Goal: Task Accomplishment & Management: Use online tool/utility

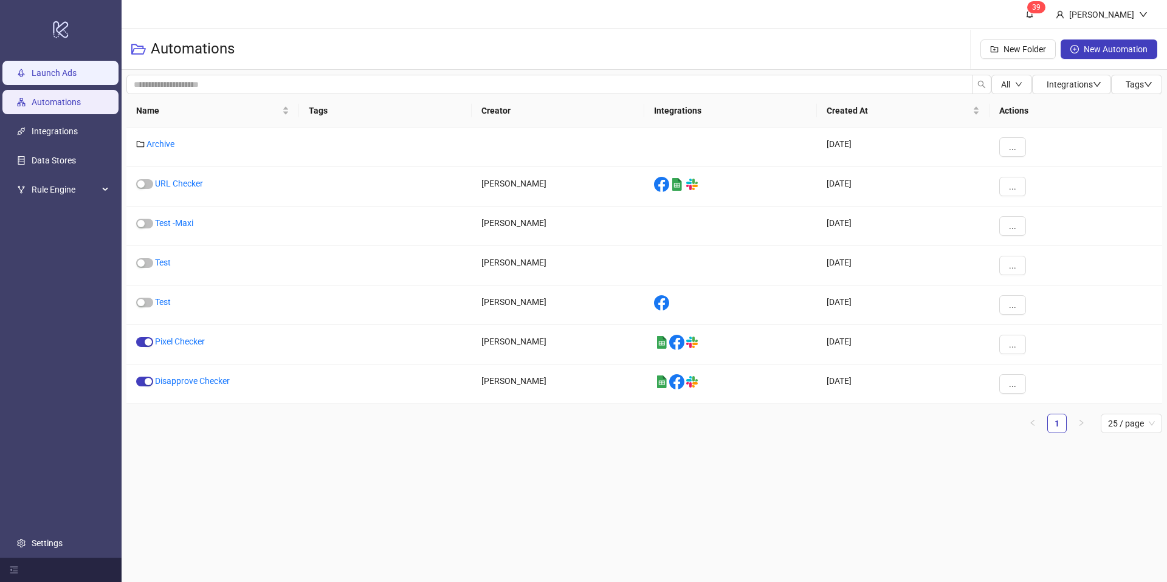
click at [58, 76] on link "Launch Ads" at bounding box center [54, 73] width 45 height 10
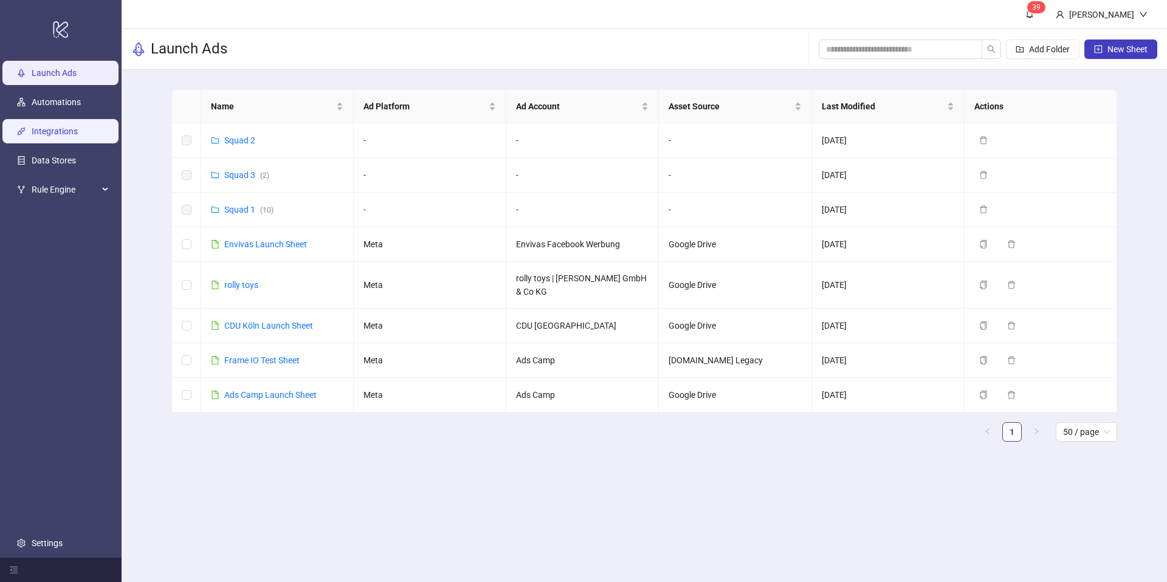
click at [52, 132] on link "Integrations" at bounding box center [55, 131] width 46 height 10
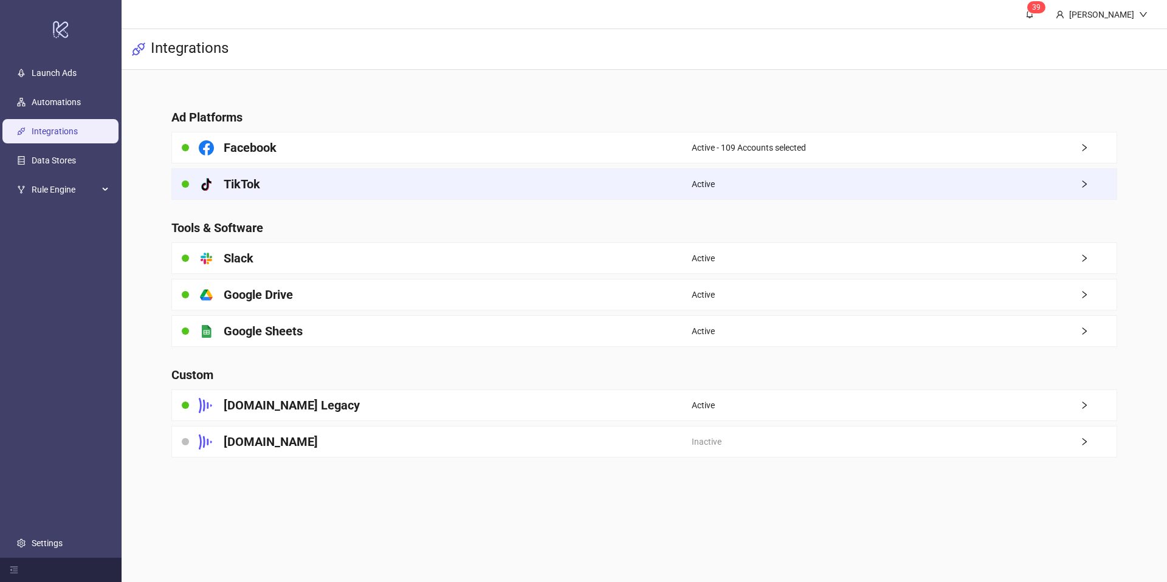
click at [368, 176] on div "platform/tik_tok TikTok" at bounding box center [432, 184] width 520 height 30
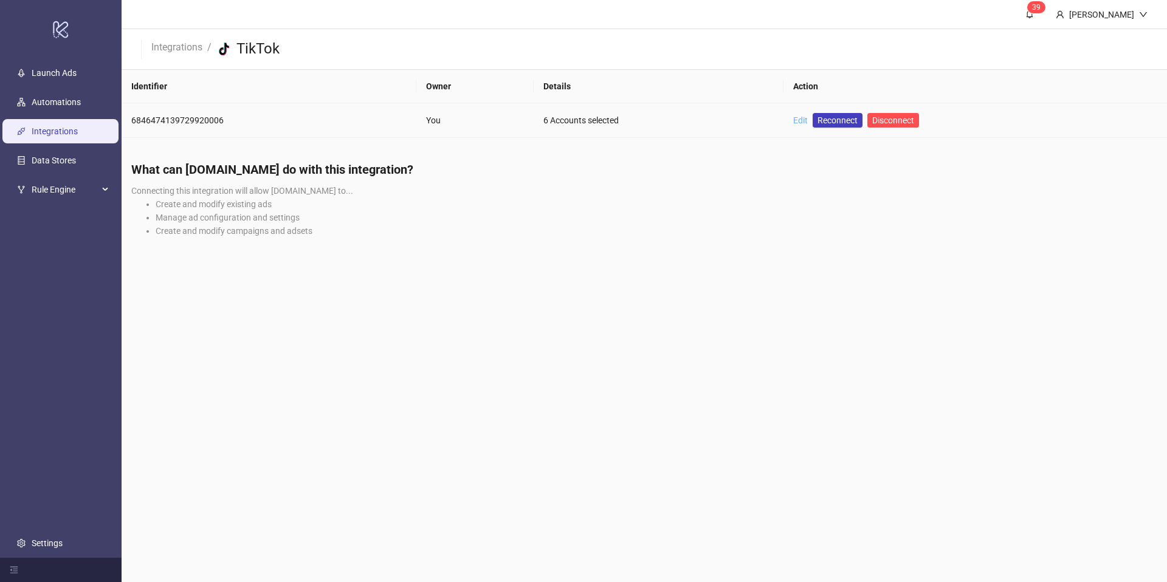
click at [800, 119] on link "Edit" at bounding box center [800, 120] width 15 height 10
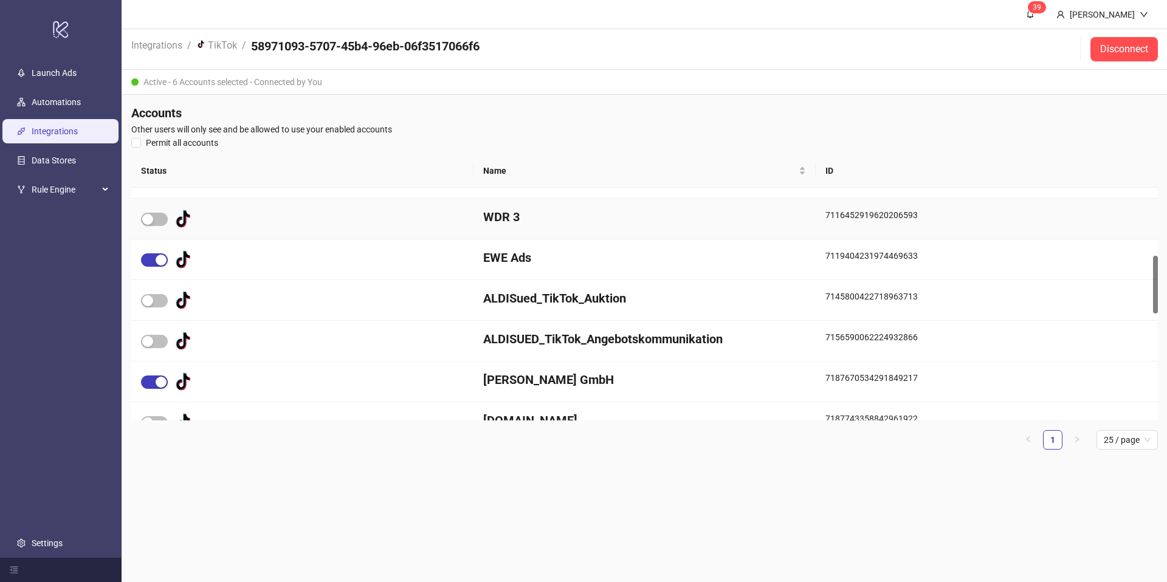
scroll to position [276, 0]
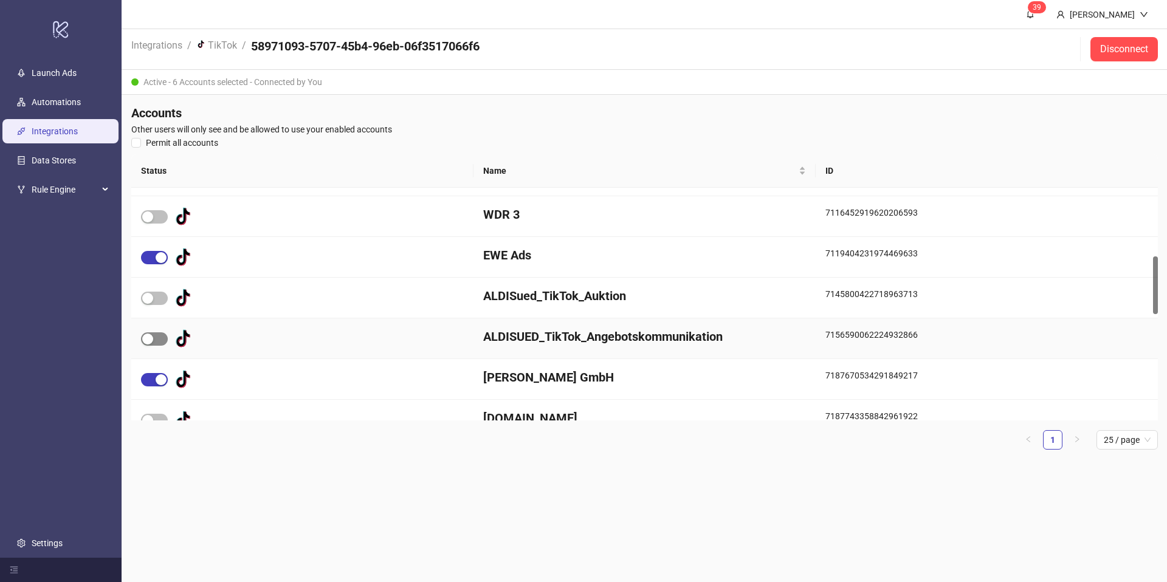
click at [160, 338] on span "button" at bounding box center [154, 338] width 27 height 13
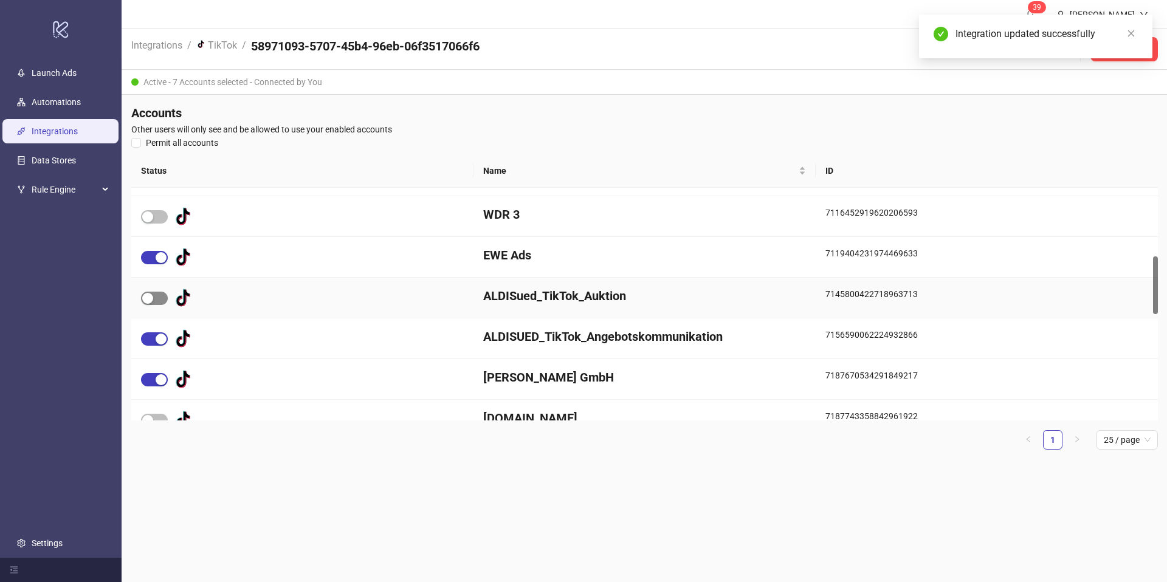
click at [157, 298] on span "button" at bounding box center [154, 298] width 27 height 13
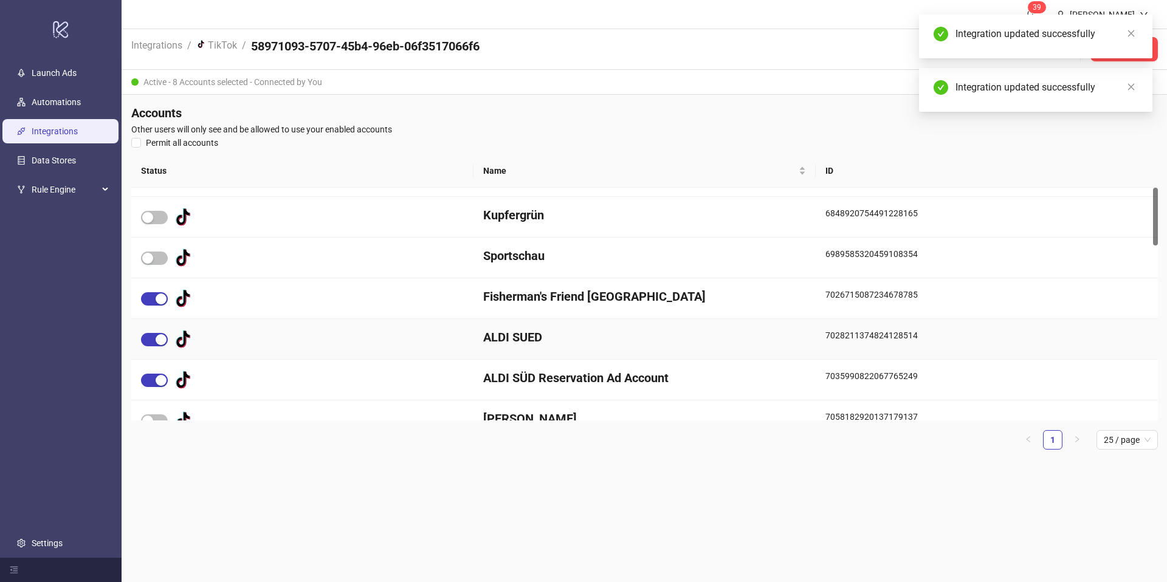
scroll to position [52, 0]
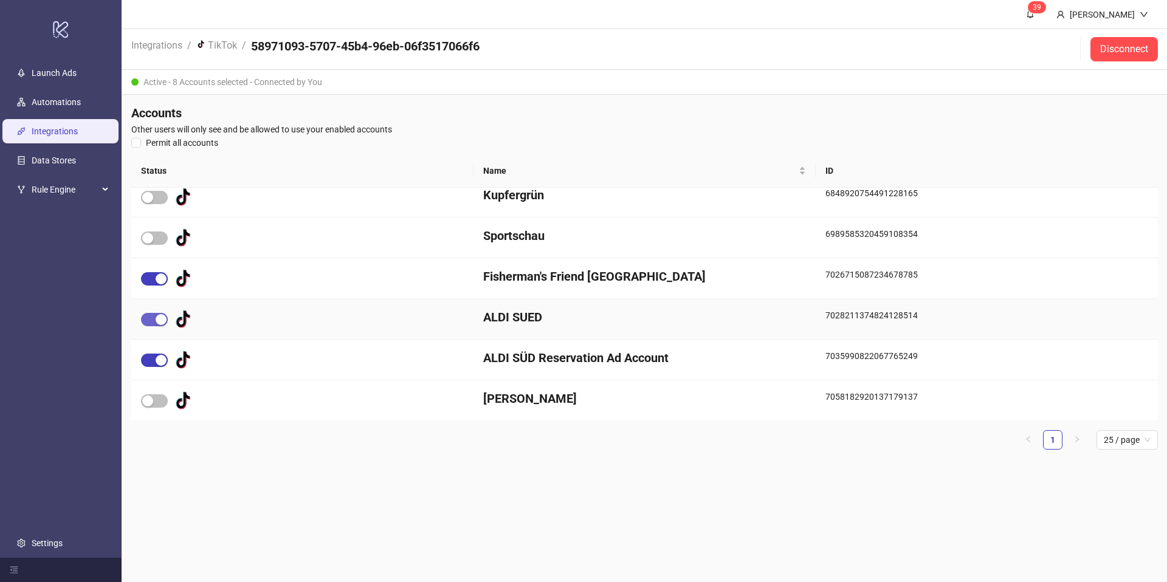
click at [153, 322] on span "button" at bounding box center [154, 319] width 27 height 13
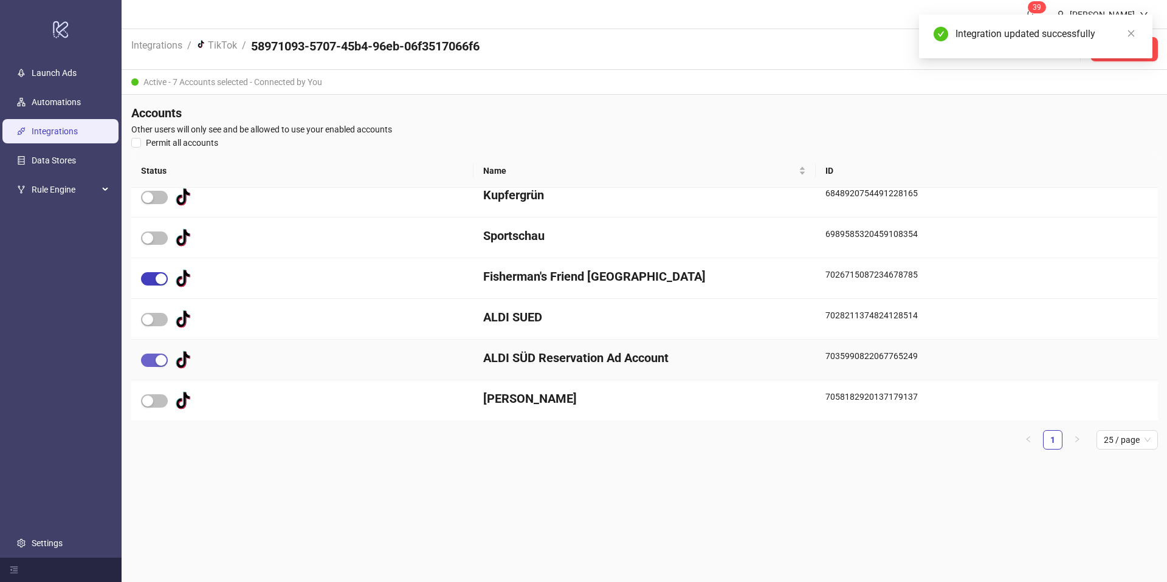
click at [159, 363] on div "button" at bounding box center [161, 360] width 11 height 11
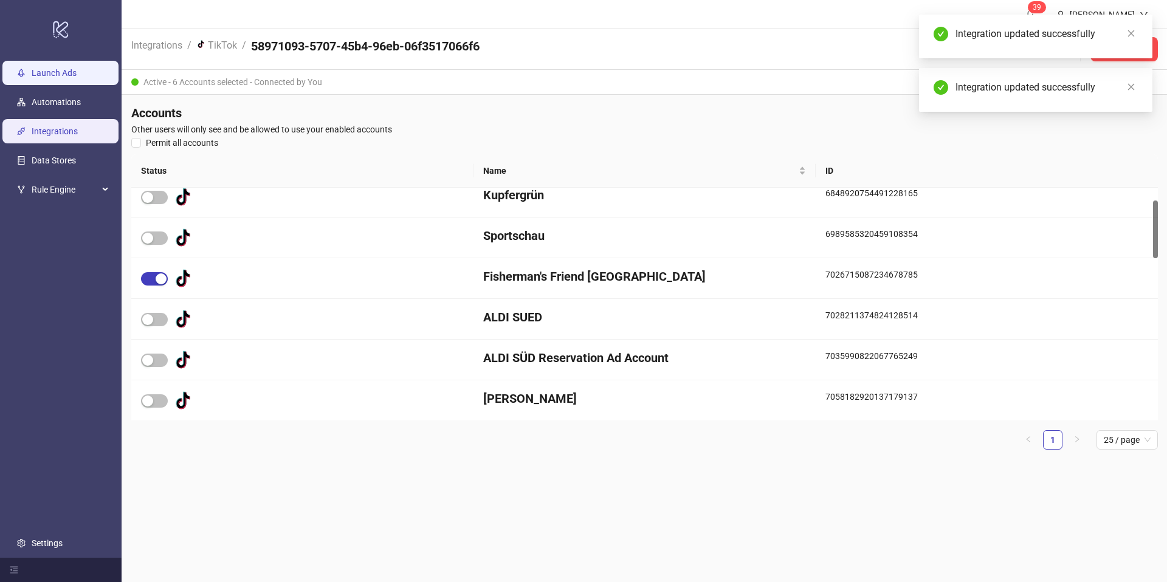
click at [75, 74] on link "Launch Ads" at bounding box center [54, 73] width 45 height 10
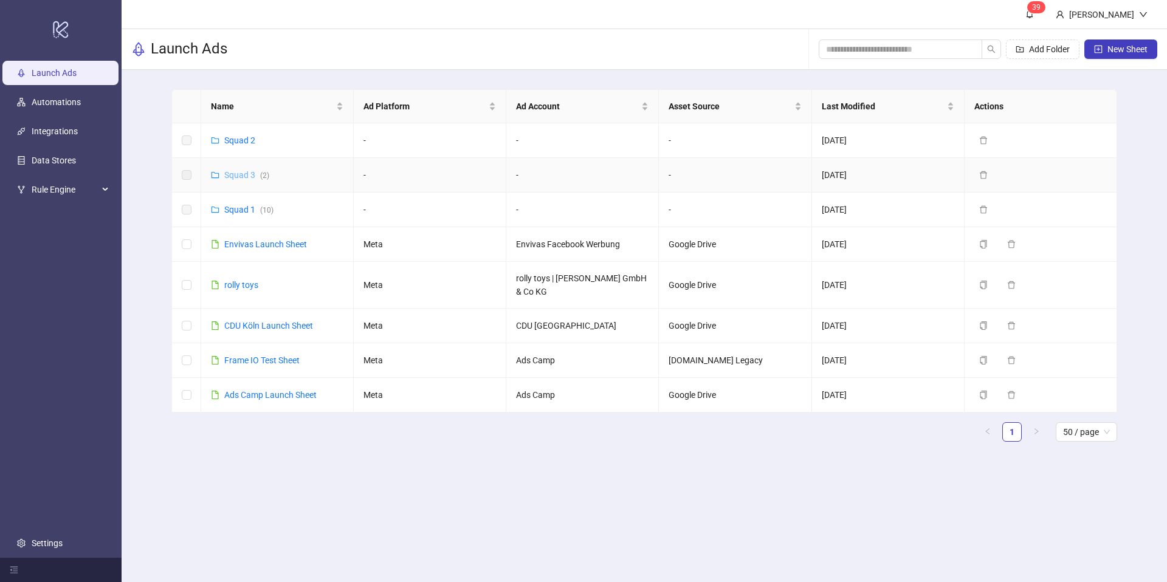
click at [242, 173] on link "Squad 3 ( 2 )" at bounding box center [246, 175] width 45 height 10
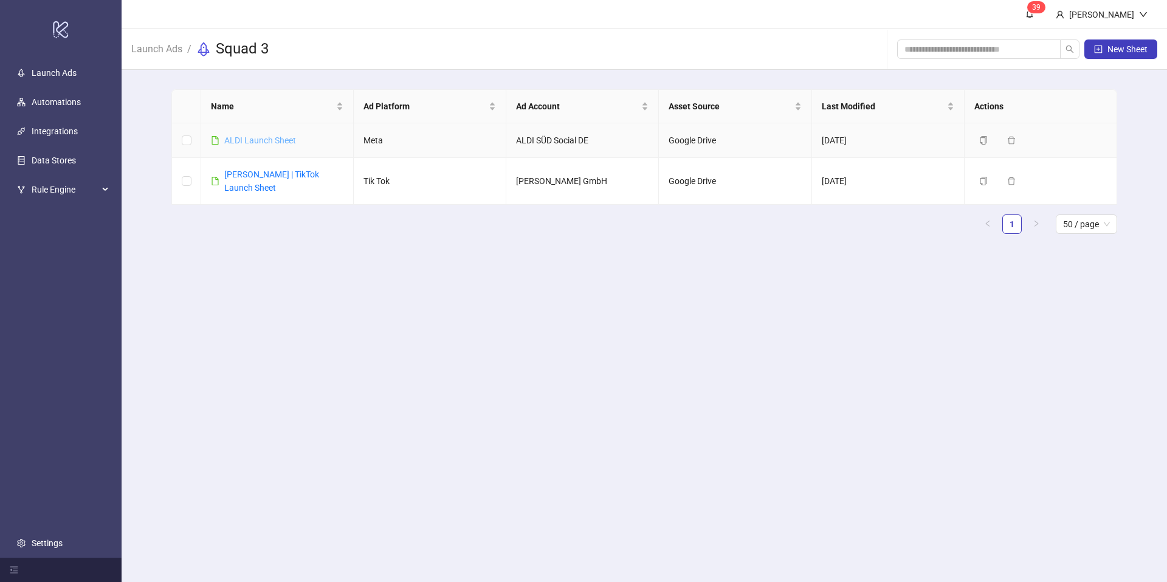
click at [261, 144] on link "ALDI Launch Sheet" at bounding box center [260, 141] width 72 height 10
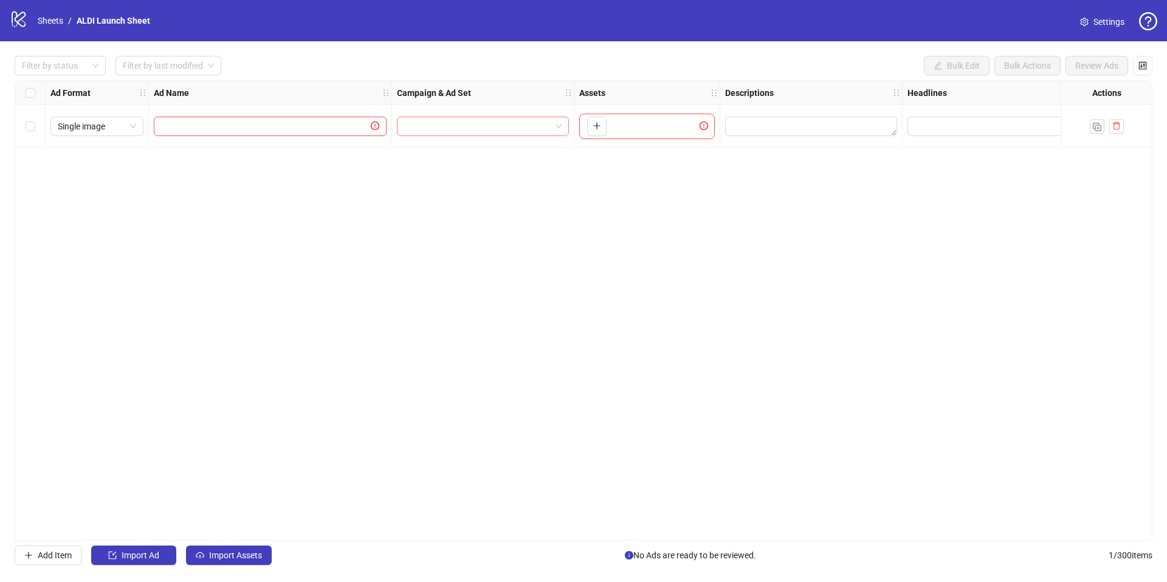
click at [427, 122] on input "search" at bounding box center [477, 126] width 146 height 18
type input "*"
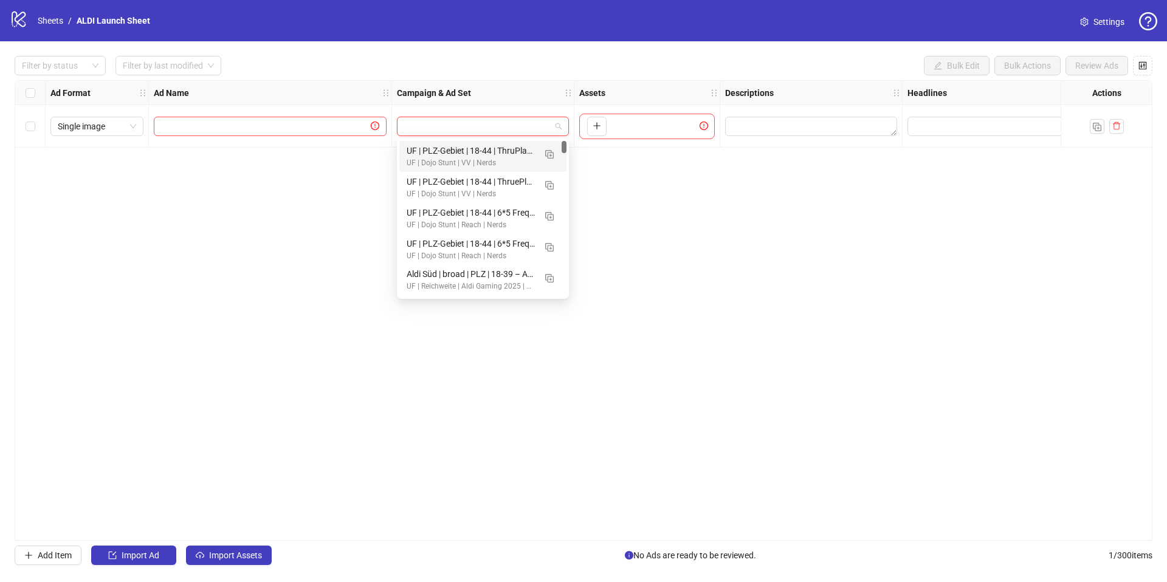
paste input "**********"
type input "**********"
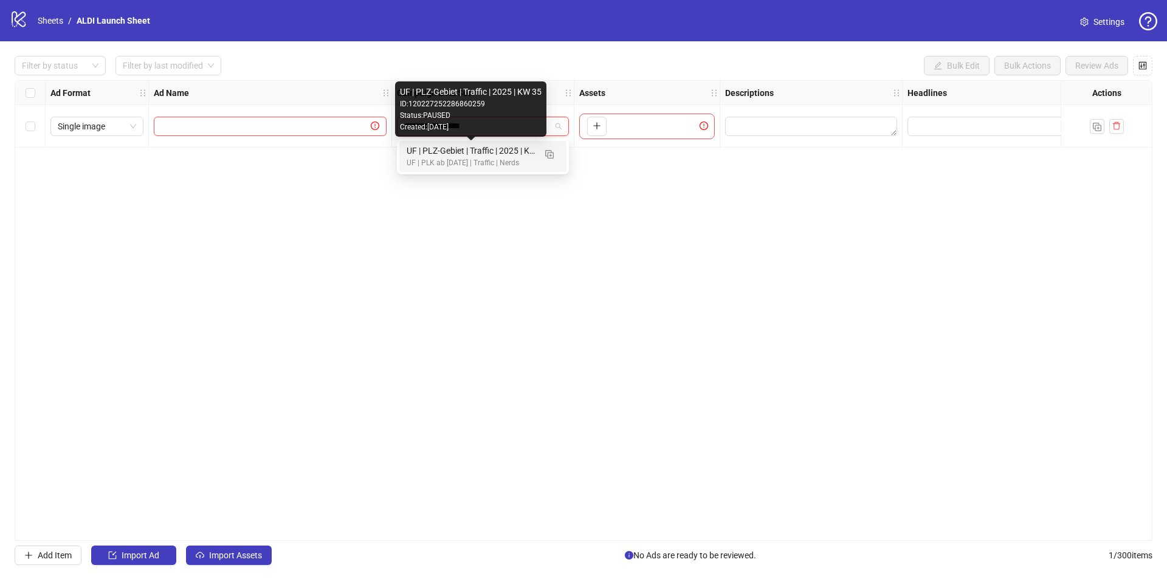
click at [433, 151] on div "UF | PLZ-Gebiet | Traffic | 2025 | KW 35" at bounding box center [471, 150] width 128 height 13
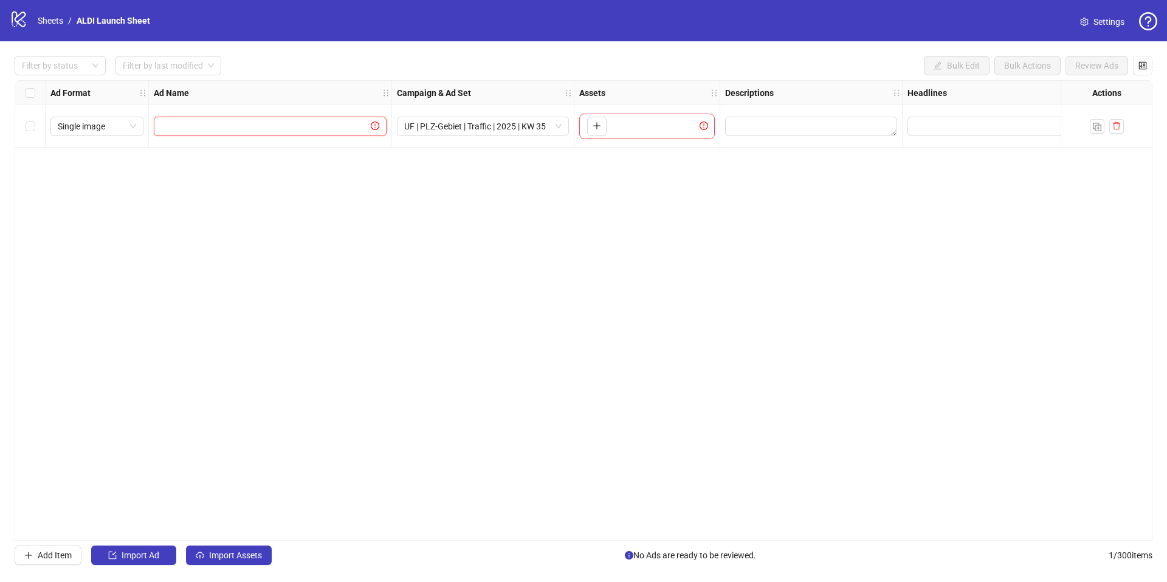
click at [346, 122] on input "text" at bounding box center [264, 126] width 207 height 13
click at [599, 123] on icon "plus" at bounding box center [596, 126] width 9 height 9
click at [226, 548] on button "Import Assets" at bounding box center [229, 555] width 86 height 19
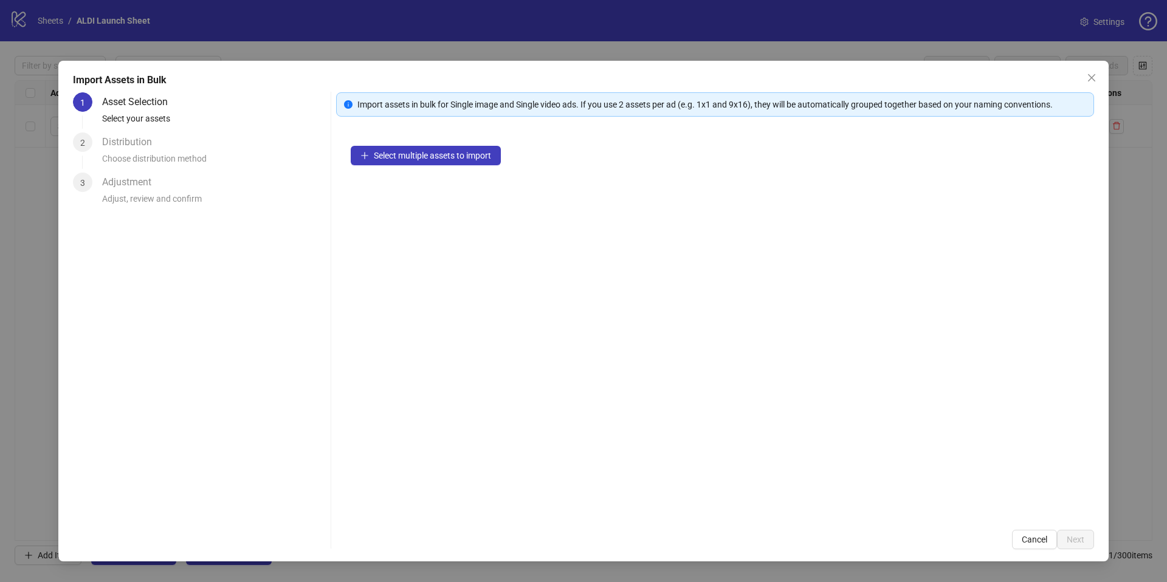
click at [444, 167] on div "Select multiple assets to import" at bounding box center [715, 323] width 758 height 384
click at [445, 156] on span "Select multiple assets to import" at bounding box center [432, 156] width 117 height 10
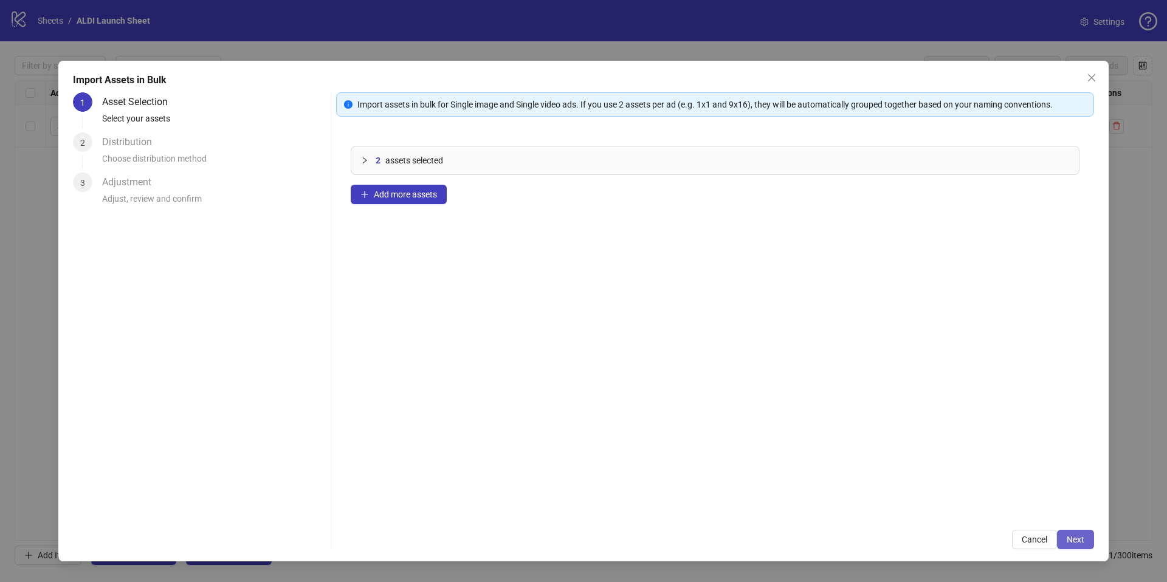
click at [1069, 538] on span "Next" at bounding box center [1075, 540] width 18 height 10
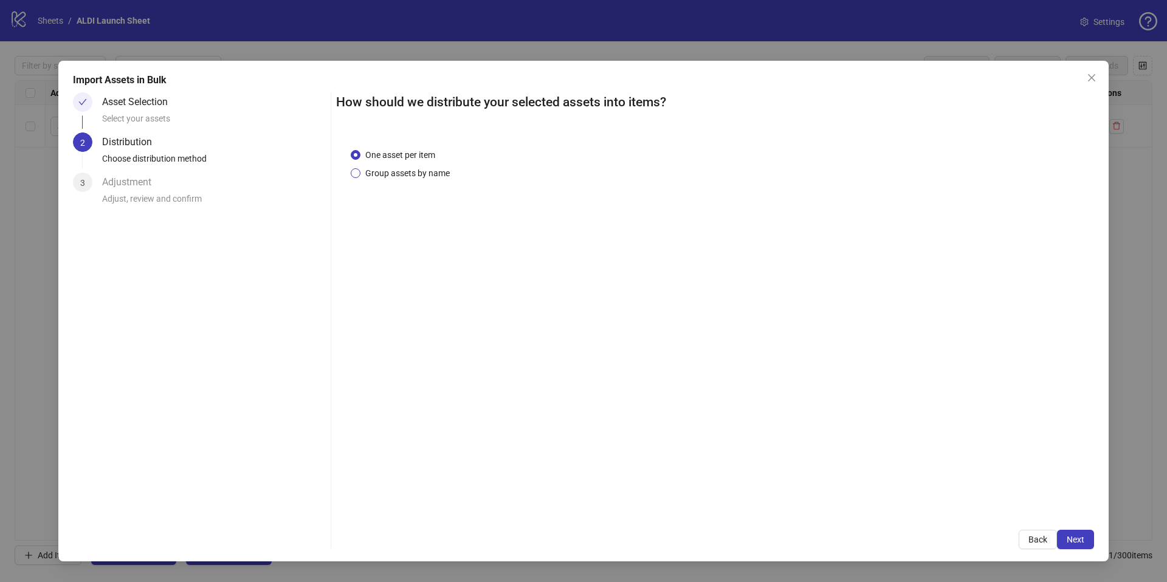
click at [404, 170] on span "Group assets by name" at bounding box center [407, 173] width 94 height 13
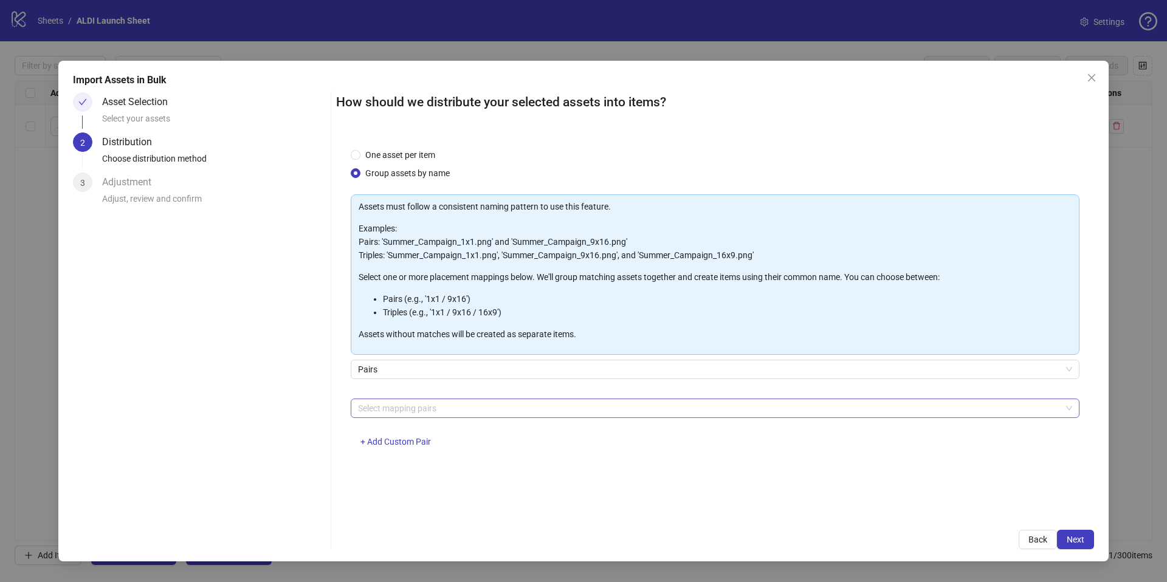
click at [411, 404] on div at bounding box center [708, 408] width 711 height 17
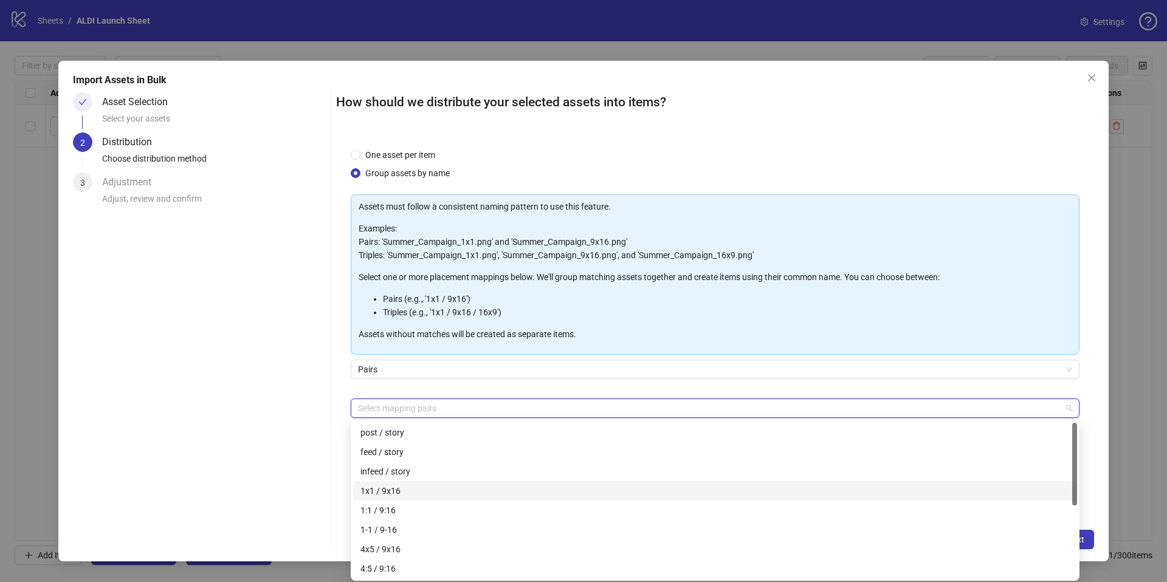
click at [378, 493] on div "1x1 / 9x16" at bounding box center [714, 490] width 709 height 13
click at [1078, 389] on div "Pairs" at bounding box center [715, 377] width 729 height 34
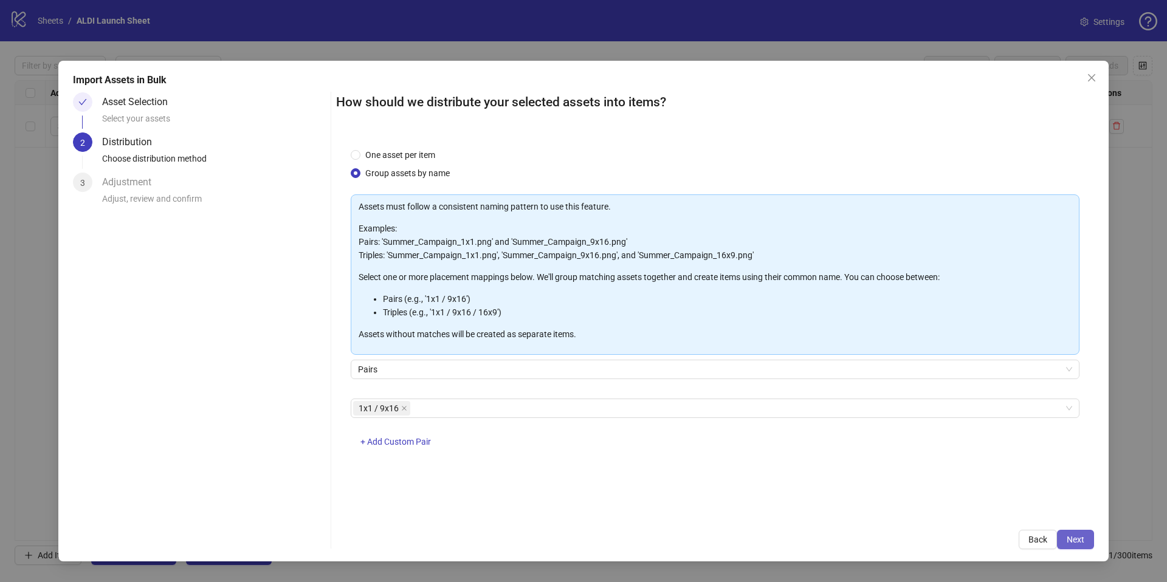
click at [1075, 544] on button "Next" at bounding box center [1075, 539] width 37 height 19
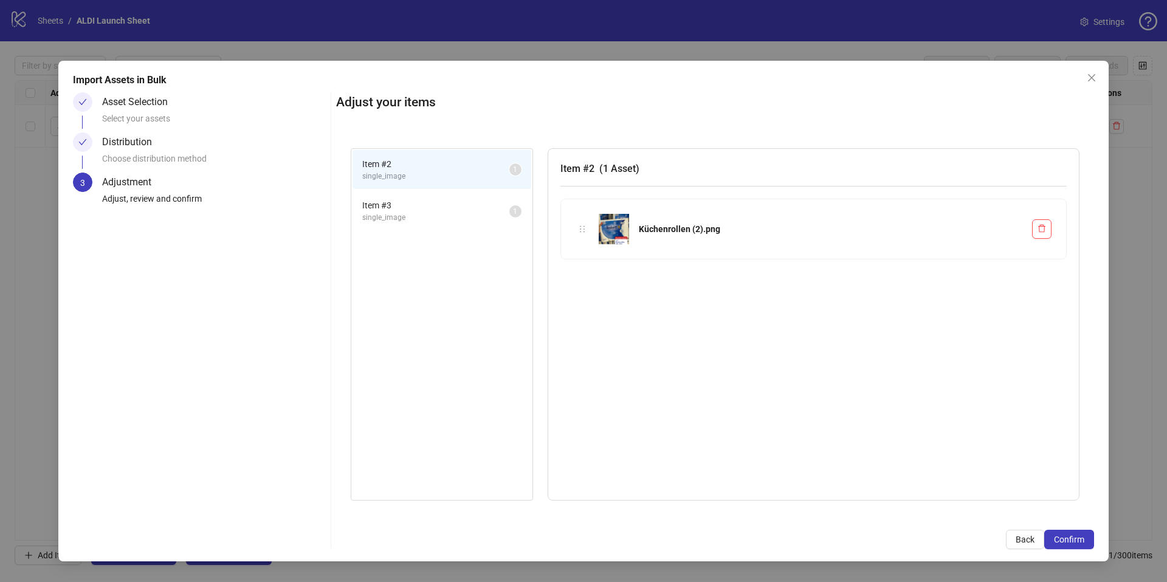
click at [472, 208] on span "Item # 3" at bounding box center [435, 205] width 147 height 13
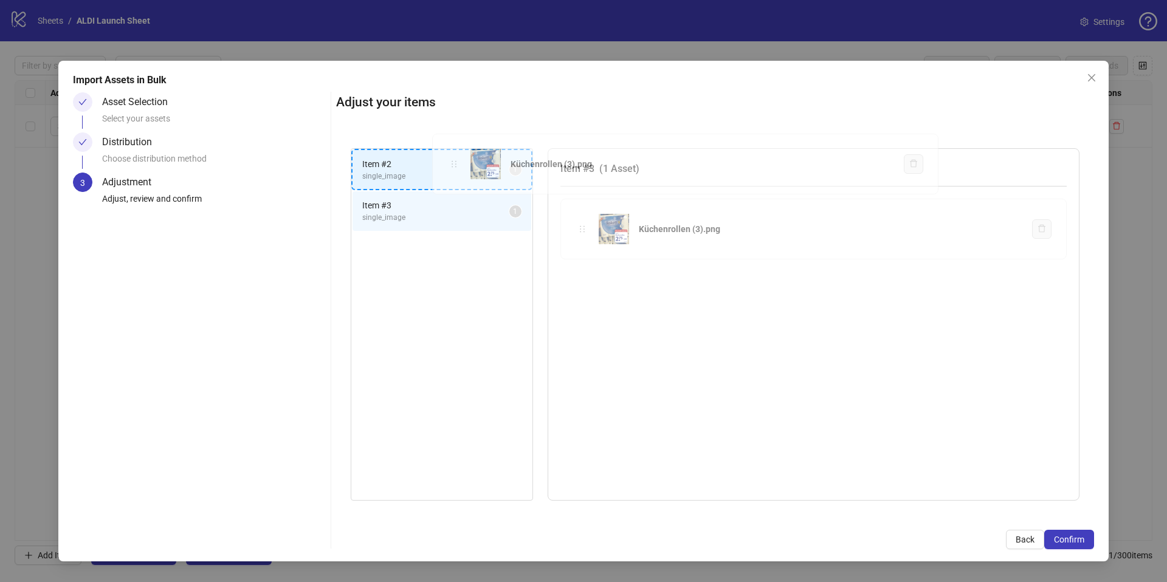
drag, startPoint x: 582, startPoint y: 228, endPoint x: 453, endPoint y: 163, distance: 143.8
click at [453, 163] on div "Item # 2 single_image 1 Item # 3 single_image 1 Item # 3 ( 1 Asset ) Küchenroll…" at bounding box center [715, 325] width 758 height 382
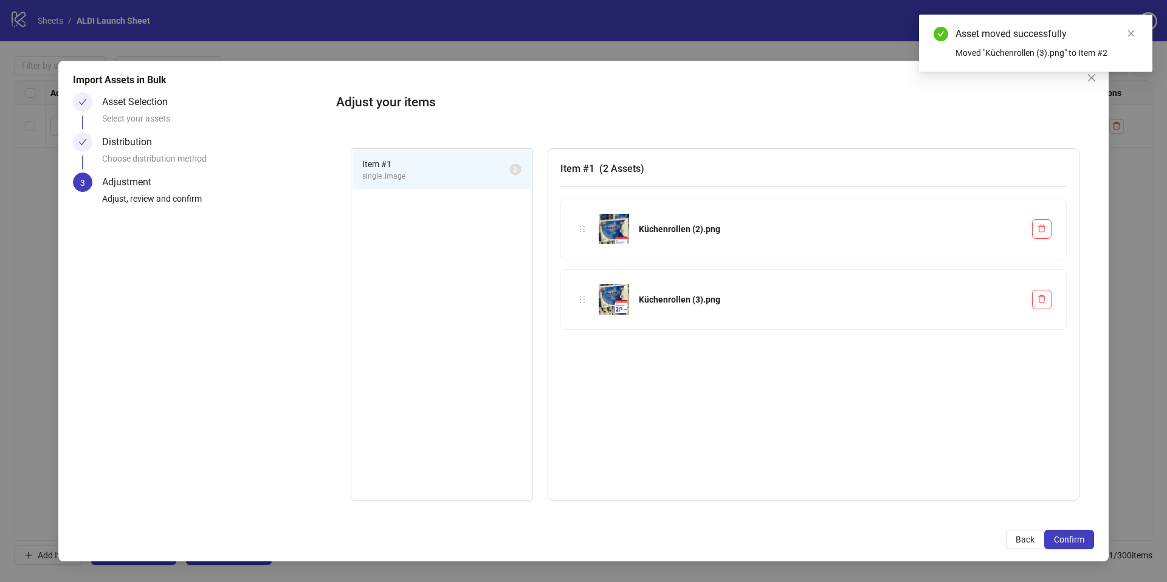
click at [454, 171] on span "single_image" at bounding box center [435, 177] width 147 height 12
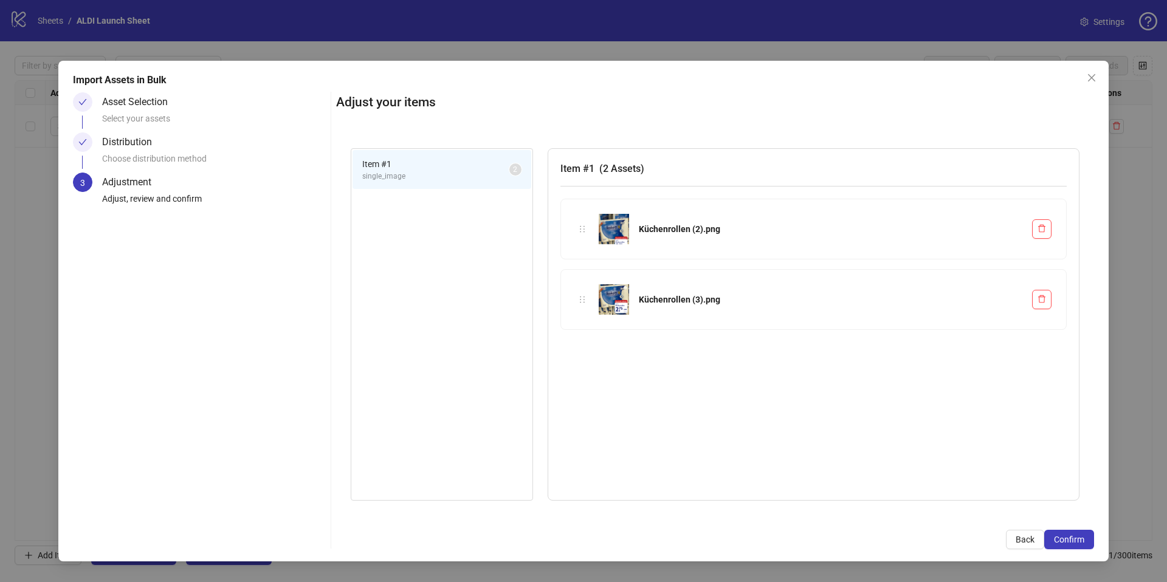
click at [575, 297] on div at bounding box center [581, 299] width 13 height 13
drag, startPoint x: 575, startPoint y: 297, endPoint x: 592, endPoint y: 236, distance: 62.9
click at [592, 236] on div "Item # 1 single_image 2 Item # 1 ( 2 Assets ) Küchenrollen (2).png Küchenrollen…" at bounding box center [715, 325] width 758 height 382
click at [137, 142] on div "Distribution" at bounding box center [132, 141] width 60 height 19
click at [131, 103] on div "Asset Selection" at bounding box center [139, 101] width 75 height 19
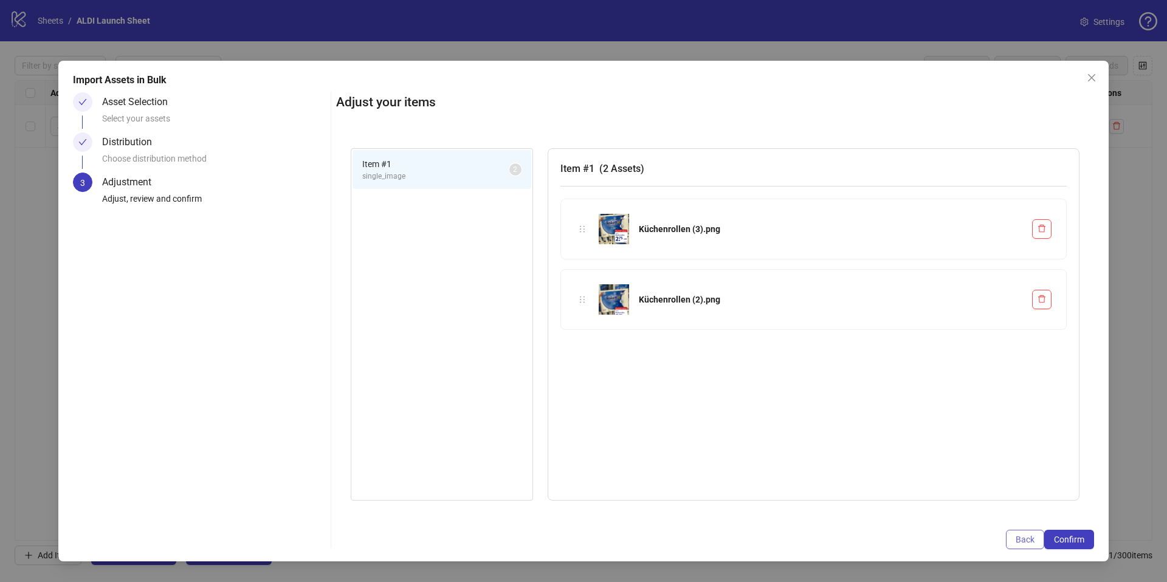
click at [1016, 533] on button "Back" at bounding box center [1025, 539] width 38 height 19
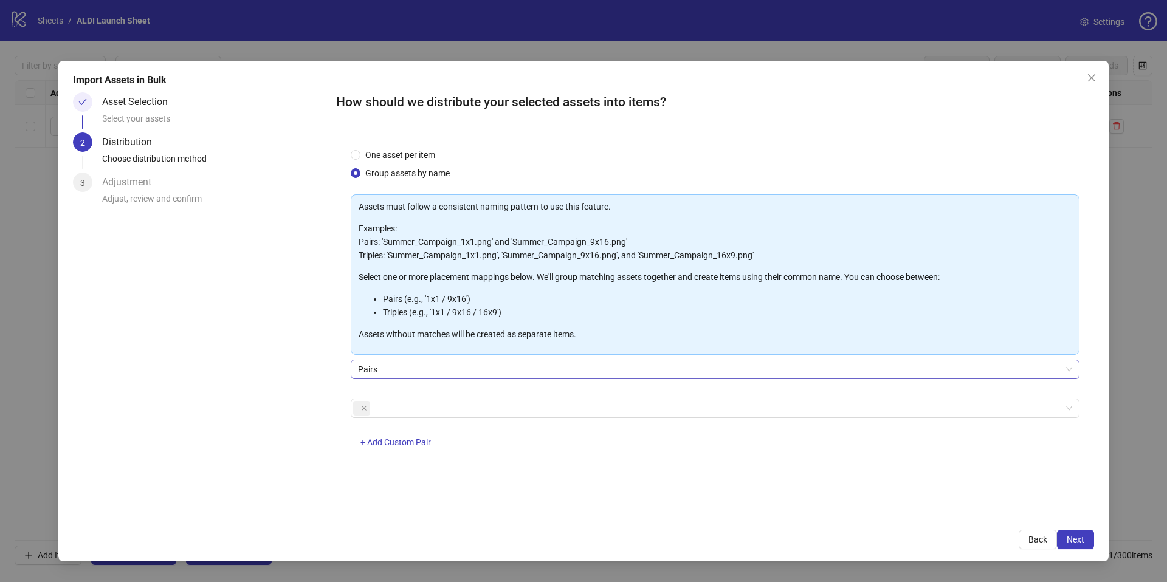
click at [411, 372] on span "Pairs" at bounding box center [715, 369] width 714 height 18
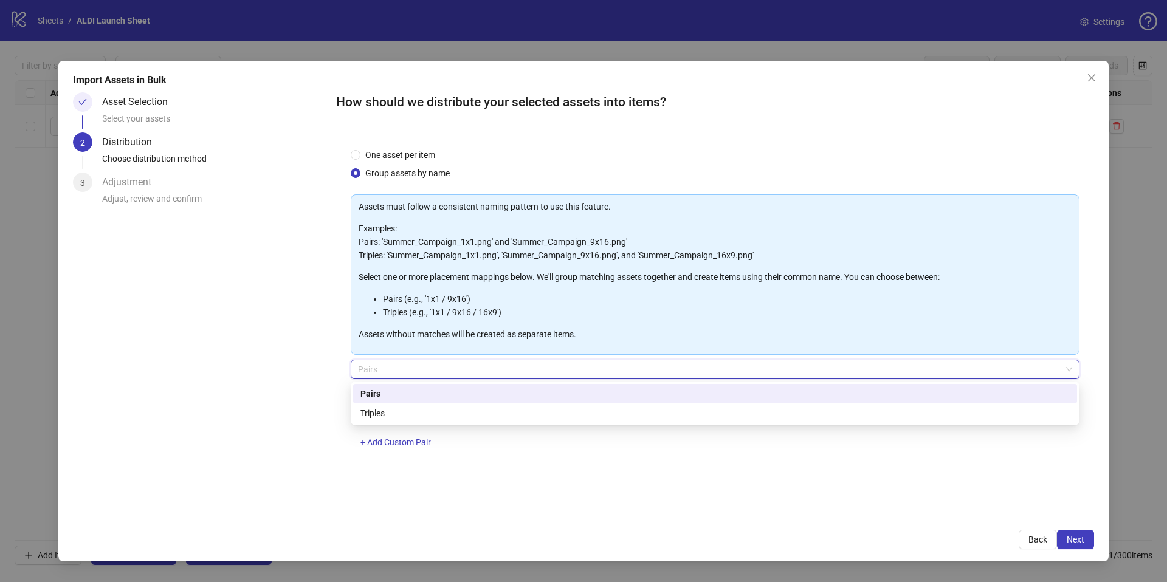
click at [340, 400] on div "One asset per item Group assets by name Assets must follow a consistent naming …" at bounding box center [715, 325] width 758 height 382
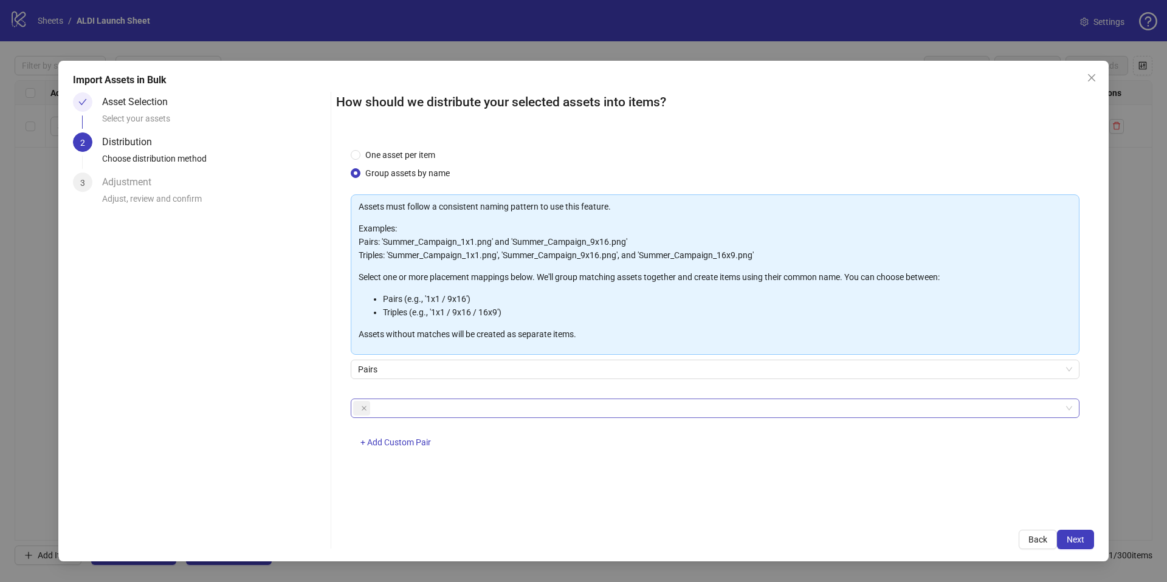
click at [367, 408] on span at bounding box center [361, 408] width 17 height 15
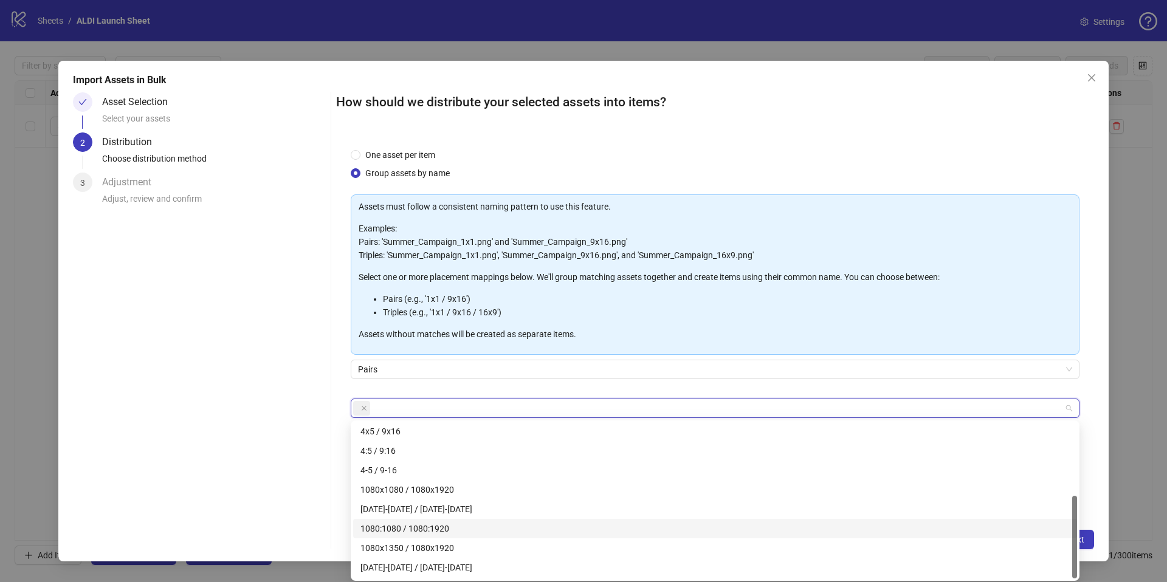
scroll to position [136, 0]
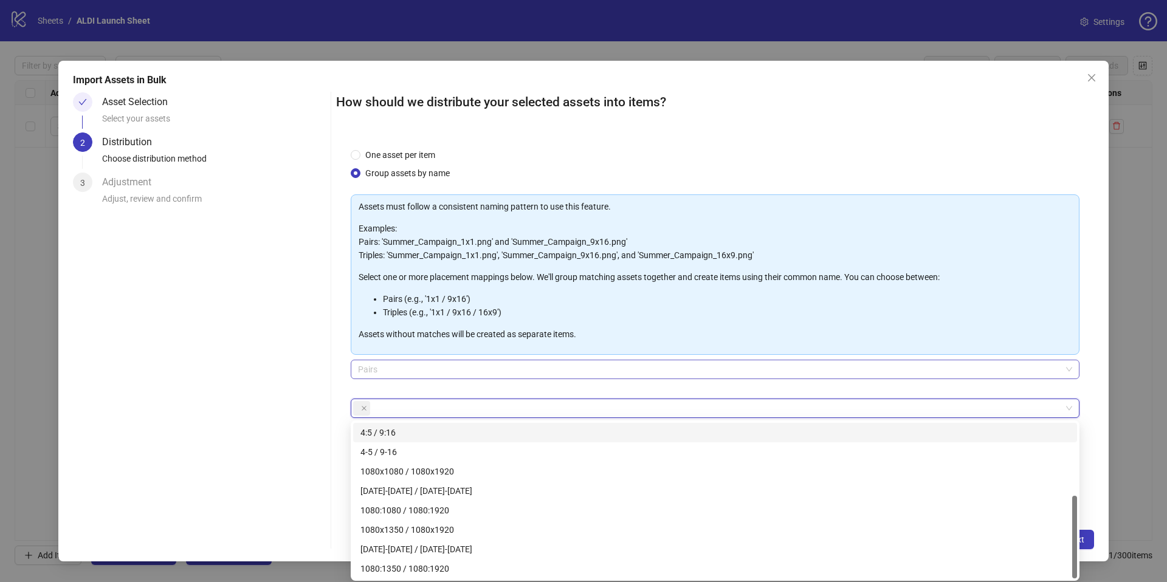
click at [352, 376] on div "Pairs" at bounding box center [715, 369] width 729 height 19
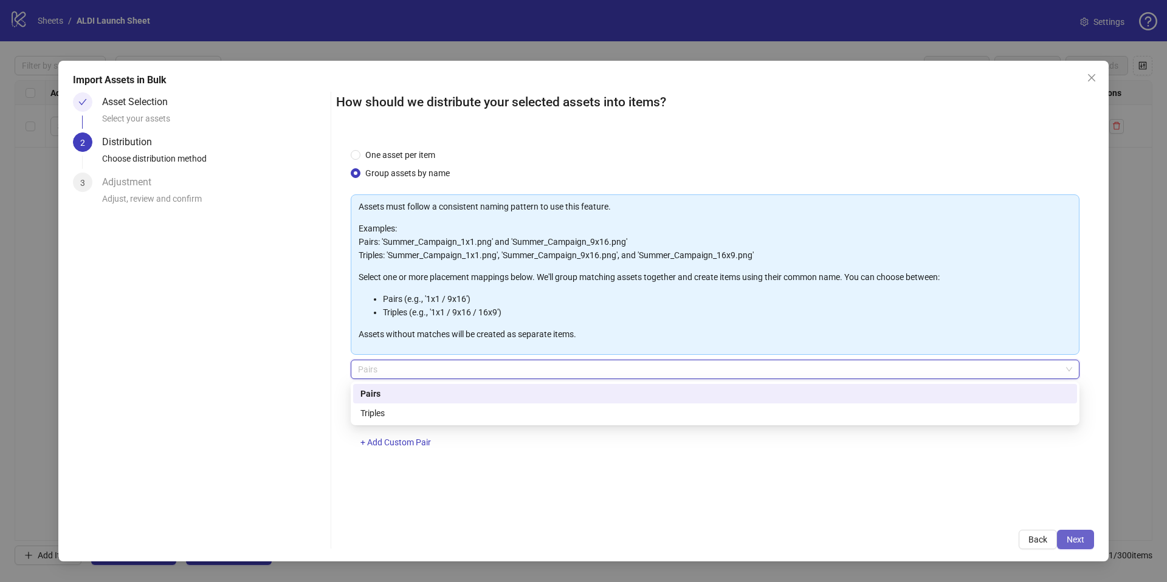
click at [1088, 532] on button "Next" at bounding box center [1075, 539] width 37 height 19
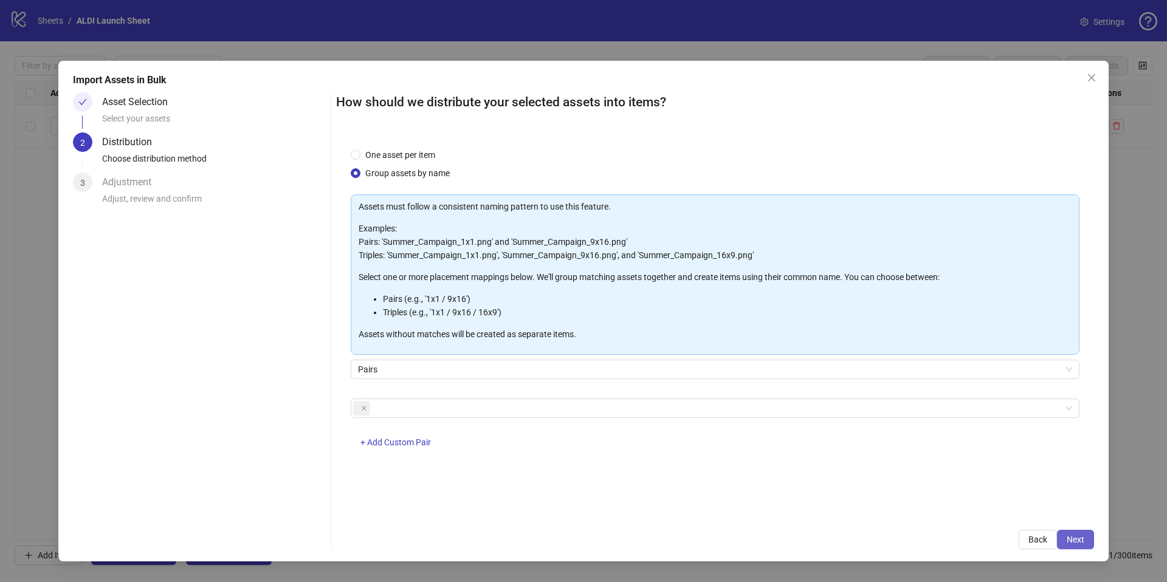
drag, startPoint x: 1101, startPoint y: 535, endPoint x: 1088, endPoint y: 538, distance: 12.4
click at [1101, 535] on div "Import Assets in Bulk Asset Selection Select your assets 2 Distribution Choose …" at bounding box center [583, 311] width 1050 height 501
click at [1088, 538] on button "Next" at bounding box center [1075, 539] width 37 height 19
click at [1072, 531] on button "Next" at bounding box center [1075, 539] width 37 height 19
click at [1073, 532] on button "Next" at bounding box center [1075, 539] width 37 height 19
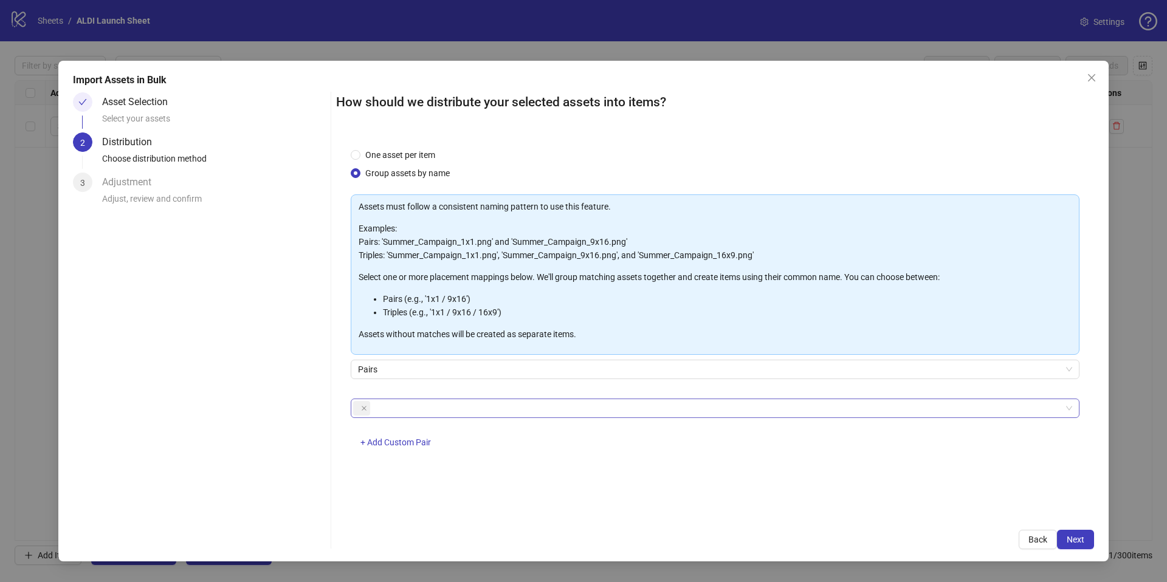
click at [414, 411] on div at bounding box center [708, 408] width 711 height 17
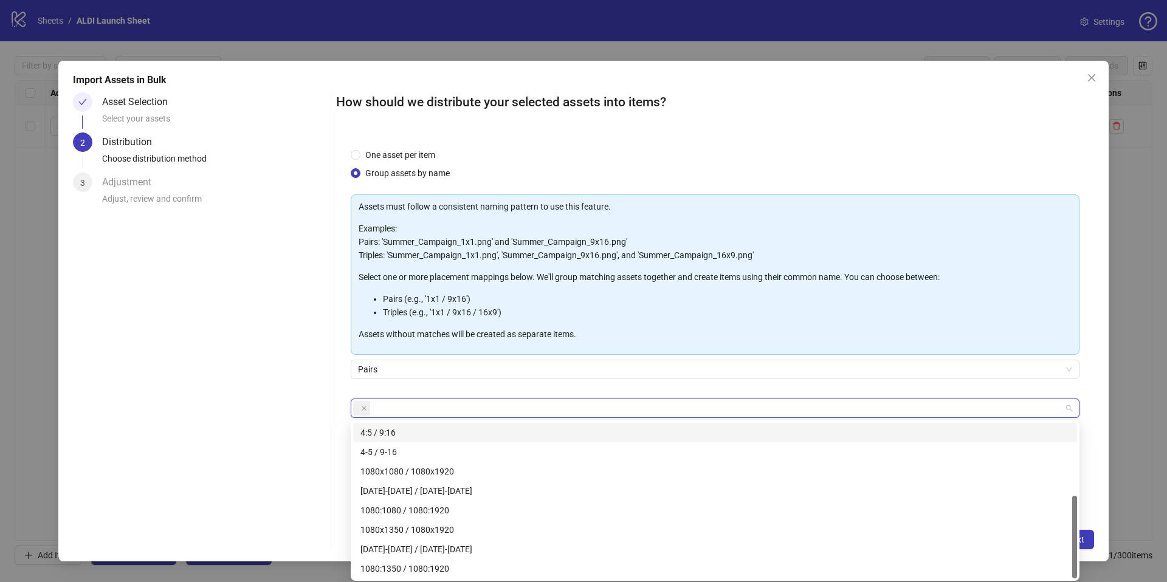
click at [433, 433] on div "4:5 / 9:16" at bounding box center [714, 432] width 709 height 13
click at [1080, 537] on span "Next" at bounding box center [1075, 540] width 18 height 10
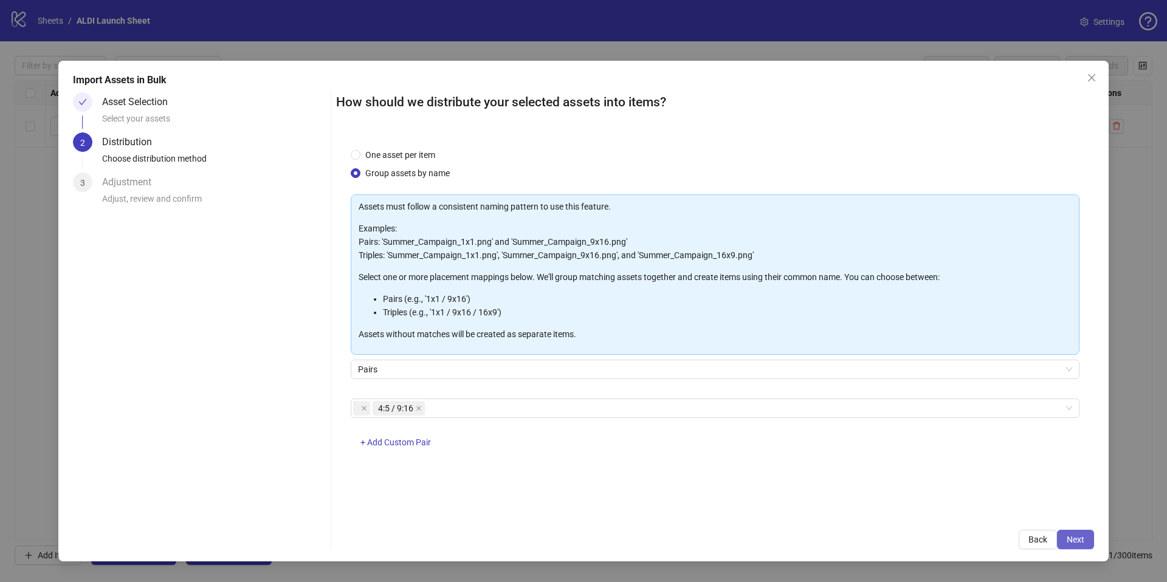
click at [1080, 537] on span "Next" at bounding box center [1075, 540] width 18 height 10
click at [1090, 81] on icon "close" at bounding box center [1092, 78] width 10 height 10
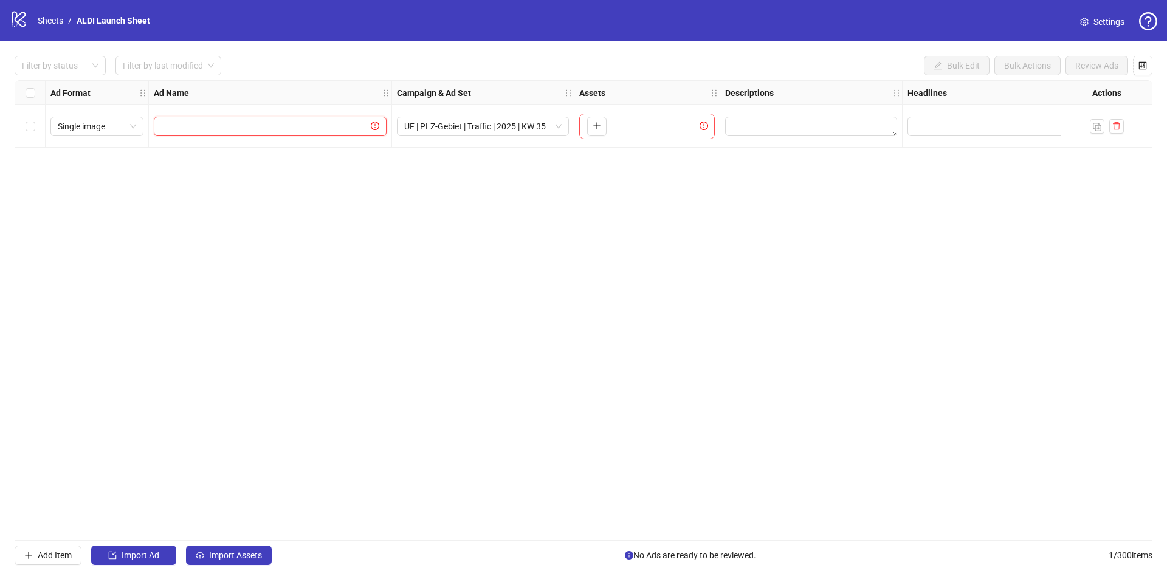
click at [233, 125] on input "text" at bounding box center [264, 126] width 207 height 13
type input "**********"
click at [165, 555] on button "Import Ad" at bounding box center [133, 555] width 85 height 19
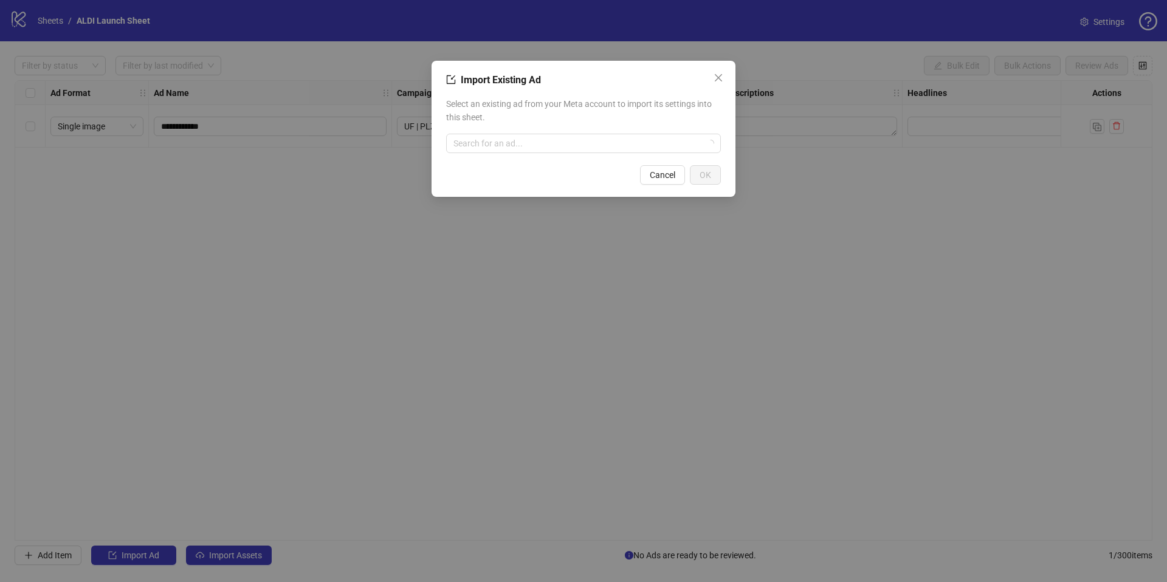
click at [556, 159] on div "Import Existing Ad Select an existing ad from your Meta account to import its s…" at bounding box center [583, 129] width 304 height 136
click at [490, 138] on input "search" at bounding box center [577, 143] width 249 height 18
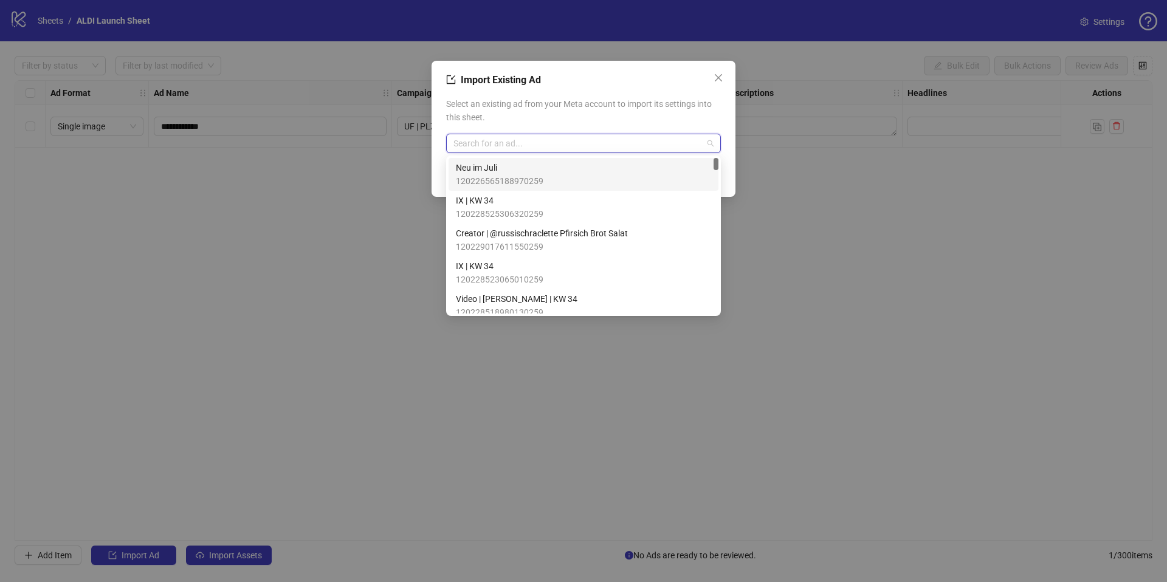
paste input "**********"
type input "**********"
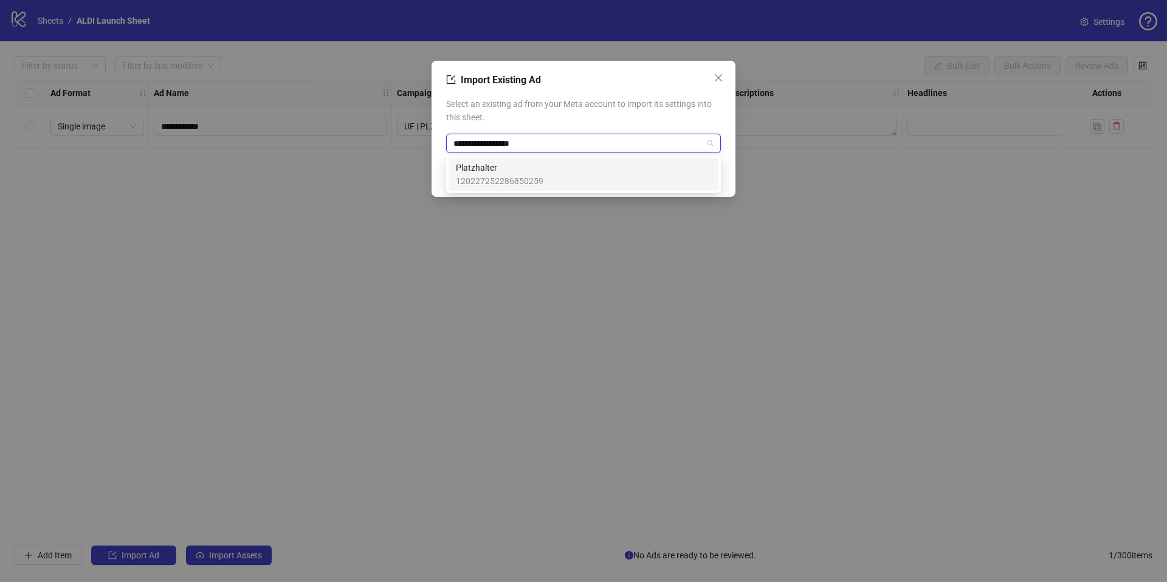
click at [508, 171] on span "Platzhalter" at bounding box center [500, 167] width 88 height 13
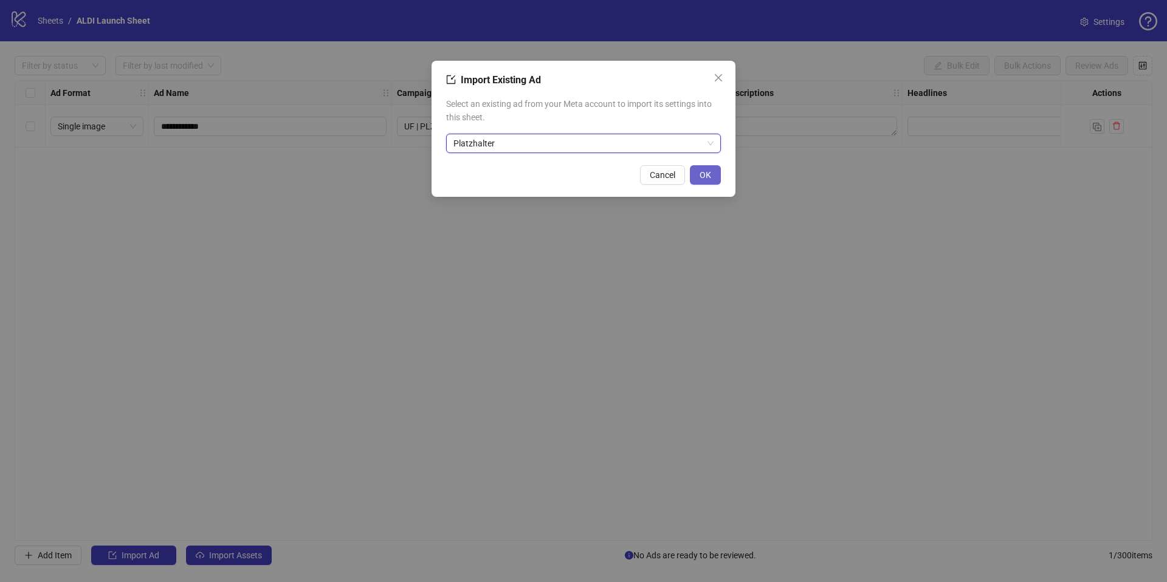
click at [695, 175] on button "OK" at bounding box center [705, 174] width 31 height 19
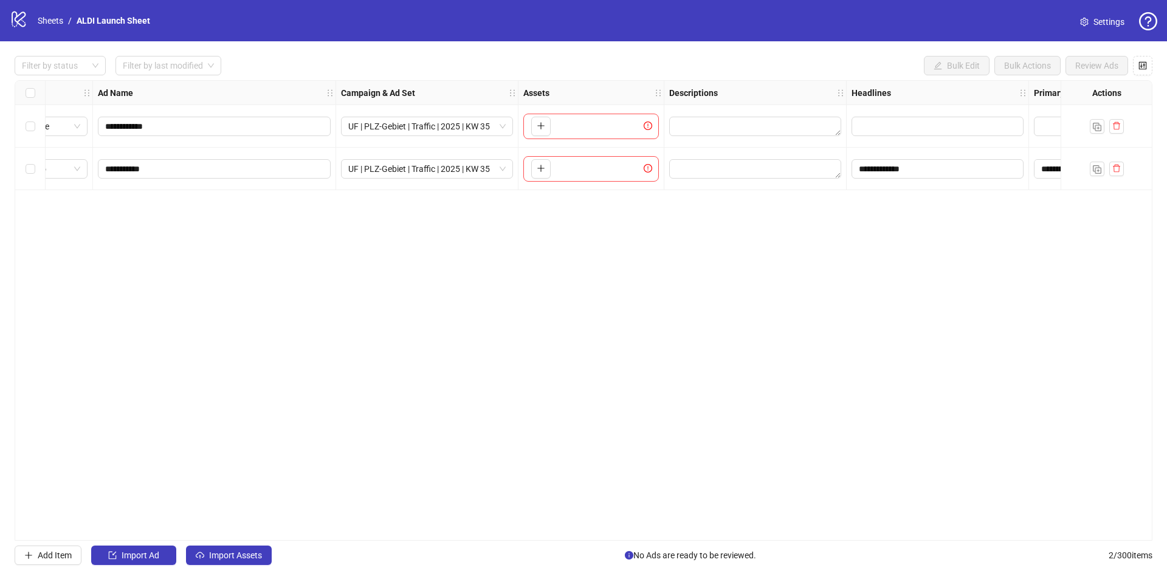
scroll to position [0, 0]
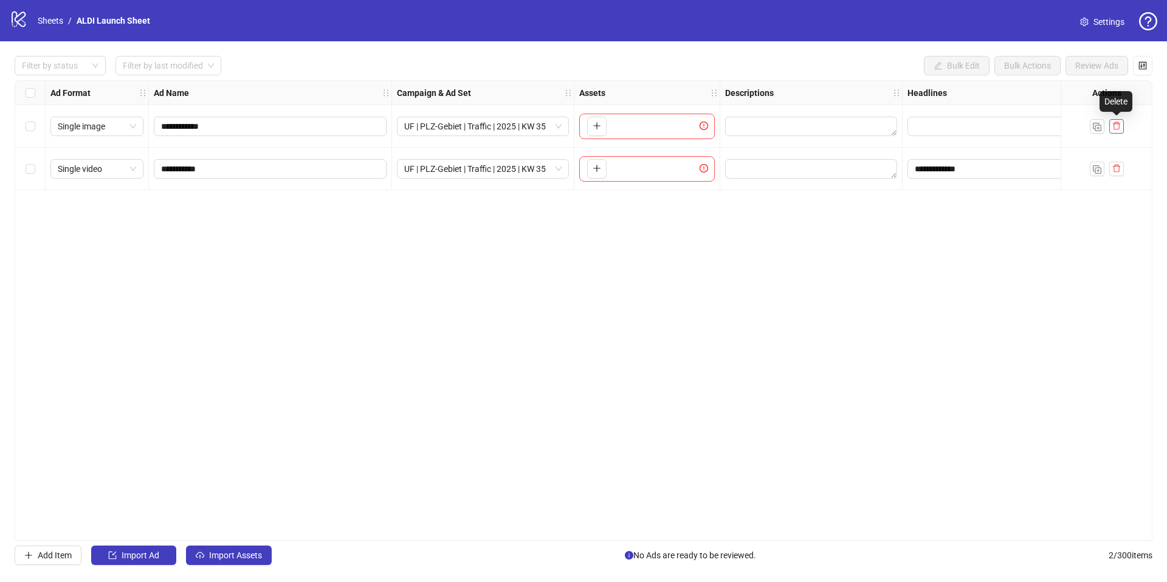
click at [1122, 129] on button "button" at bounding box center [1116, 126] width 15 height 15
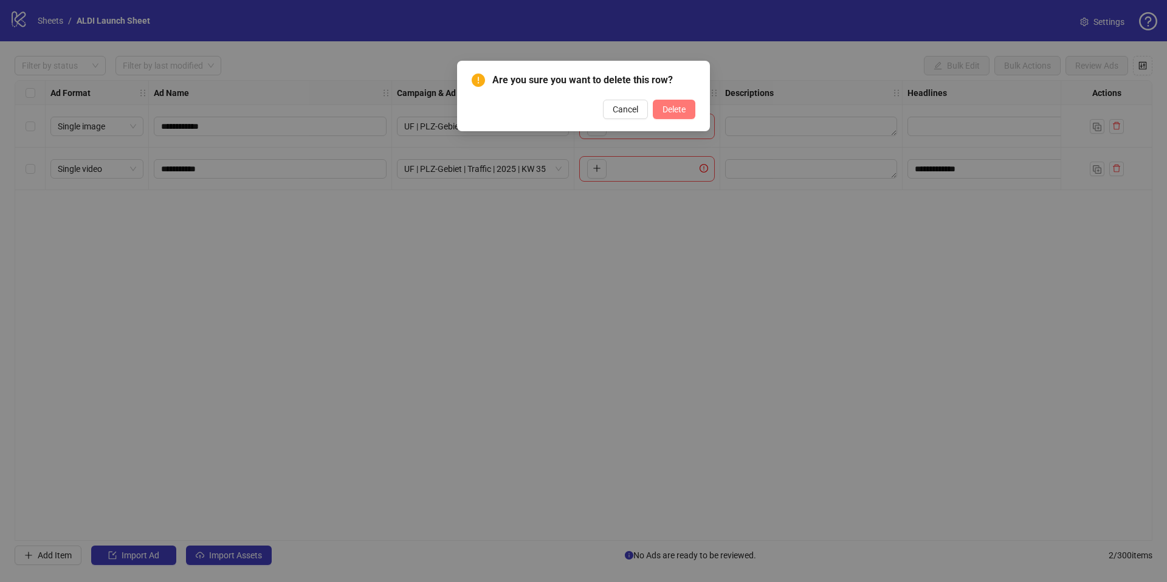
click at [676, 109] on span "Delete" at bounding box center [673, 110] width 23 height 10
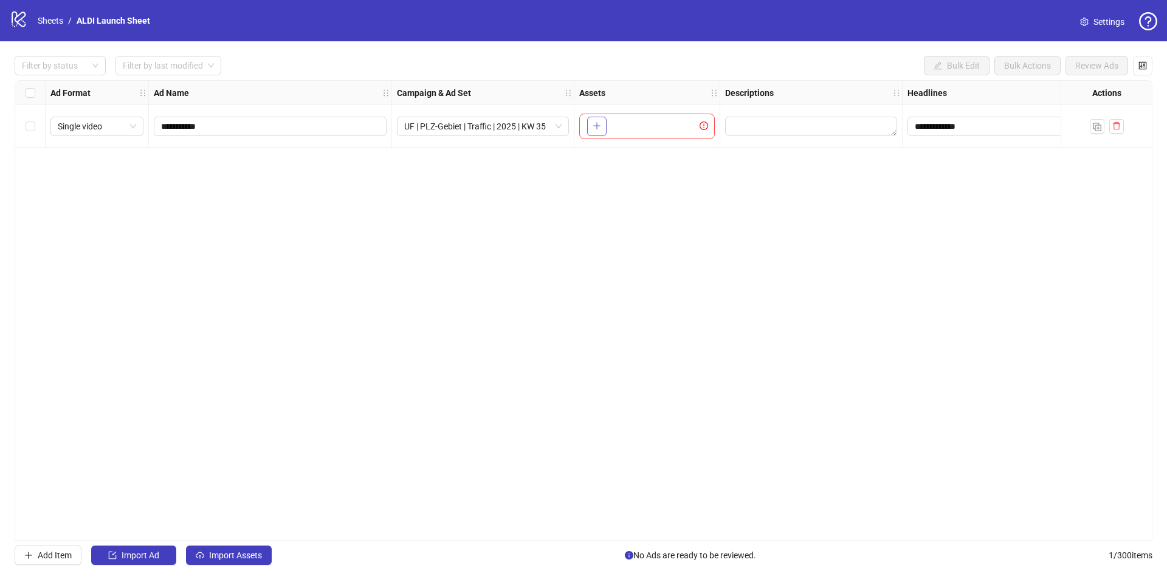
click at [605, 125] on button "button" at bounding box center [596, 126] width 19 height 19
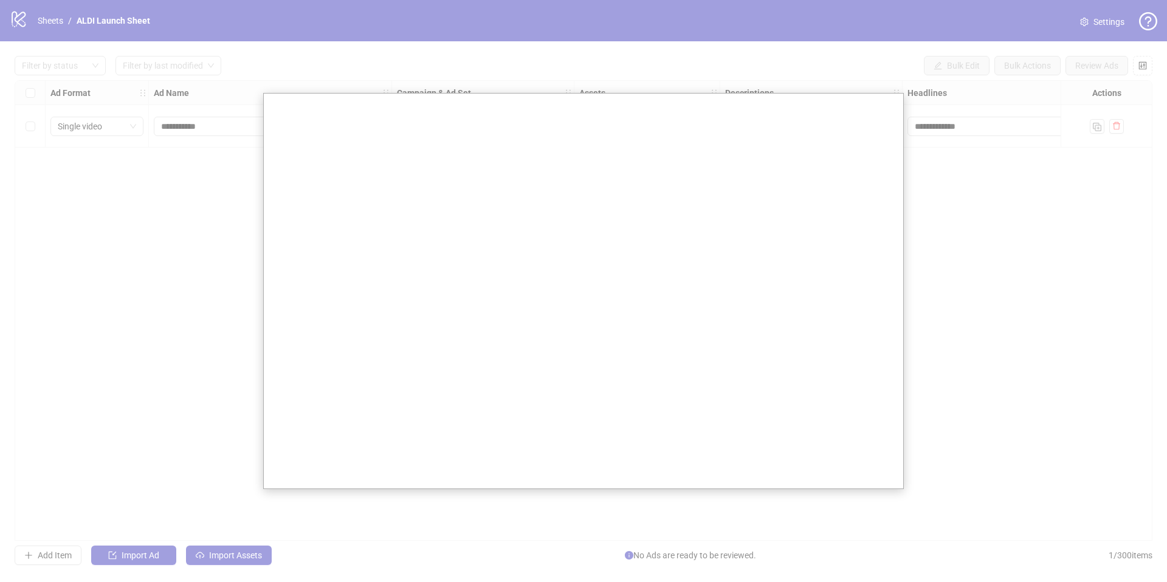
drag, startPoint x: 148, startPoint y: 231, endPoint x: 251, endPoint y: 188, distance: 111.4
click at [150, 230] on div at bounding box center [583, 291] width 1167 height 582
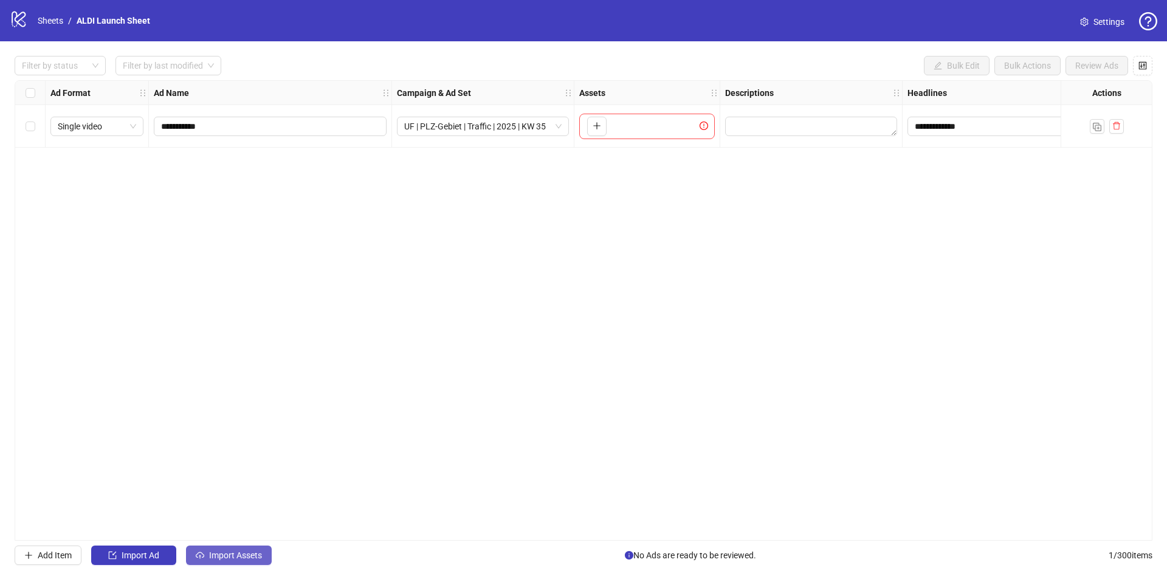
click at [216, 557] on span "Import Assets" at bounding box center [235, 556] width 53 height 10
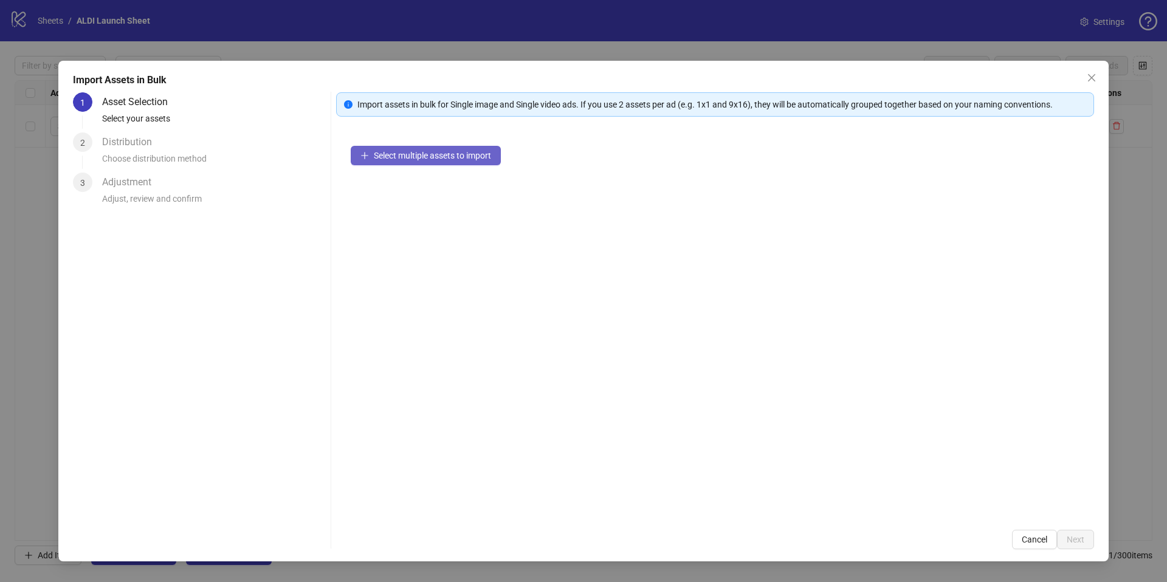
click at [500, 158] on button "Select multiple assets to import" at bounding box center [426, 155] width 150 height 19
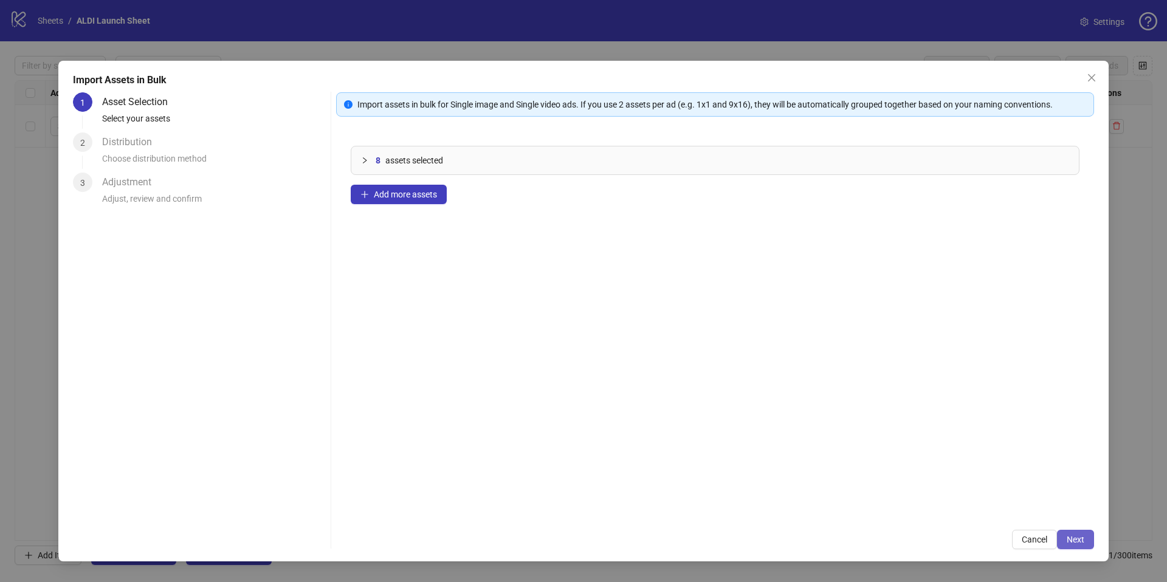
click at [1070, 538] on span "Next" at bounding box center [1075, 540] width 18 height 10
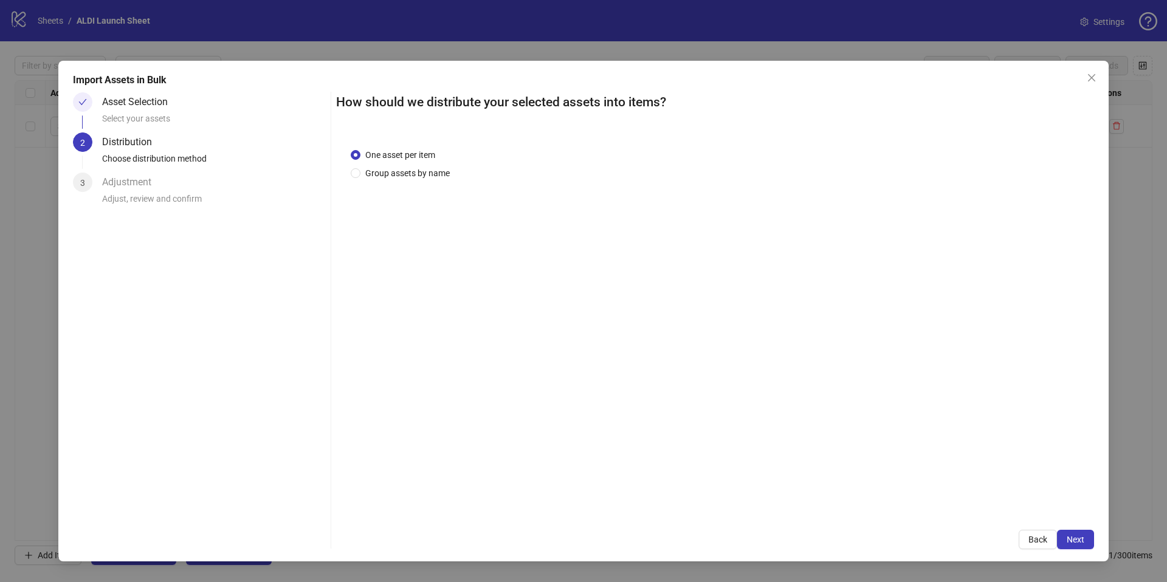
click at [399, 157] on span "One asset per item" at bounding box center [400, 154] width 80 height 13
click at [397, 174] on span "Group assets by name" at bounding box center [407, 173] width 94 height 13
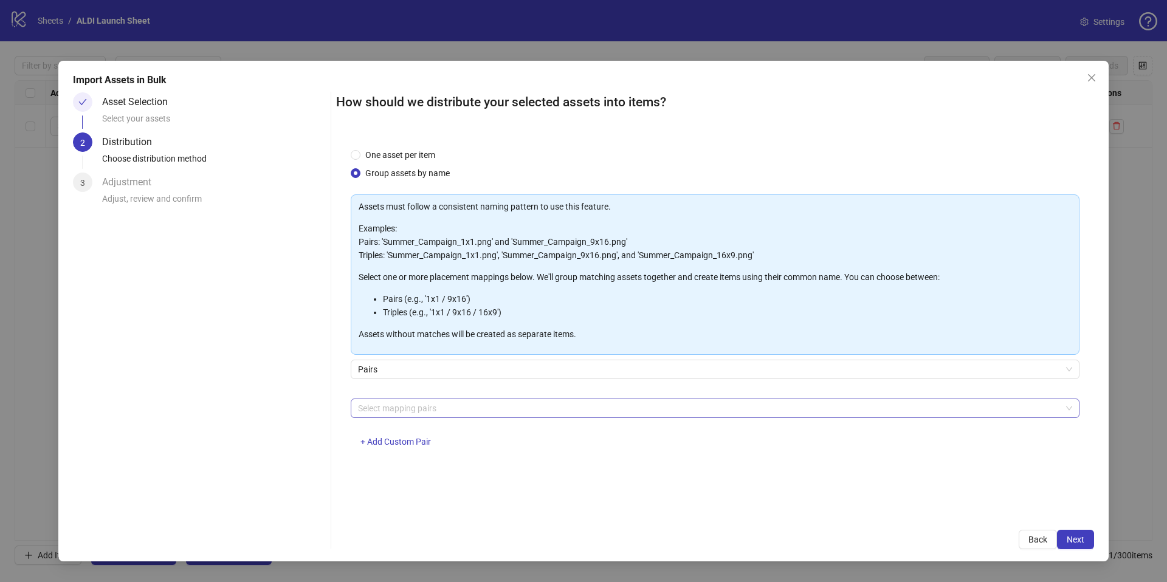
click at [390, 401] on div at bounding box center [708, 408] width 711 height 17
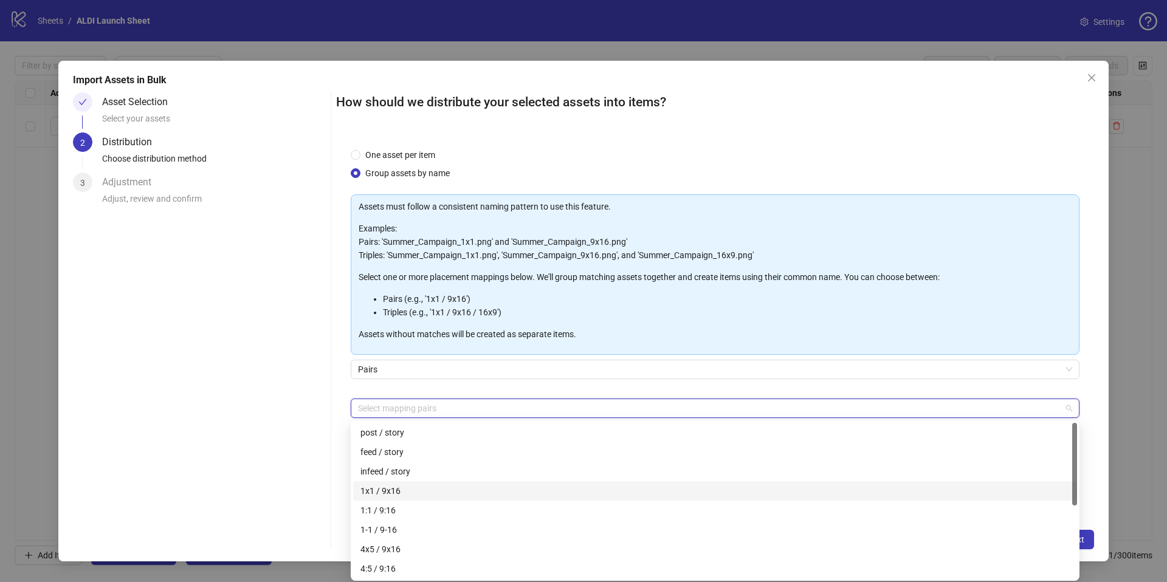
click at [374, 484] on div "1x1 / 9x16" at bounding box center [715, 490] width 724 height 19
click at [1095, 398] on div "Import Assets in Bulk Asset Selection Select your assets 2 Distribution Choose …" at bounding box center [583, 311] width 1050 height 501
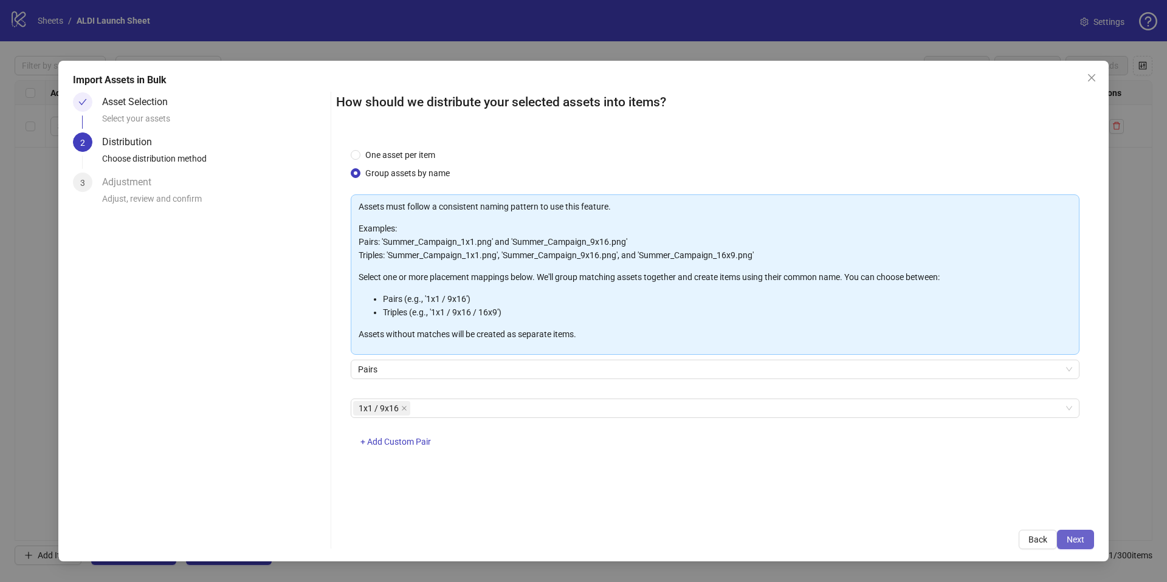
click at [1082, 531] on button "Next" at bounding box center [1075, 539] width 37 height 19
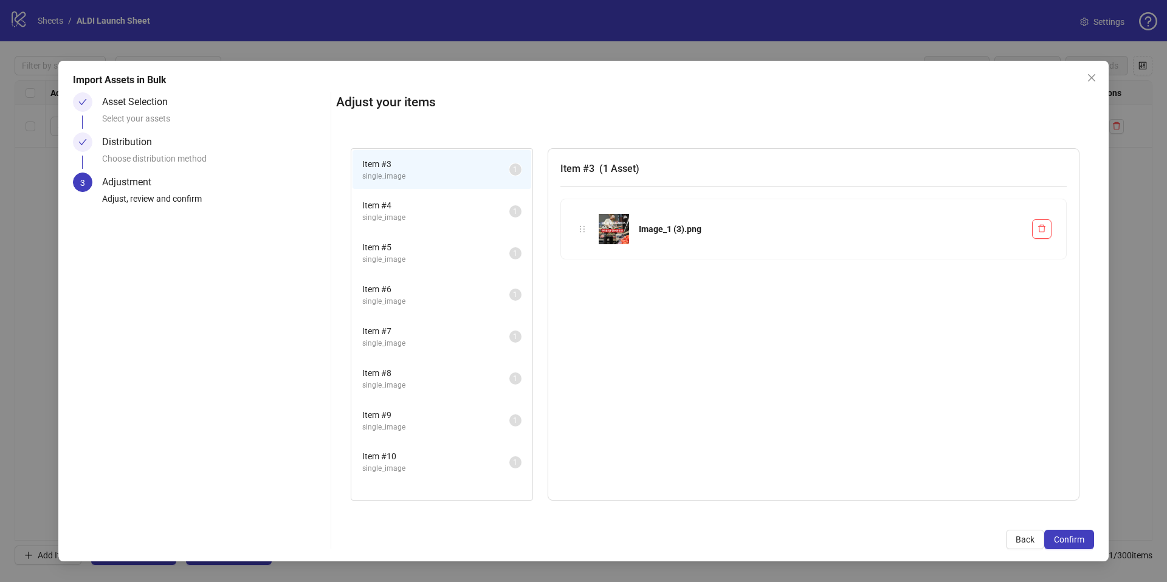
click at [428, 215] on span "single_image" at bounding box center [435, 218] width 147 height 12
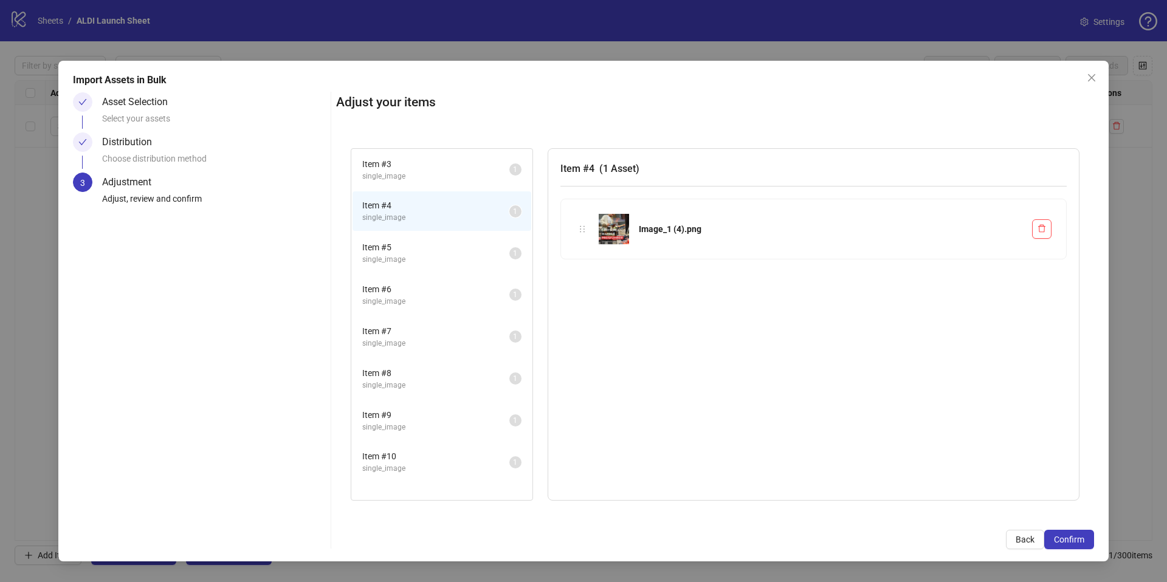
click at [382, 187] on li "Item # 3 single_image 1" at bounding box center [441, 169] width 179 height 39
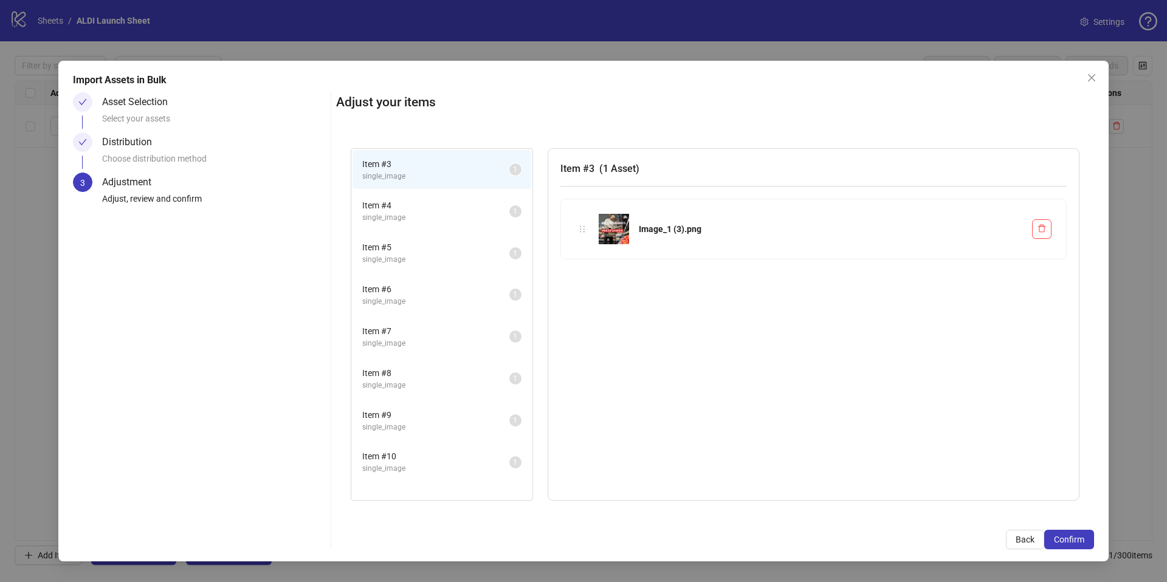
click at [402, 221] on span "single_image" at bounding box center [435, 218] width 147 height 12
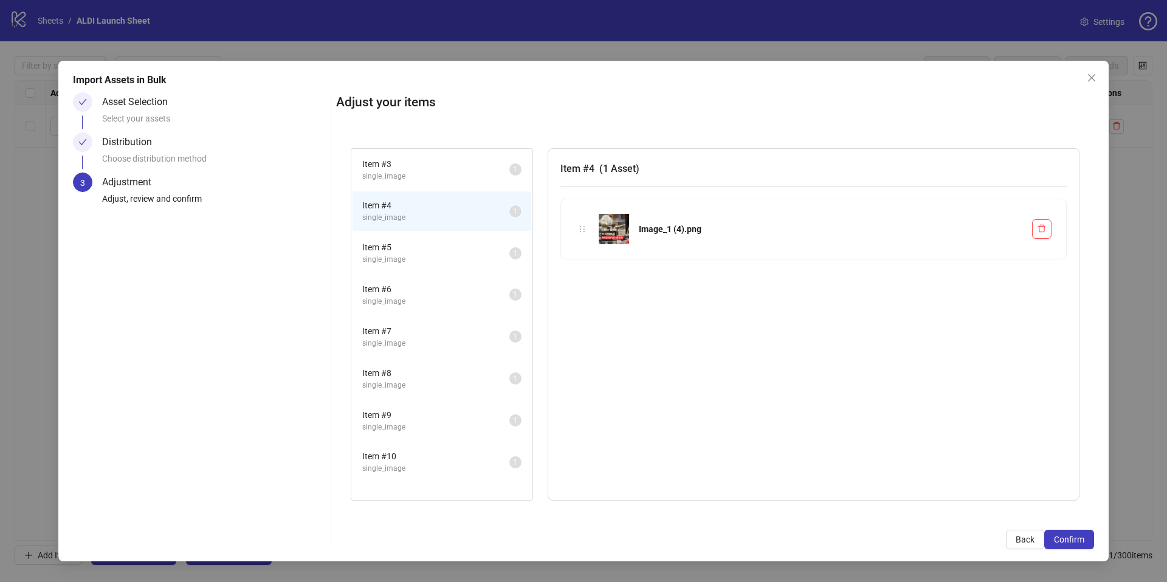
click at [422, 185] on li "Item # 3 single_image 1" at bounding box center [441, 169] width 179 height 39
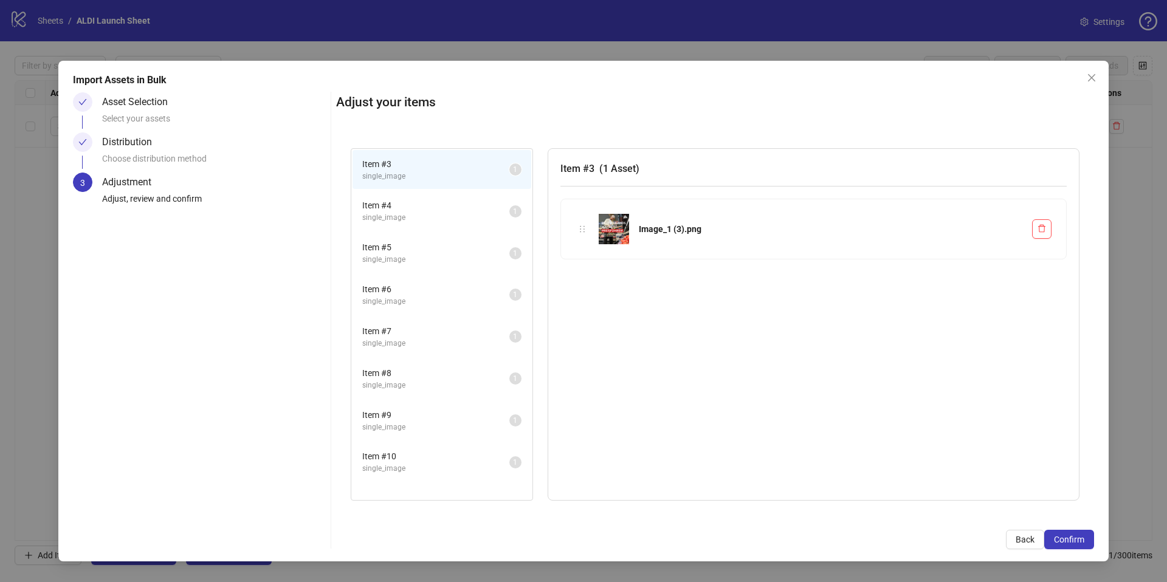
click at [421, 210] on span "Item # 4" at bounding box center [435, 205] width 147 height 13
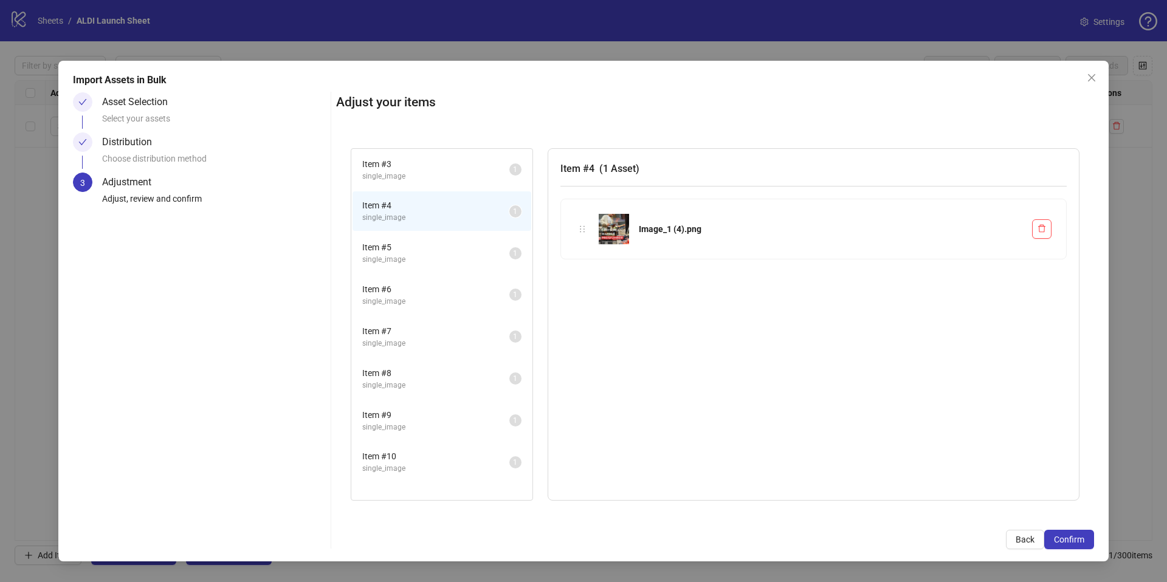
click at [431, 246] on span "Item # 5" at bounding box center [435, 247] width 147 height 13
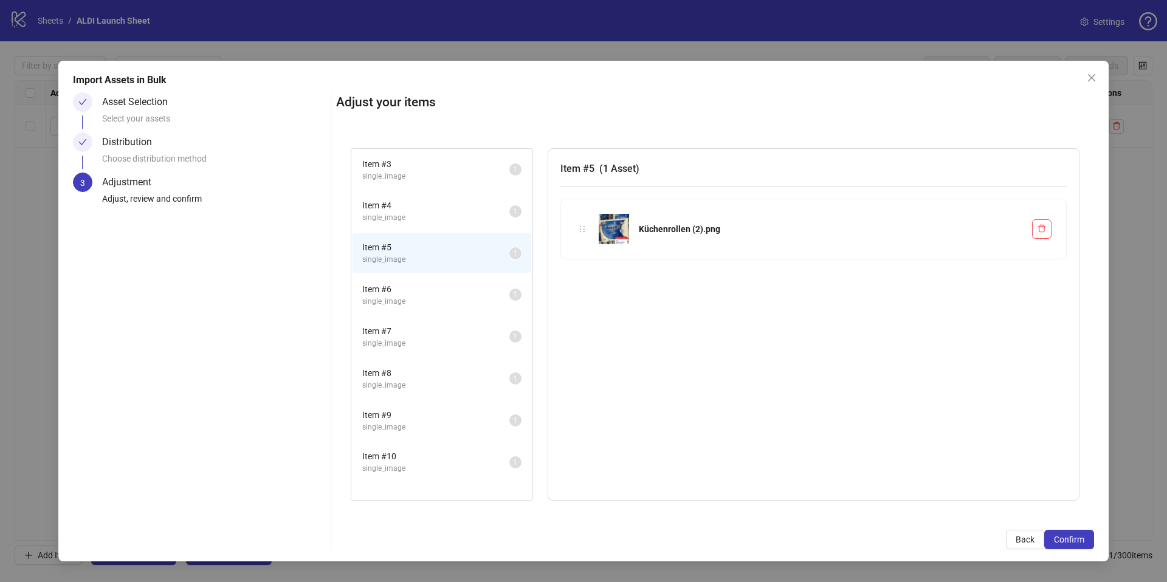
click at [429, 285] on span "Item # 6" at bounding box center [435, 289] width 147 height 13
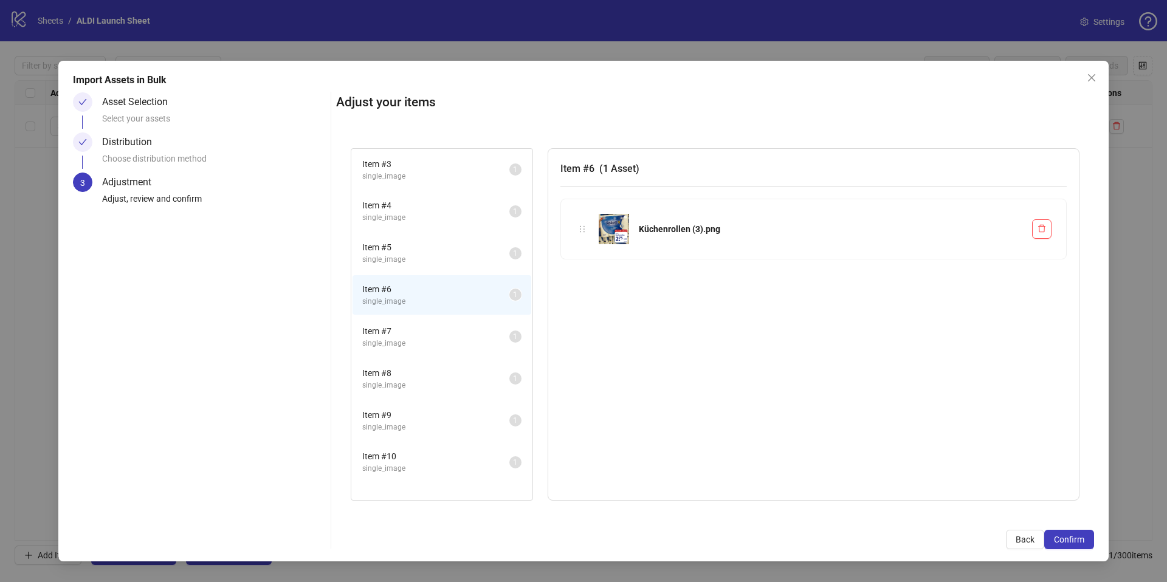
click at [399, 258] on span "single_image" at bounding box center [435, 260] width 147 height 12
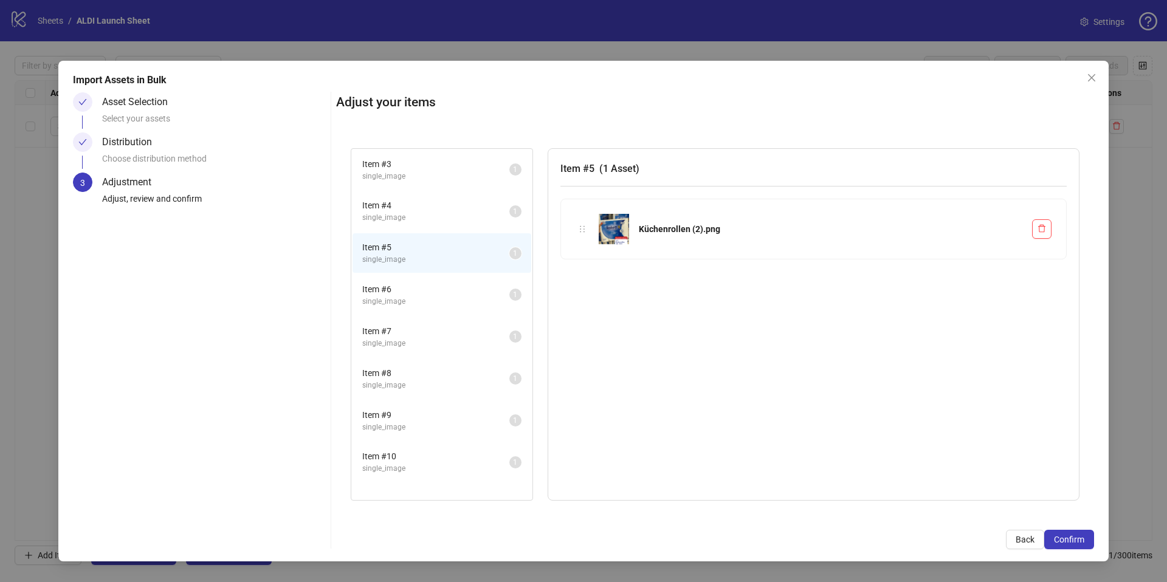
click at [400, 287] on span "Item # 6" at bounding box center [435, 289] width 147 height 13
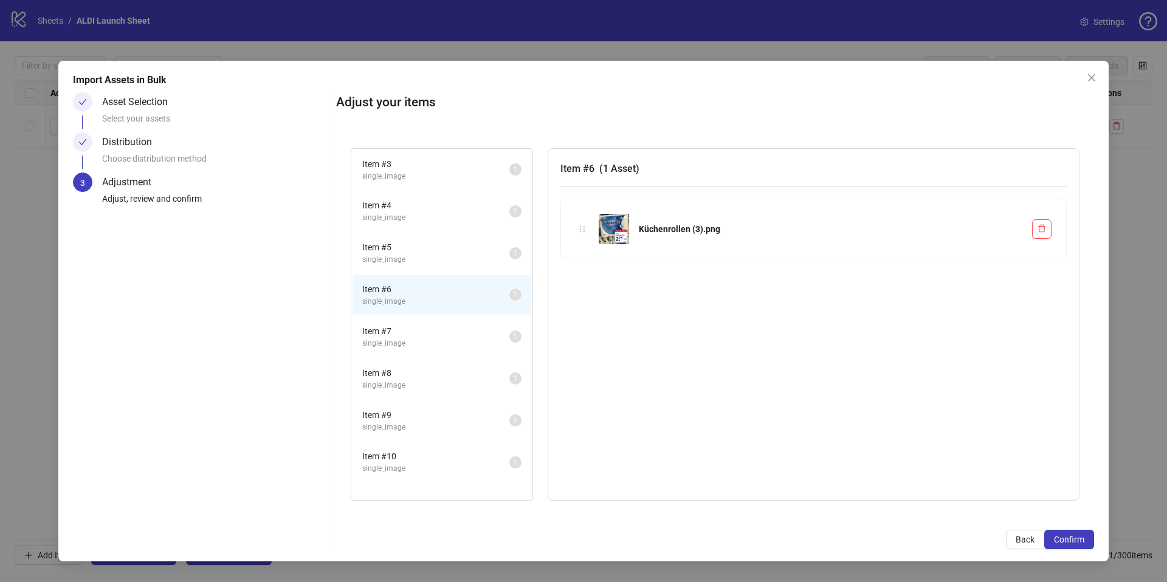
click at [403, 247] on span "Item # 5" at bounding box center [435, 247] width 147 height 13
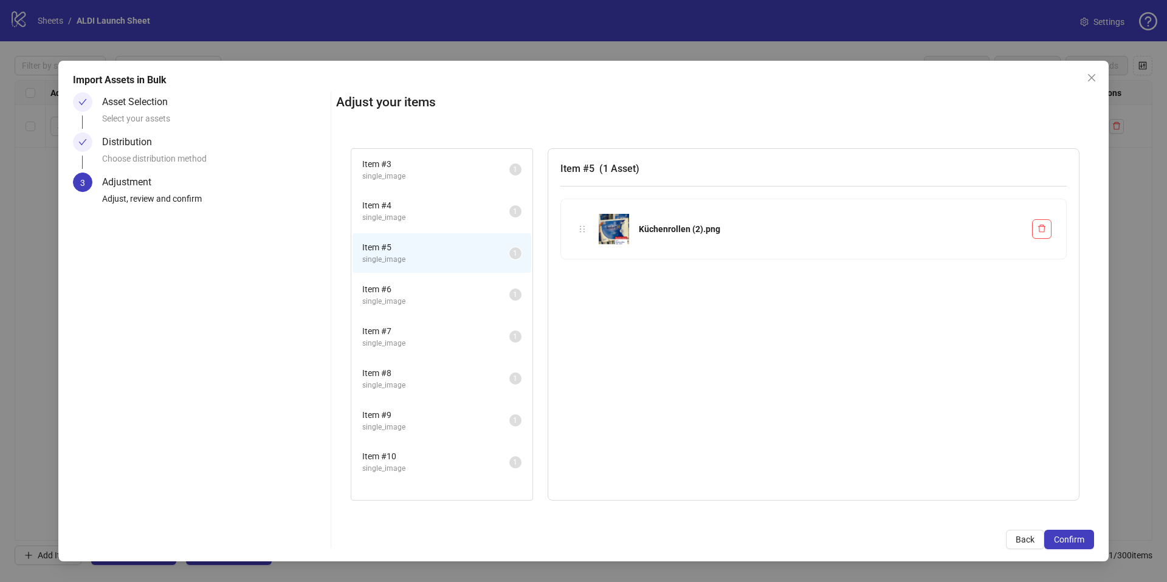
click at [403, 301] on span "single_image" at bounding box center [435, 302] width 147 height 12
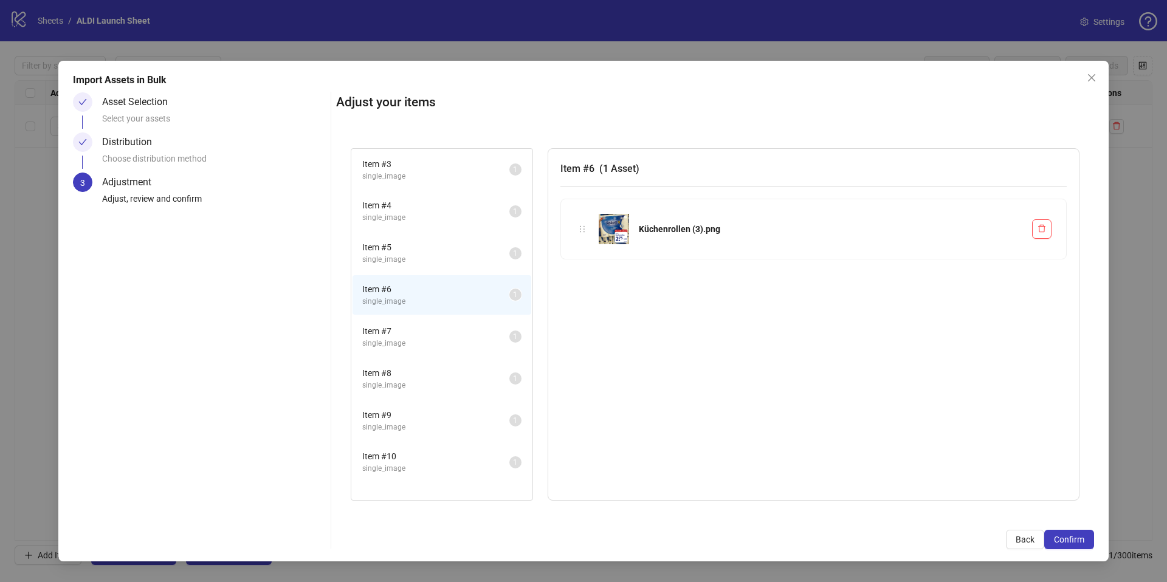
click at [399, 340] on span "single_image" at bounding box center [435, 344] width 147 height 12
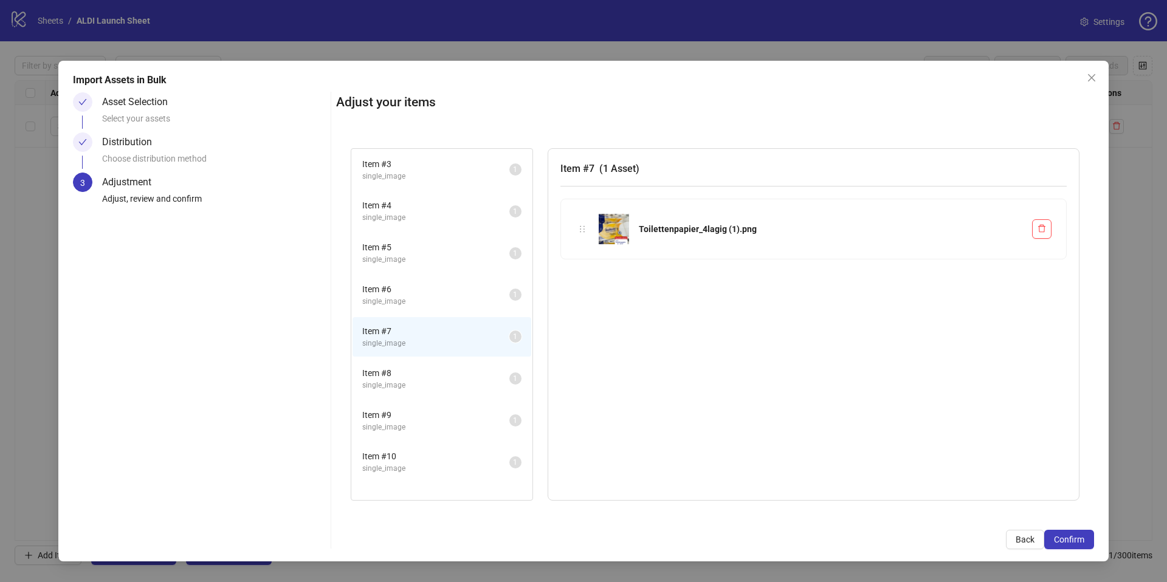
drag, startPoint x: 395, startPoint y: 379, endPoint x: 399, endPoint y: 332, distance: 46.3
click at [395, 379] on span "Item # 8" at bounding box center [435, 372] width 147 height 13
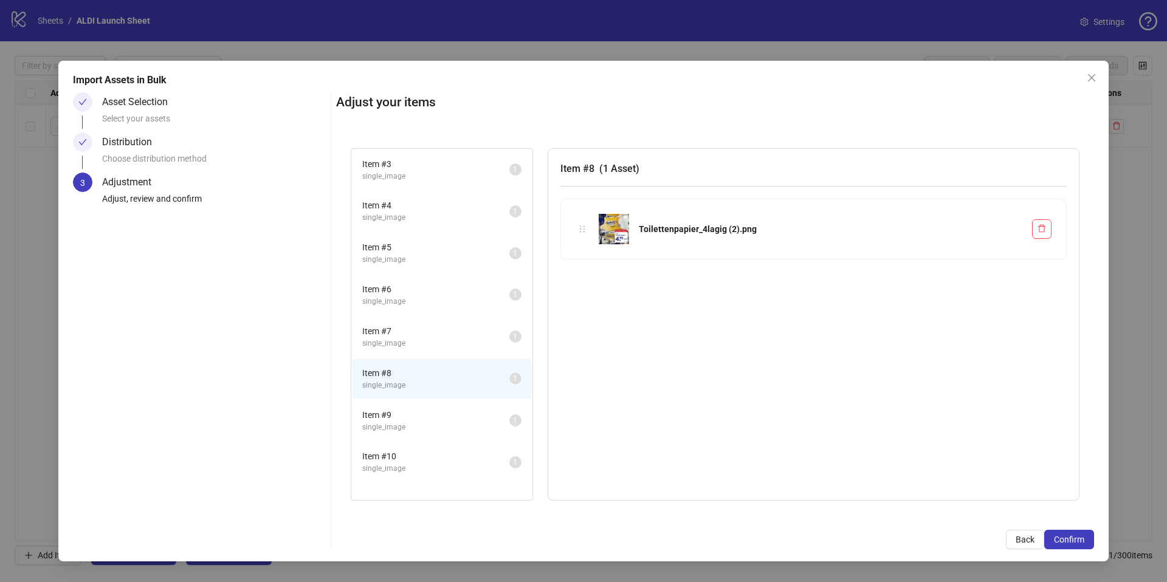
click at [404, 208] on span "Item # 4" at bounding box center [435, 205] width 147 height 13
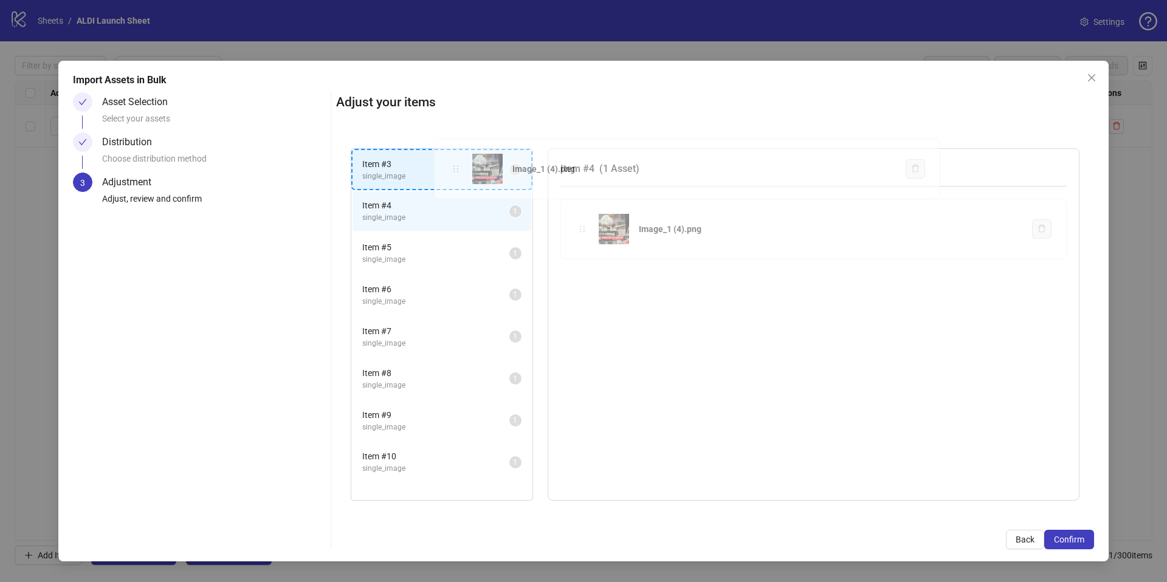
drag, startPoint x: 585, startPoint y: 230, endPoint x: 459, endPoint y: 170, distance: 140.0
click at [459, 170] on div "Item # 3 single_image 1 Item # 4 single_image 1 Item # 5 single_image 1 Item # …" at bounding box center [715, 325] width 758 height 382
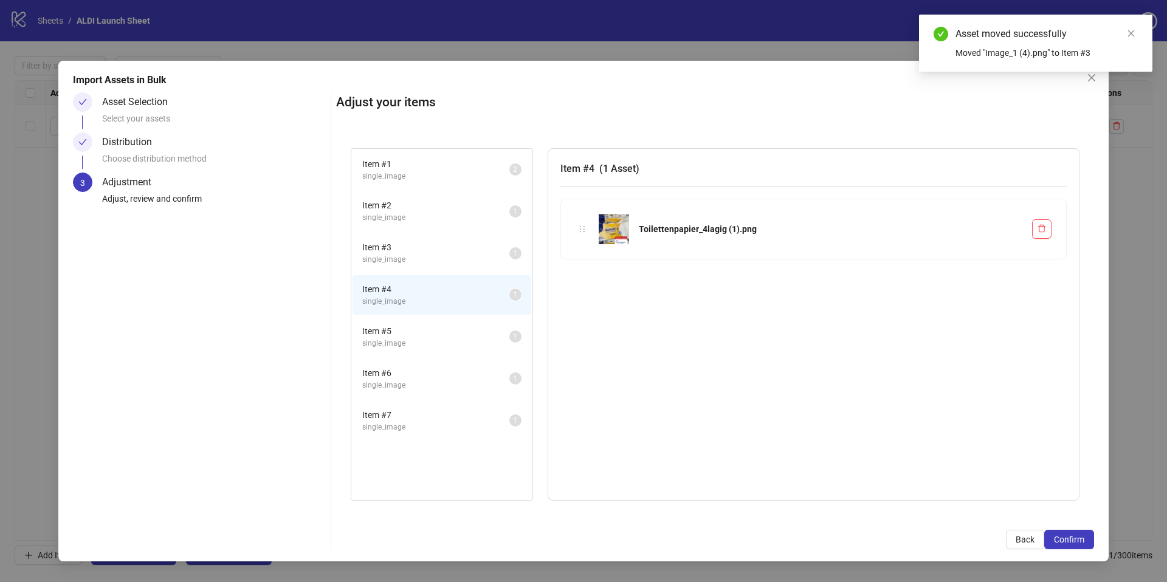
click at [410, 246] on span "Item # 3" at bounding box center [435, 247] width 147 height 13
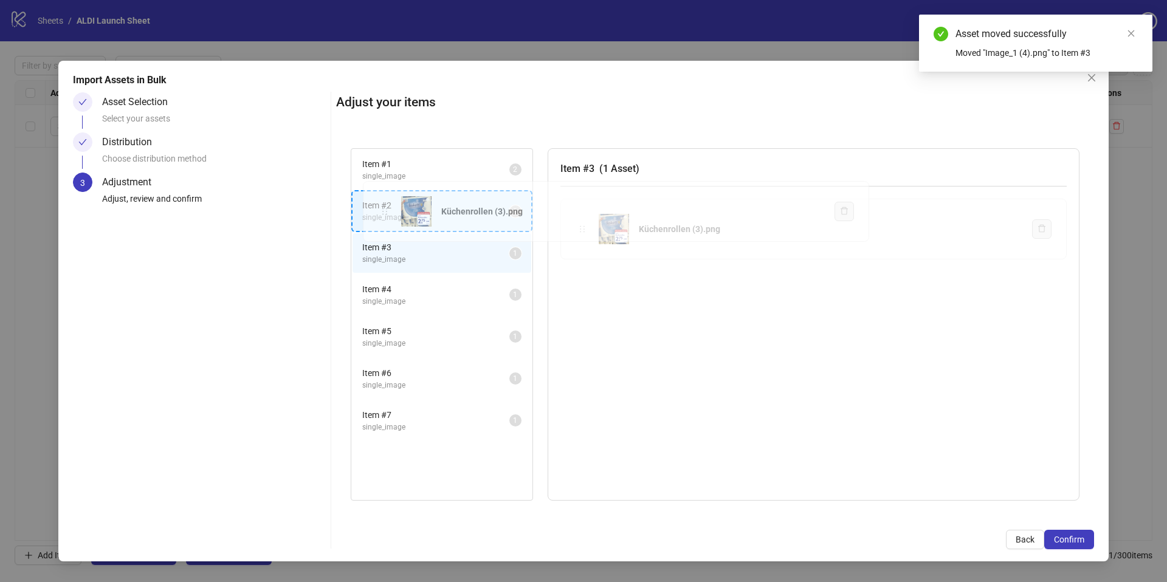
drag, startPoint x: 582, startPoint y: 227, endPoint x: 401, endPoint y: 213, distance: 181.1
click at [383, 210] on div "Item # 1 single_image 2 Item # 2 single_image 1 Item # 3 single_image 1 Item # …" at bounding box center [715, 325] width 758 height 382
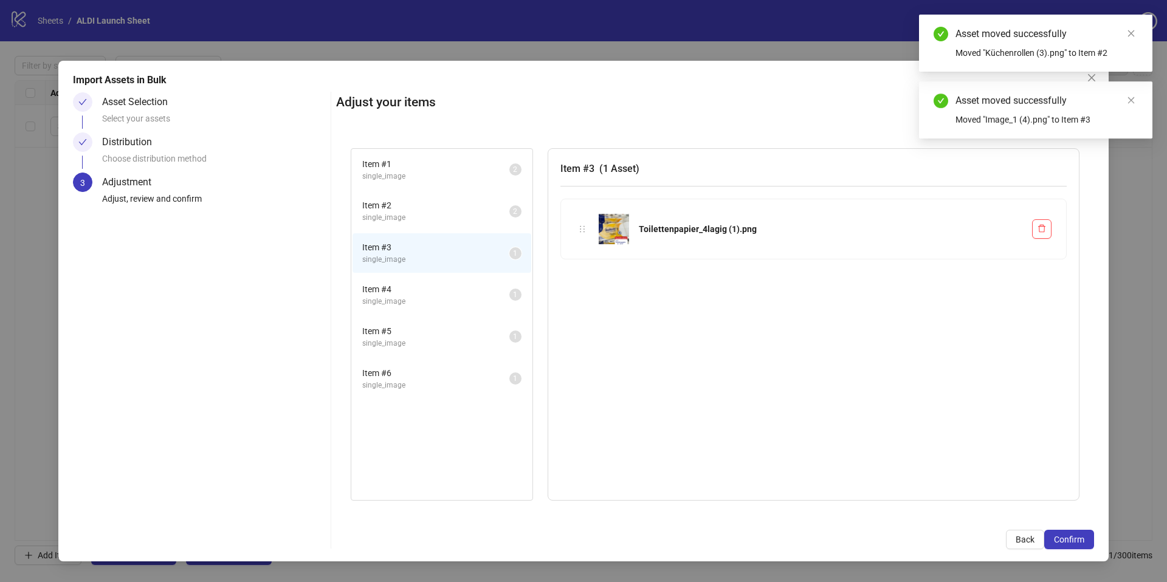
click at [414, 297] on span "single_image" at bounding box center [435, 302] width 147 height 12
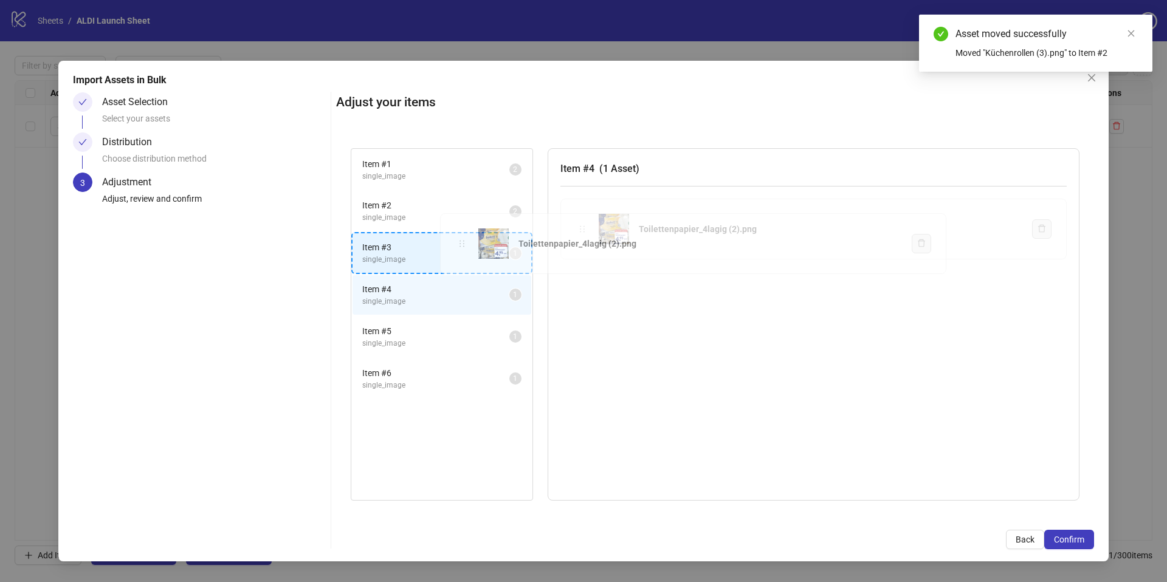
drag, startPoint x: 578, startPoint y: 230, endPoint x: 458, endPoint y: 245, distance: 121.2
click at [458, 245] on div "Item # 1 single_image 2 Item # 2 single_image 2 Item # 3 single_image 1 Item # …" at bounding box center [715, 325] width 758 height 382
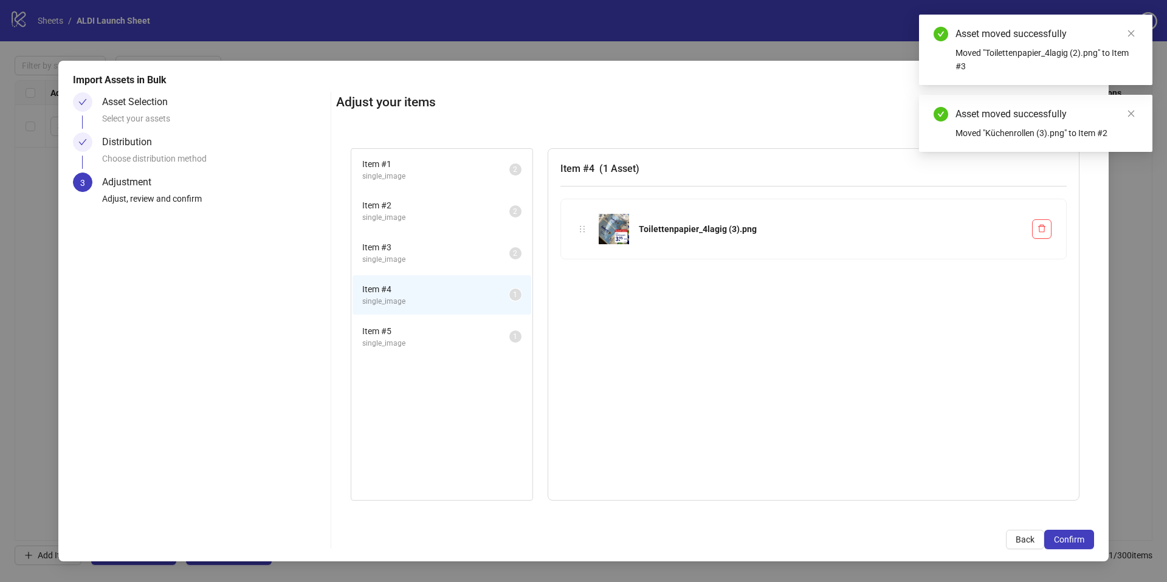
click at [428, 339] on span "single_image" at bounding box center [435, 344] width 147 height 12
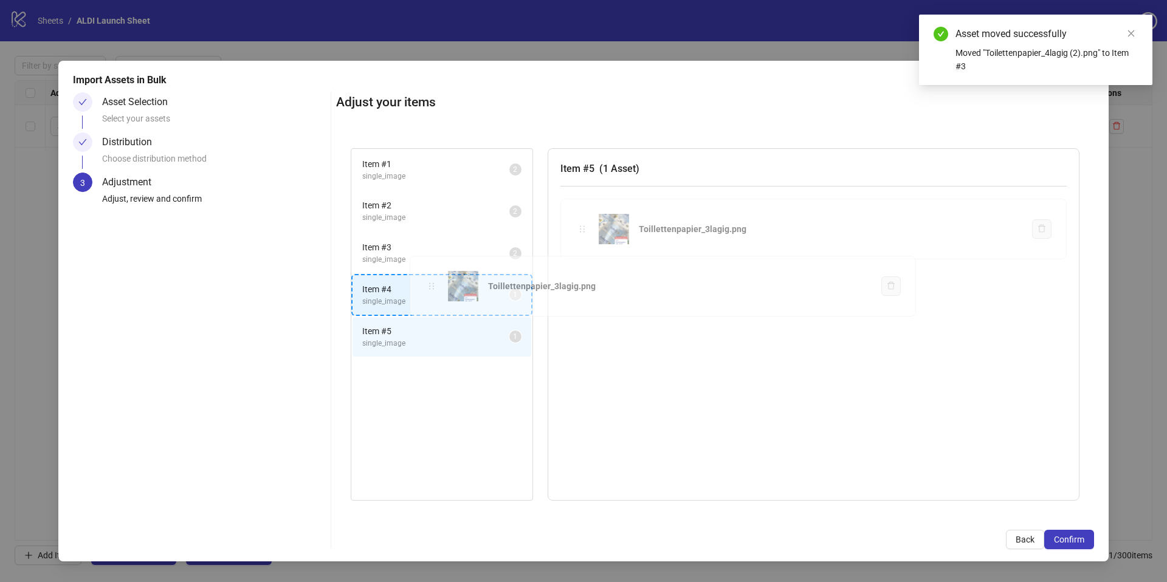
drag, startPoint x: 582, startPoint y: 228, endPoint x: 430, endPoint y: 287, distance: 163.5
click at [430, 287] on div "Item # 1 single_image 2 Item # 2 single_image 2 Item # 3 single_image 2 Item # …" at bounding box center [715, 325] width 758 height 382
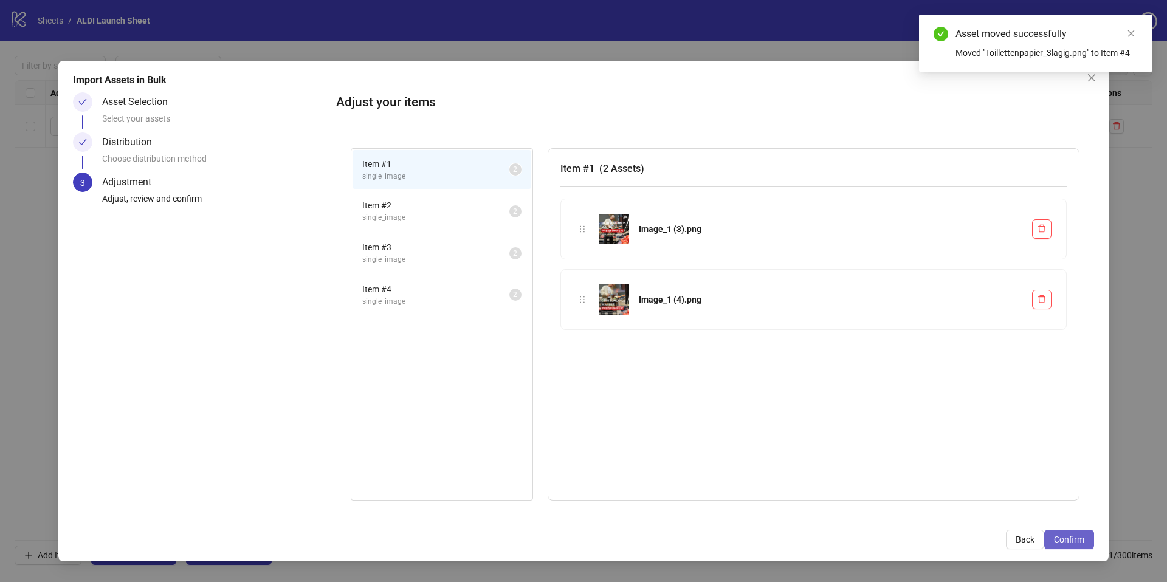
click at [1073, 539] on span "Confirm" at bounding box center [1069, 540] width 30 height 10
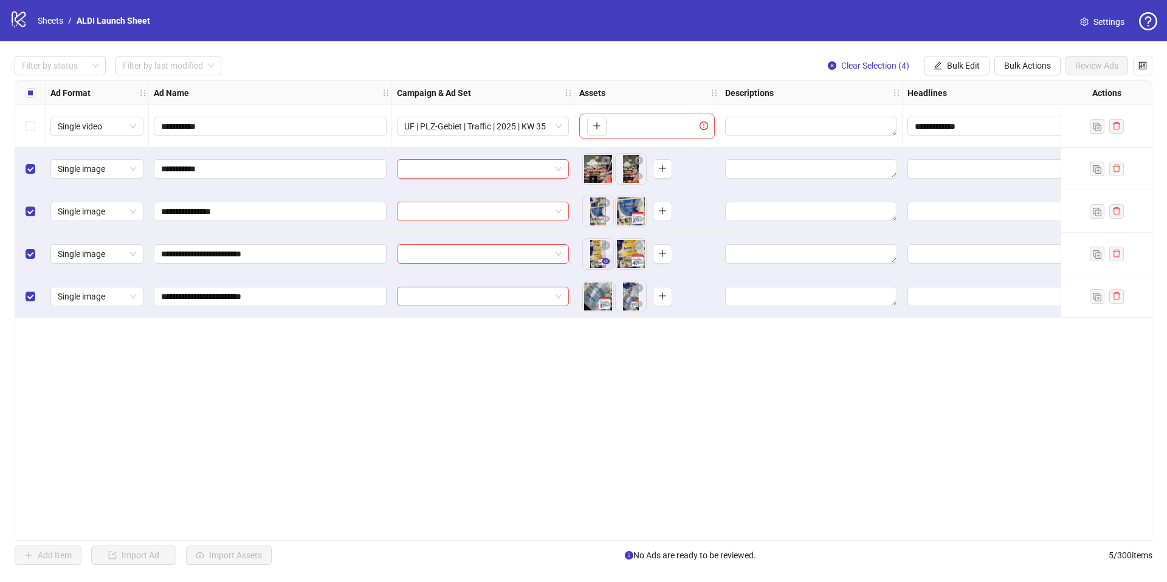
click at [607, 260] on icon "eye" at bounding box center [606, 261] width 9 height 6
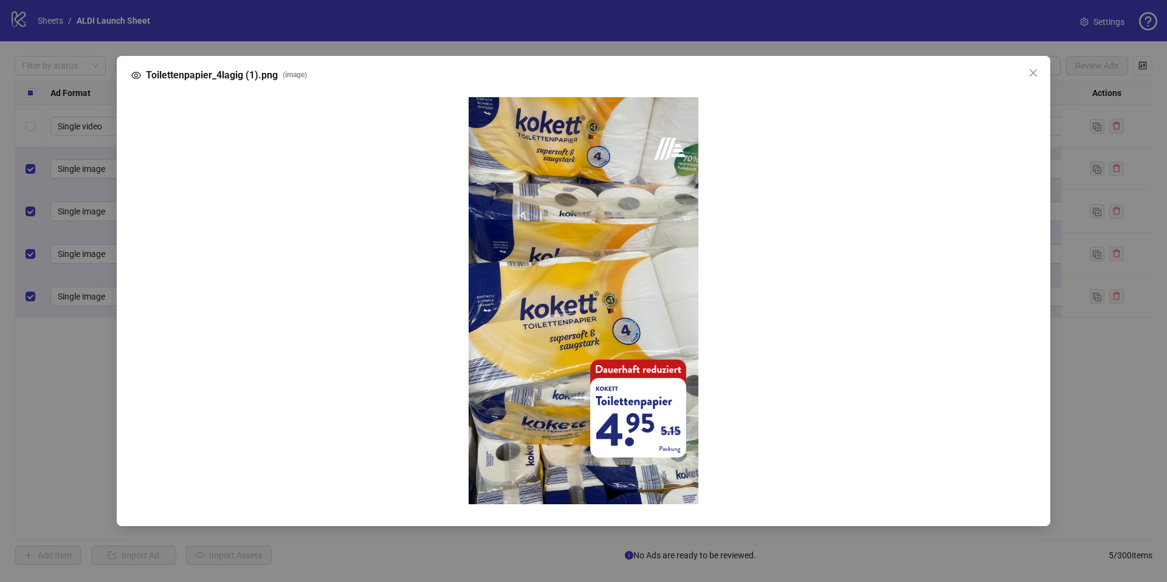
click at [719, 205] on div "Toilettenpapier_4lagig (1).png ( image )" at bounding box center [583, 291] width 1167 height 582
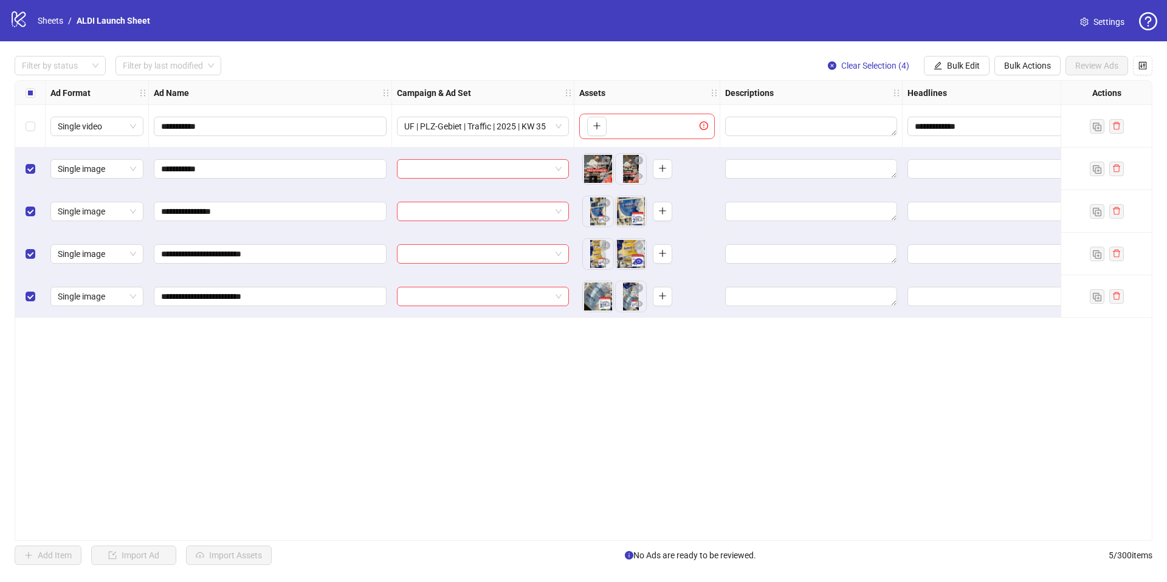
click at [636, 264] on icon "eye" at bounding box center [638, 261] width 9 height 9
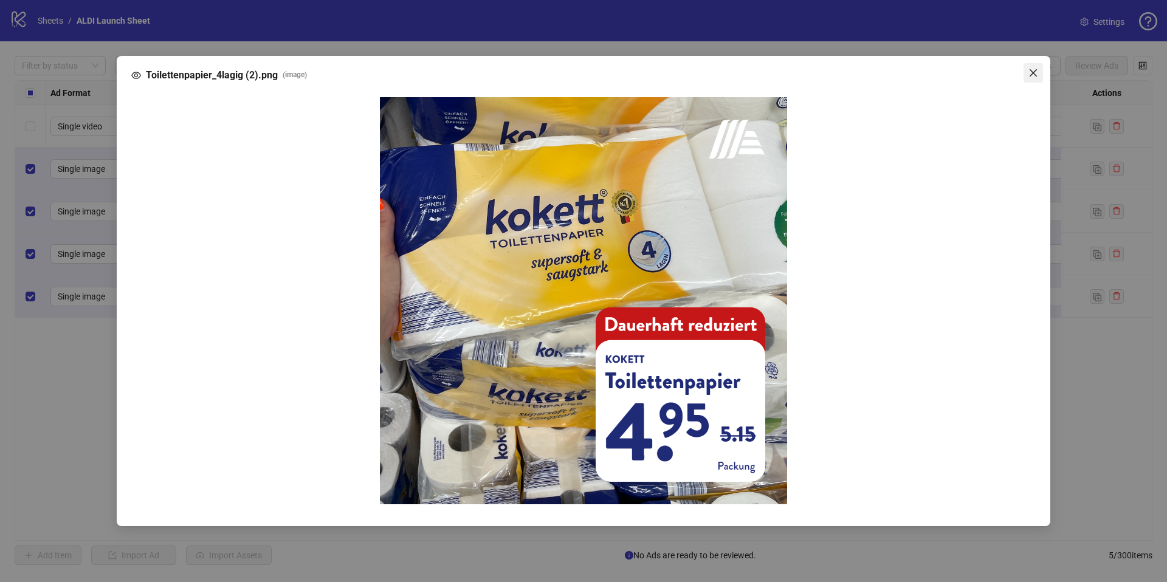
click at [1032, 72] on icon "close" at bounding box center [1033, 73] width 10 height 10
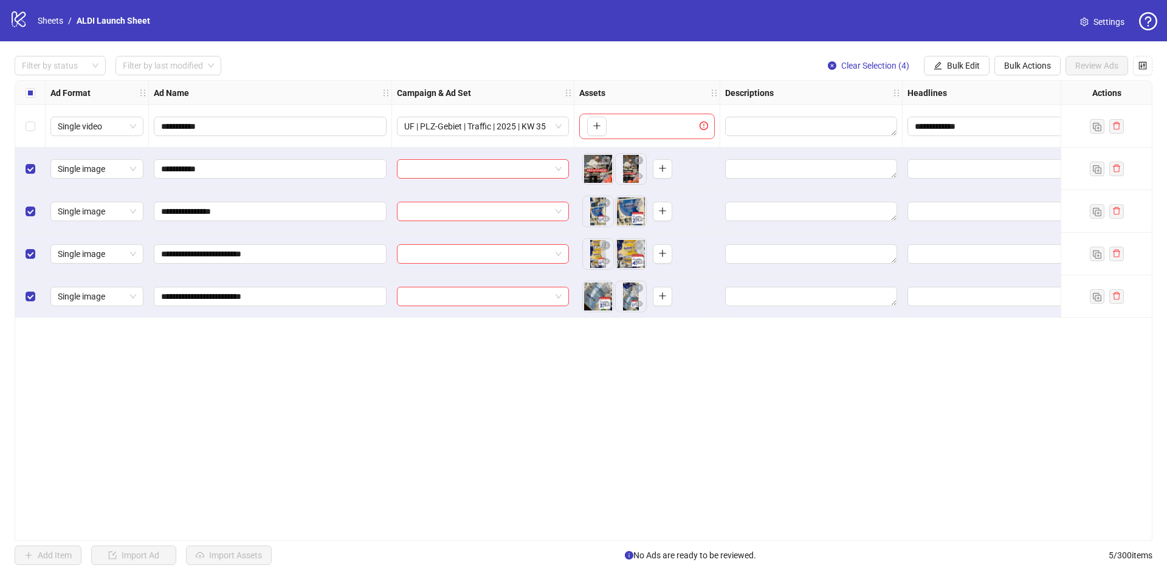
drag, startPoint x: 635, startPoint y: 263, endPoint x: 593, endPoint y: 262, distance: 41.9
click at [593, 262] on ul at bounding box center [615, 254] width 66 height 32
drag, startPoint x: 594, startPoint y: 261, endPoint x: 625, endPoint y: 261, distance: 31.0
drag, startPoint x: 596, startPoint y: 218, endPoint x: 631, endPoint y: 217, distance: 35.3
drag, startPoint x: 594, startPoint y: 179, endPoint x: 622, endPoint y: 179, distance: 27.4
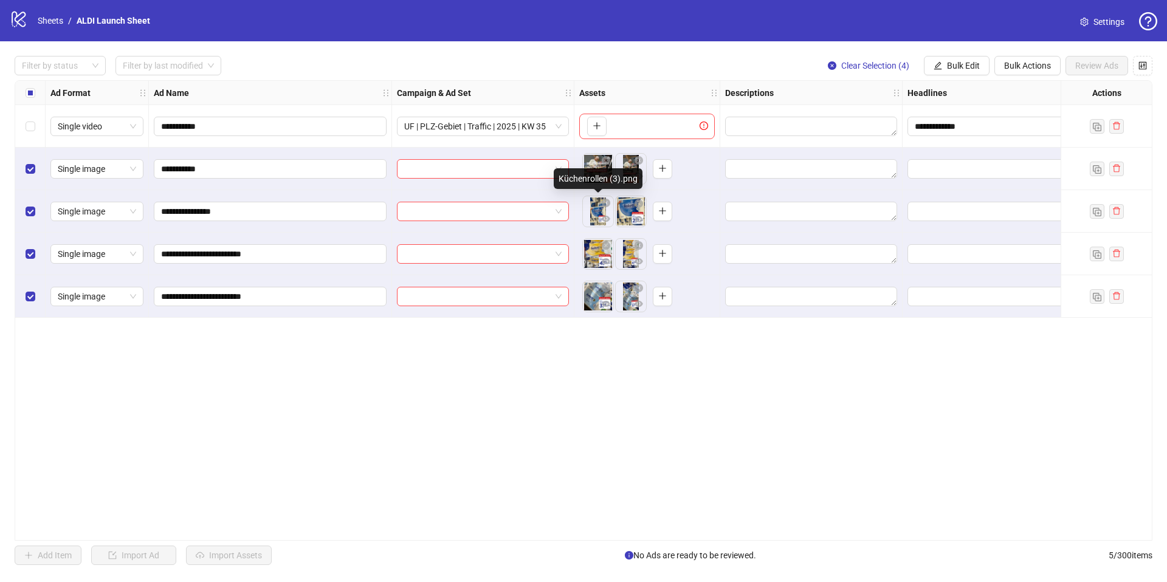
click at [622, 179] on div "Küchenrollen (3).png" at bounding box center [598, 178] width 89 height 21
drag, startPoint x: 603, startPoint y: 211, endPoint x: 625, endPoint y: 211, distance: 21.3
drag, startPoint x: 592, startPoint y: 171, endPoint x: 628, endPoint y: 174, distance: 35.3
click at [498, 126] on span "UF | PLZ-Gebiet | Traffic | 2025 | KW 35" at bounding box center [482, 126] width 157 height 18
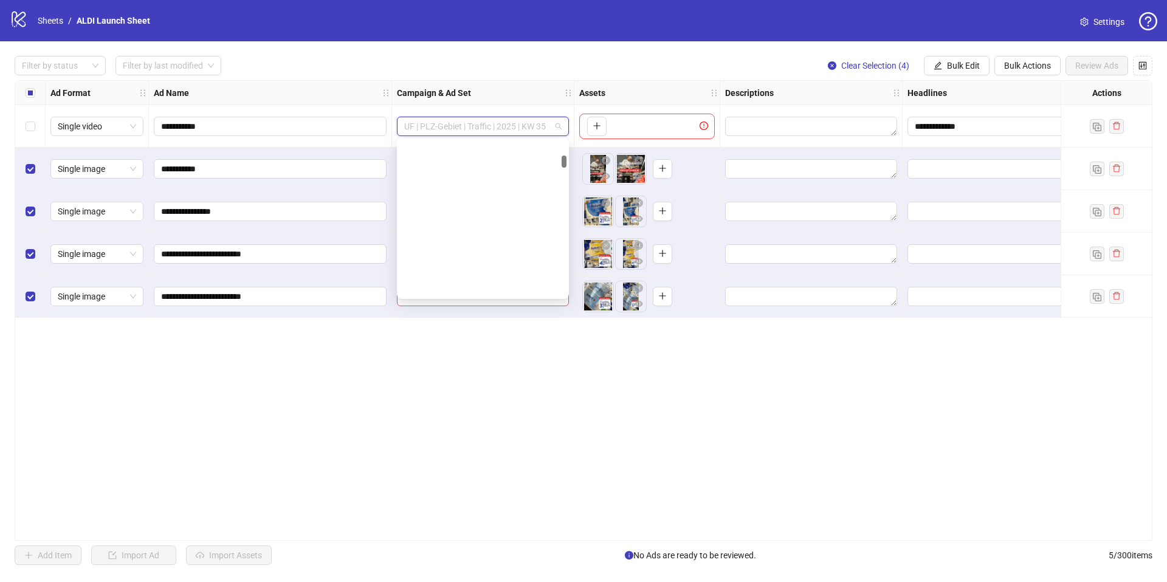
scroll to position [278, 0]
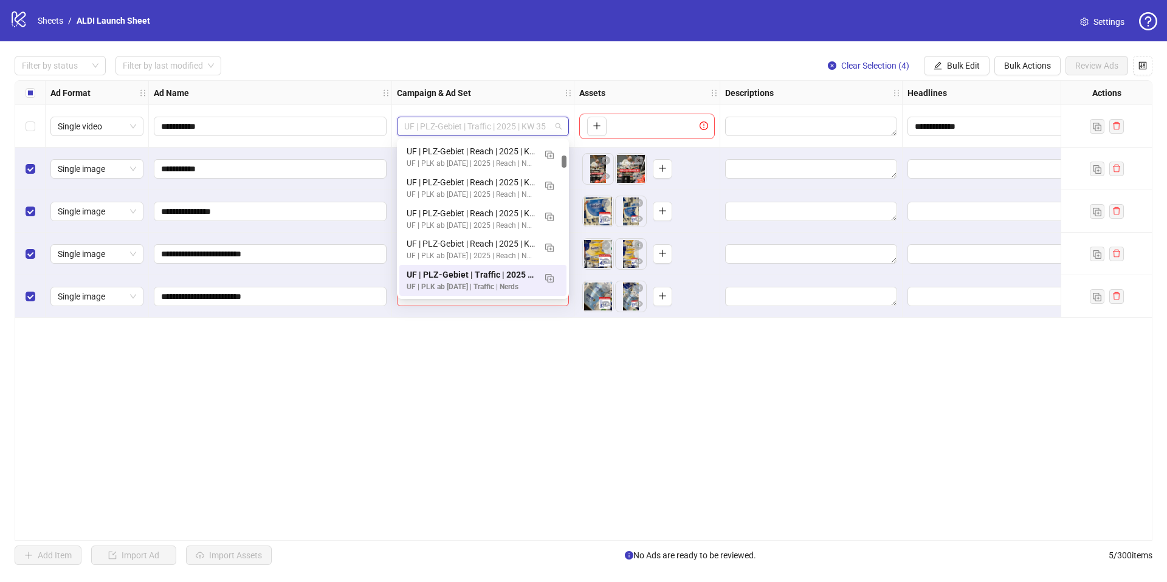
click at [498, 126] on span "UF | PLZ-Gebiet | Traffic | 2025 | KW 35" at bounding box center [482, 126] width 157 height 18
click at [35, 127] on div "Select row 1" at bounding box center [30, 126] width 30 height 43
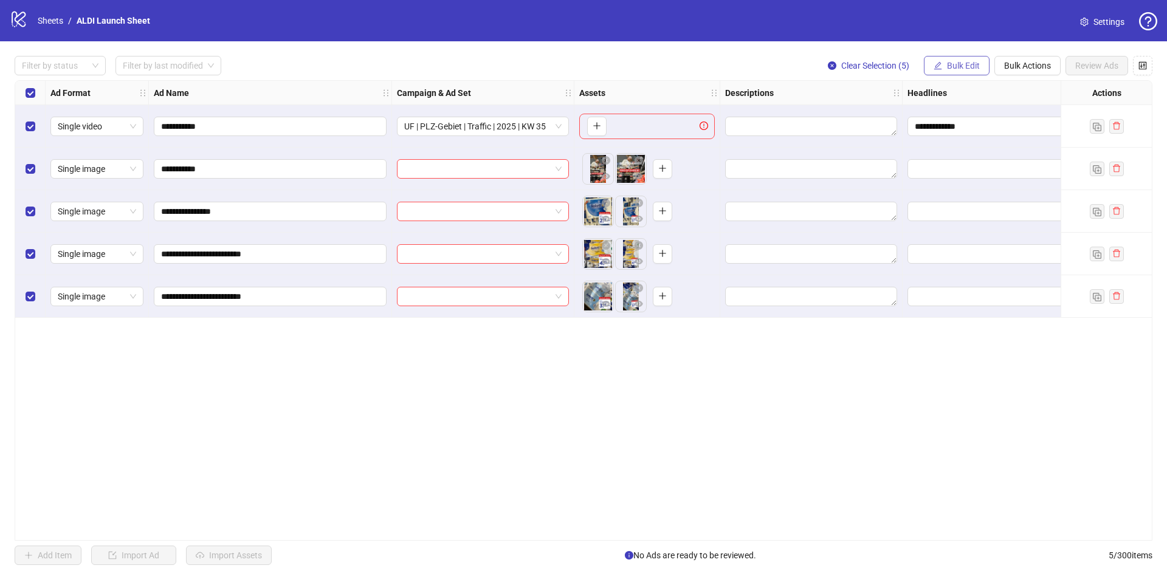
click at [966, 69] on span "Bulk Edit" at bounding box center [963, 66] width 33 height 10
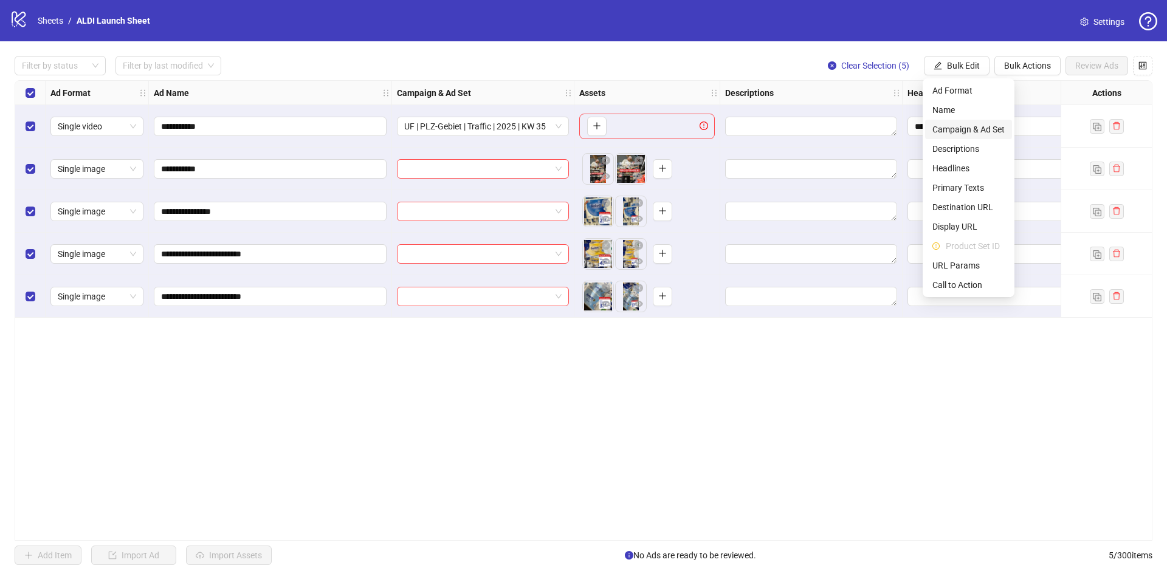
click at [961, 126] on span "Campaign & Ad Set" at bounding box center [968, 129] width 72 height 13
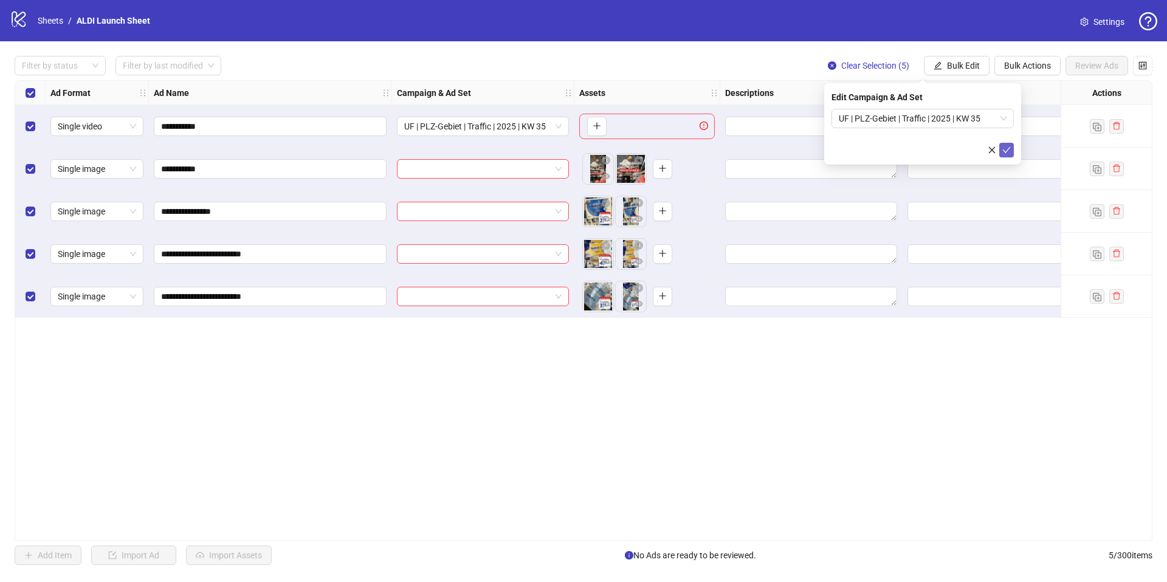
click at [1006, 146] on icon "check" at bounding box center [1006, 150] width 9 height 9
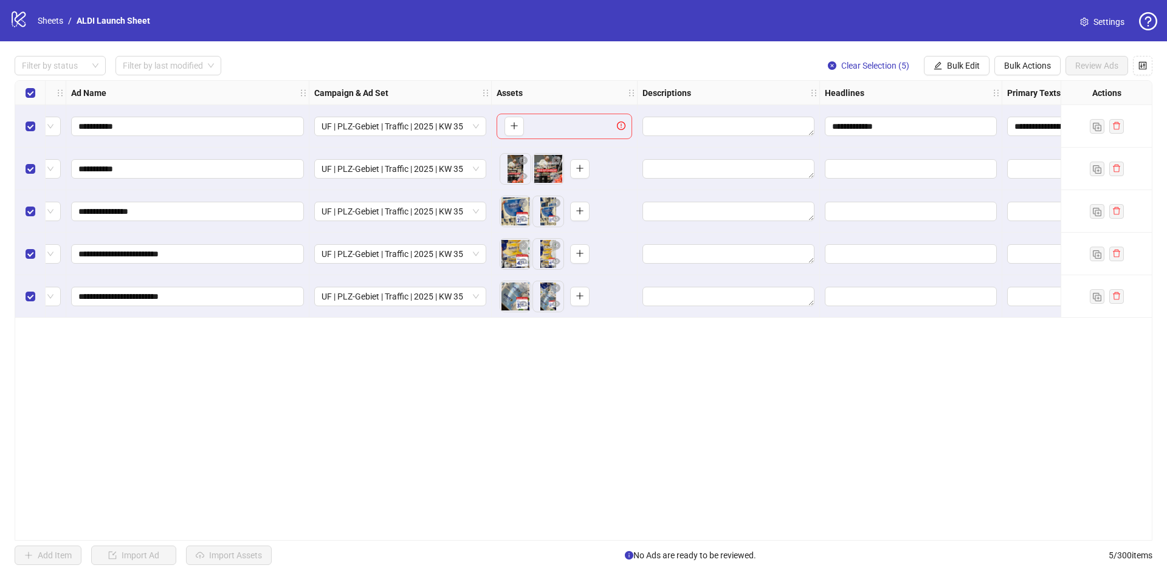
scroll to position [0, 83]
click at [959, 67] on span "Bulk Edit" at bounding box center [963, 66] width 33 height 10
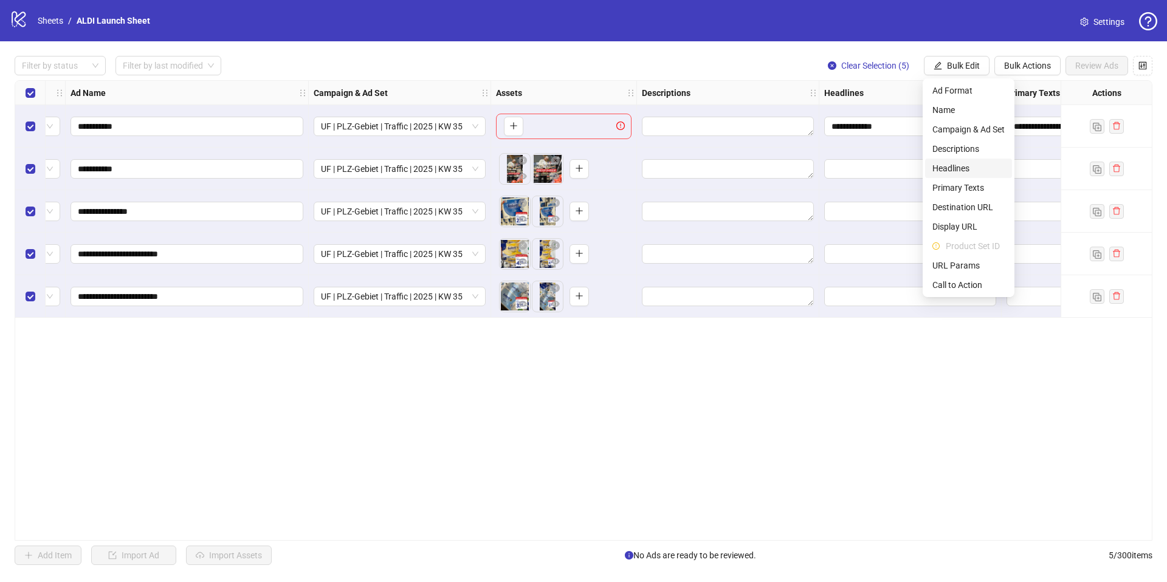
click at [960, 160] on li "Headlines" at bounding box center [968, 168] width 87 height 19
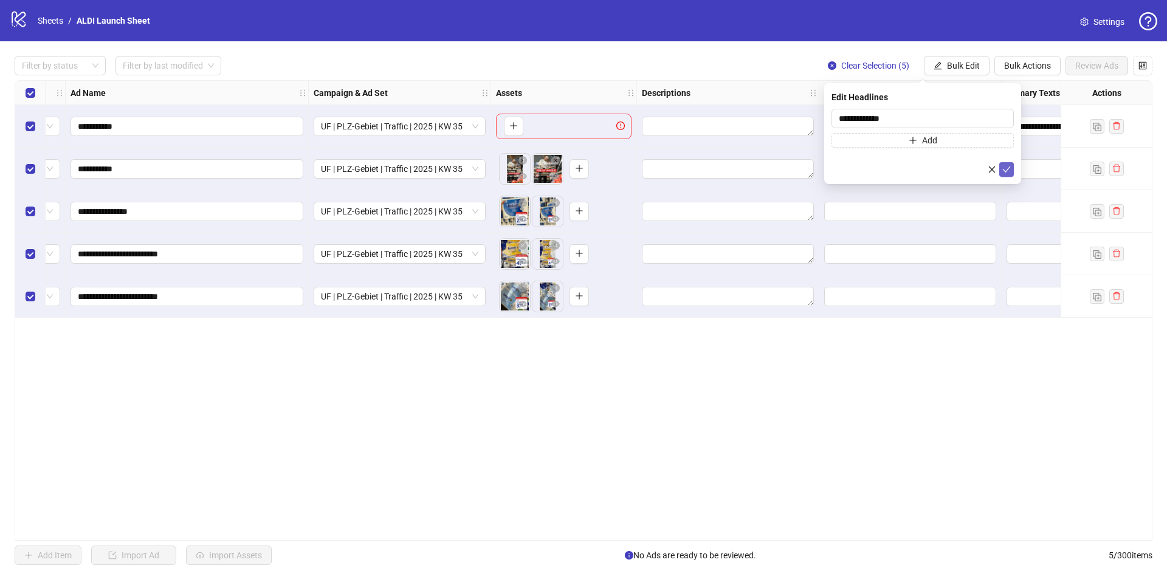
click at [1006, 167] on icon "check" at bounding box center [1006, 169] width 9 height 9
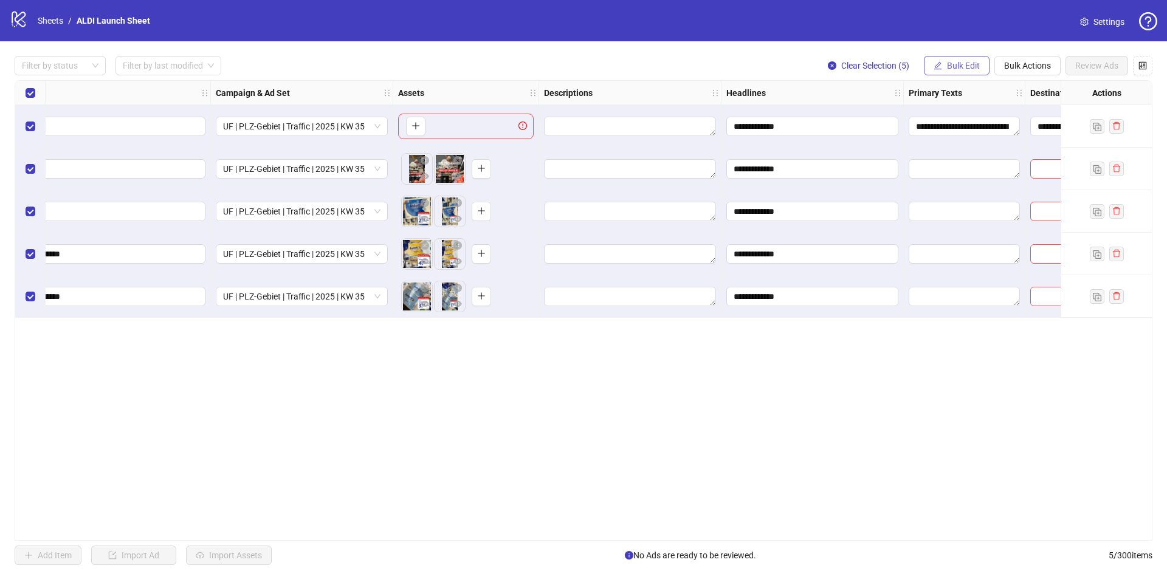
scroll to position [0, 183]
click at [952, 66] on span "Bulk Edit" at bounding box center [963, 66] width 33 height 10
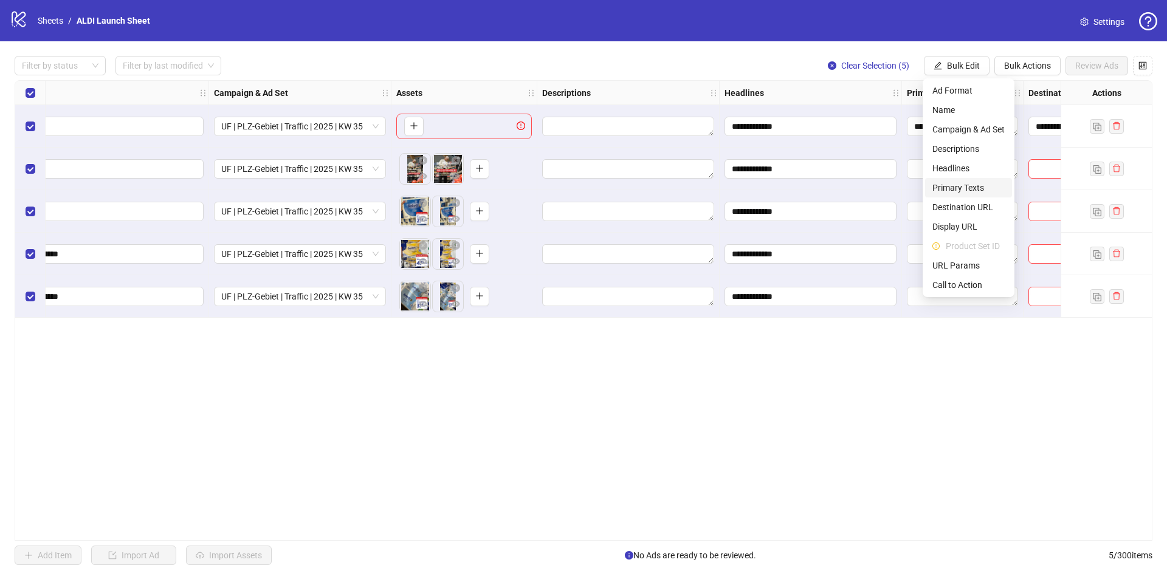
click at [965, 182] on span "Primary Texts" at bounding box center [968, 187] width 72 height 13
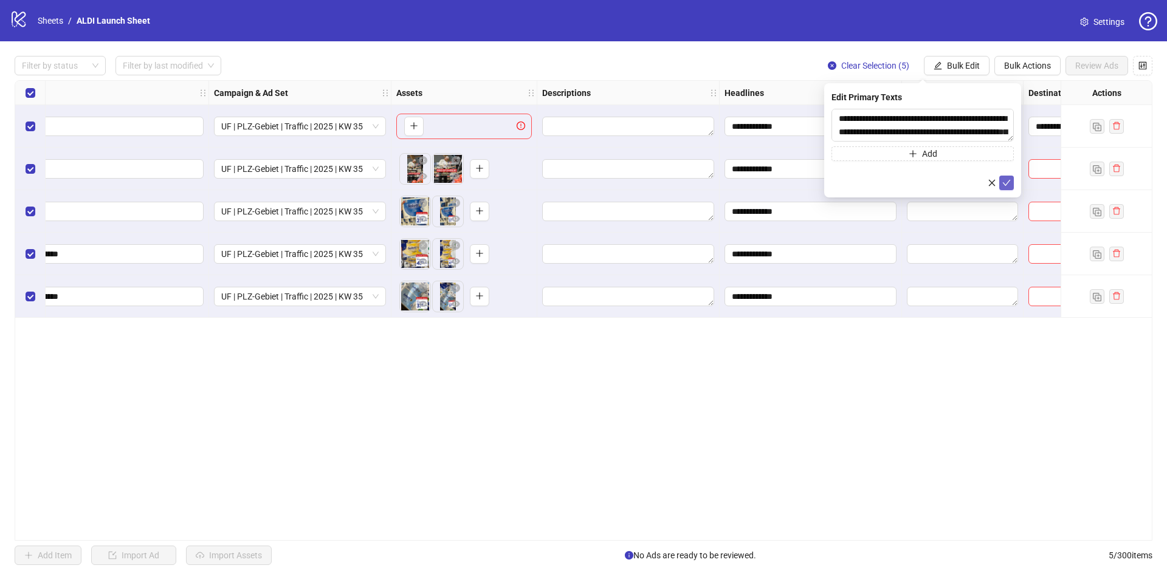
click at [1008, 181] on icon "check" at bounding box center [1006, 183] width 9 height 9
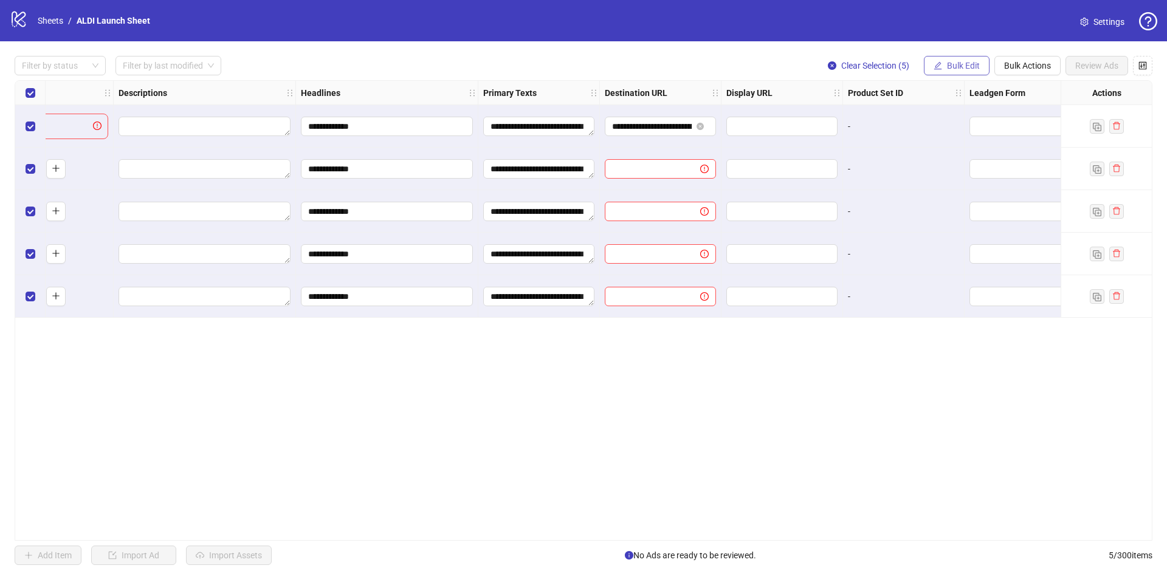
scroll to position [0, 633]
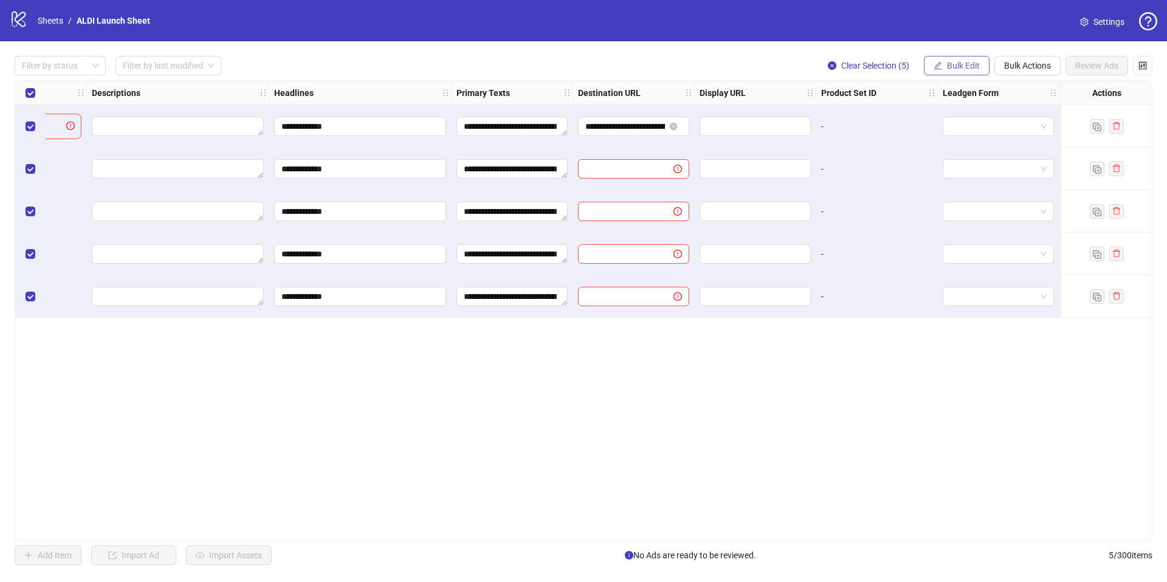
click at [954, 64] on span "Bulk Edit" at bounding box center [963, 66] width 33 height 10
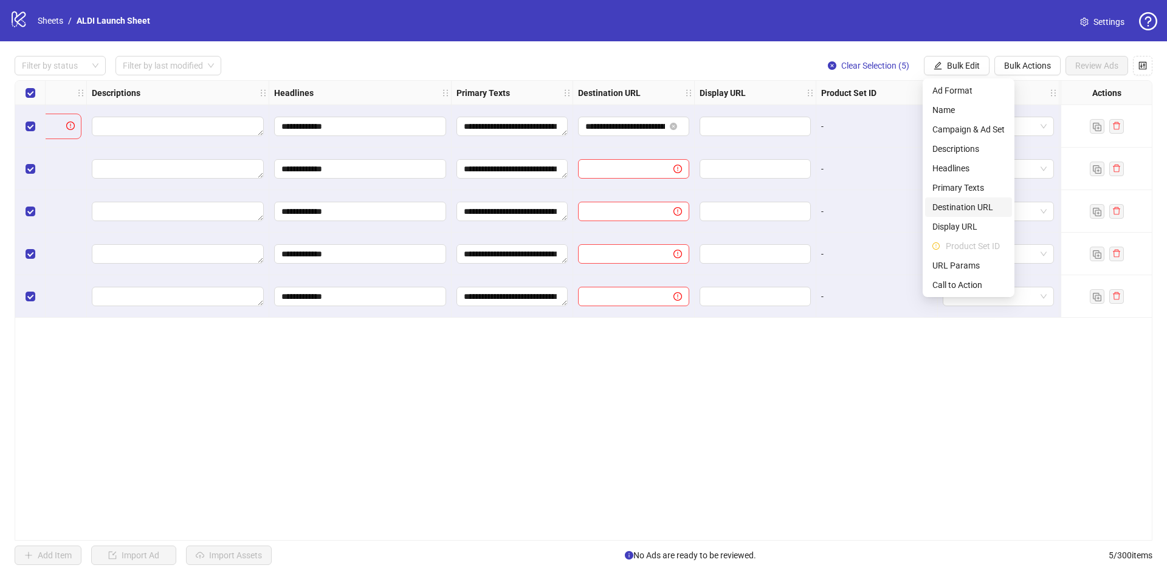
click at [961, 201] on span "Destination URL" at bounding box center [968, 207] width 72 height 13
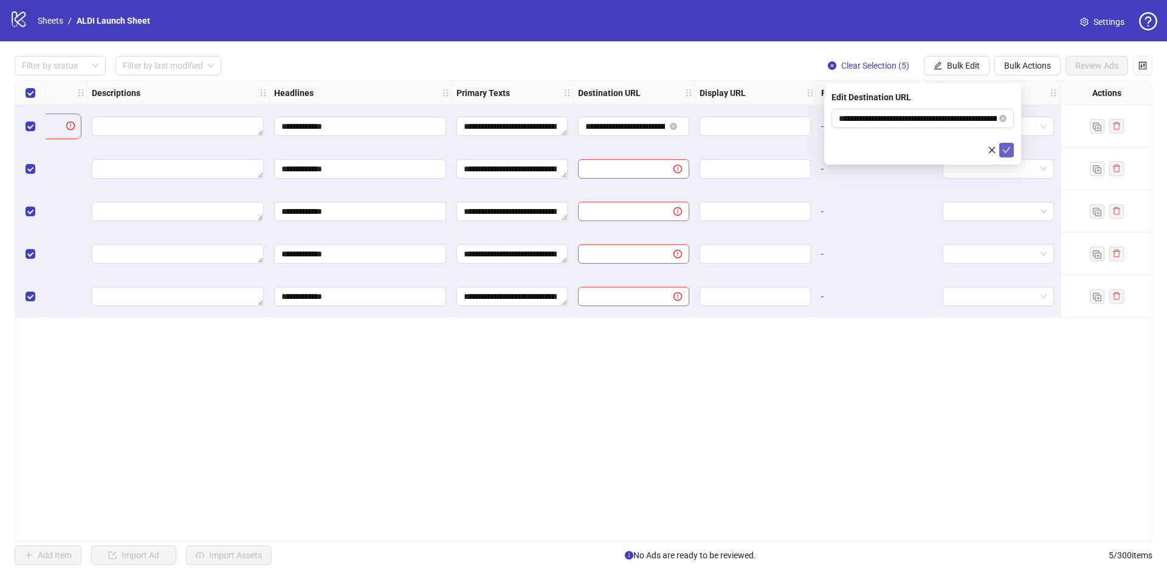
click at [1003, 147] on icon "check" at bounding box center [1006, 150] width 9 height 9
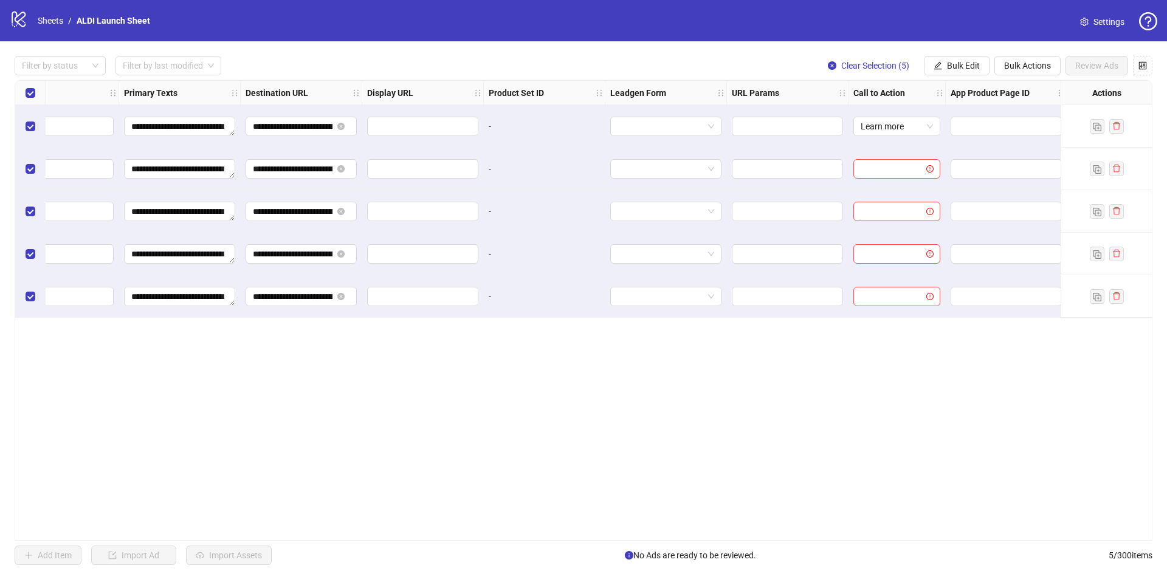
scroll to position [0, 972]
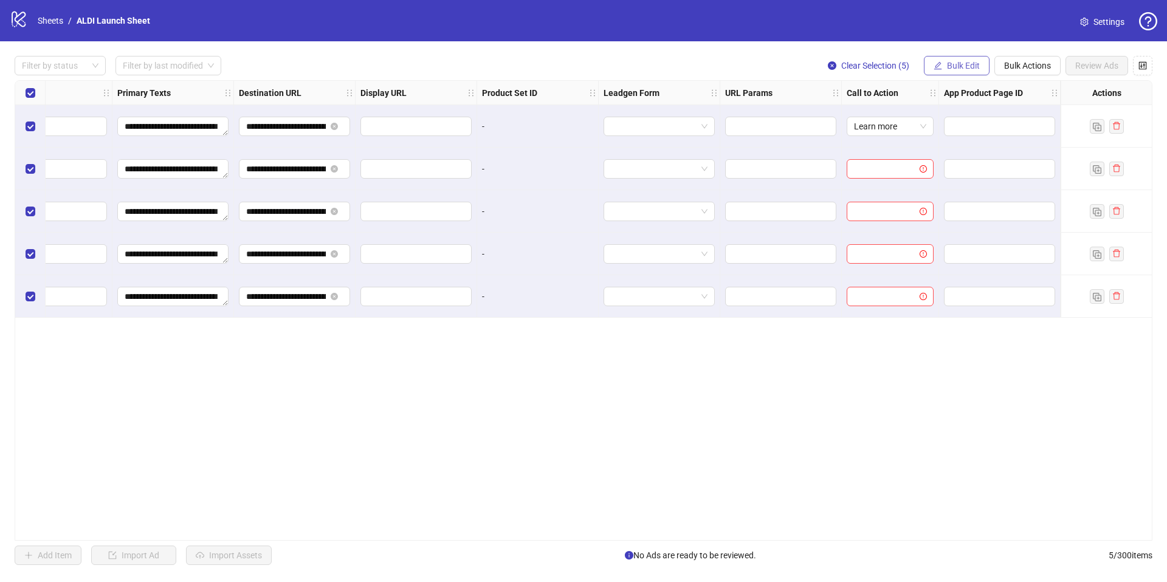
click at [933, 67] on icon "edit" at bounding box center [937, 65] width 9 height 9
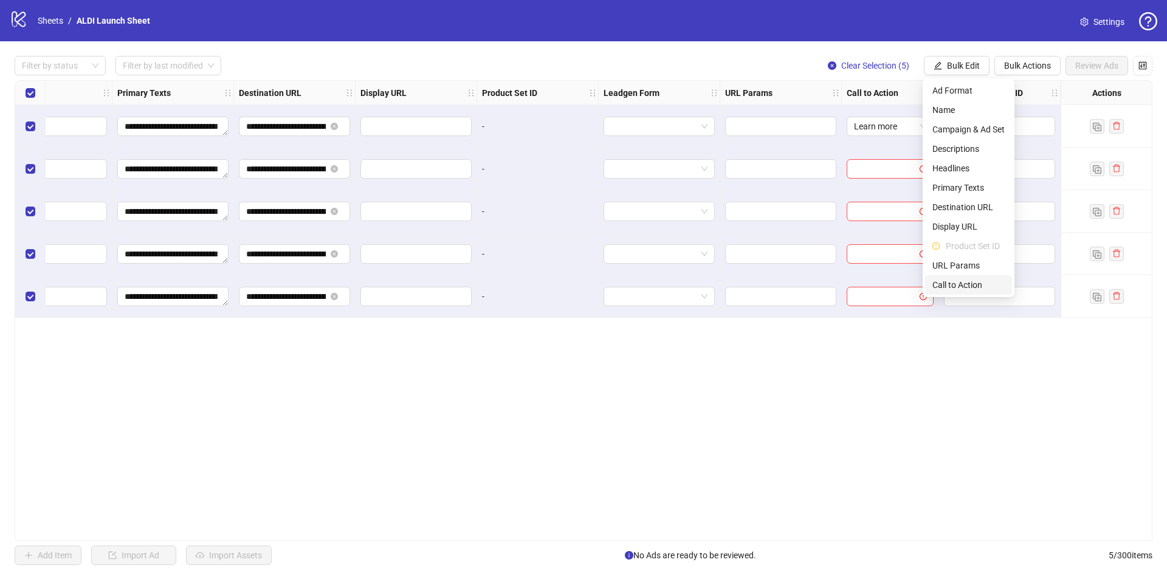
click at [963, 285] on span "Call to Action" at bounding box center [968, 284] width 72 height 13
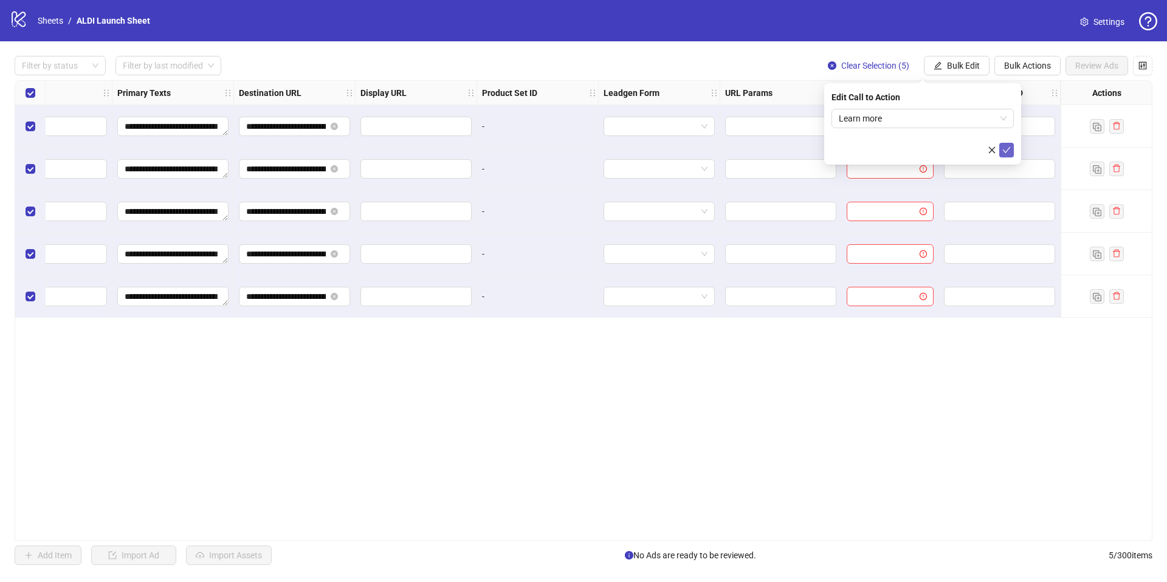
click at [1006, 154] on span "submit" at bounding box center [1006, 150] width 9 height 10
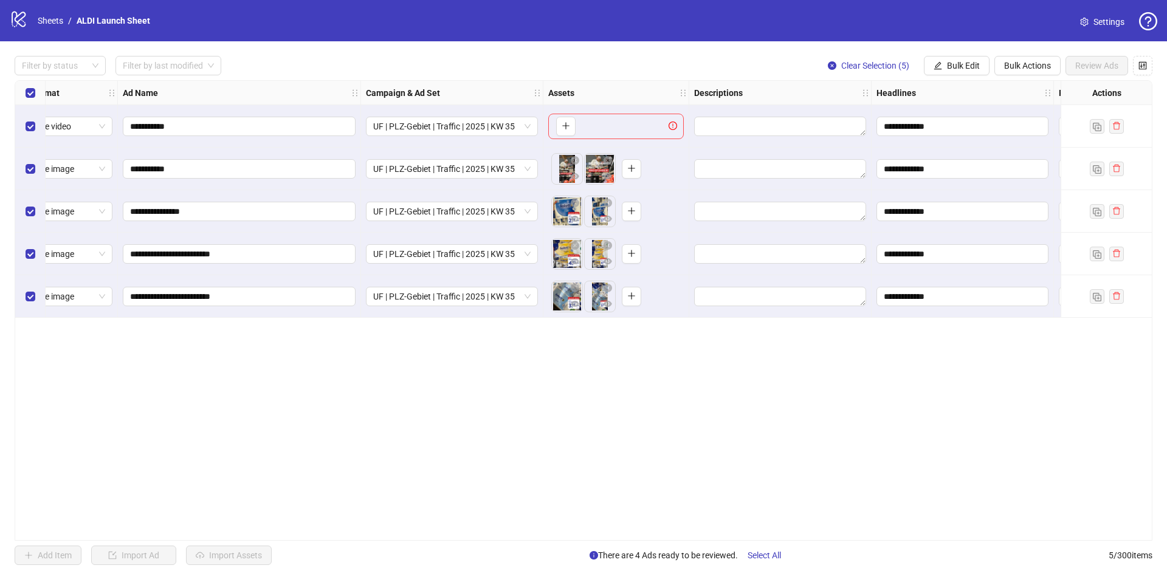
scroll to position [0, 0]
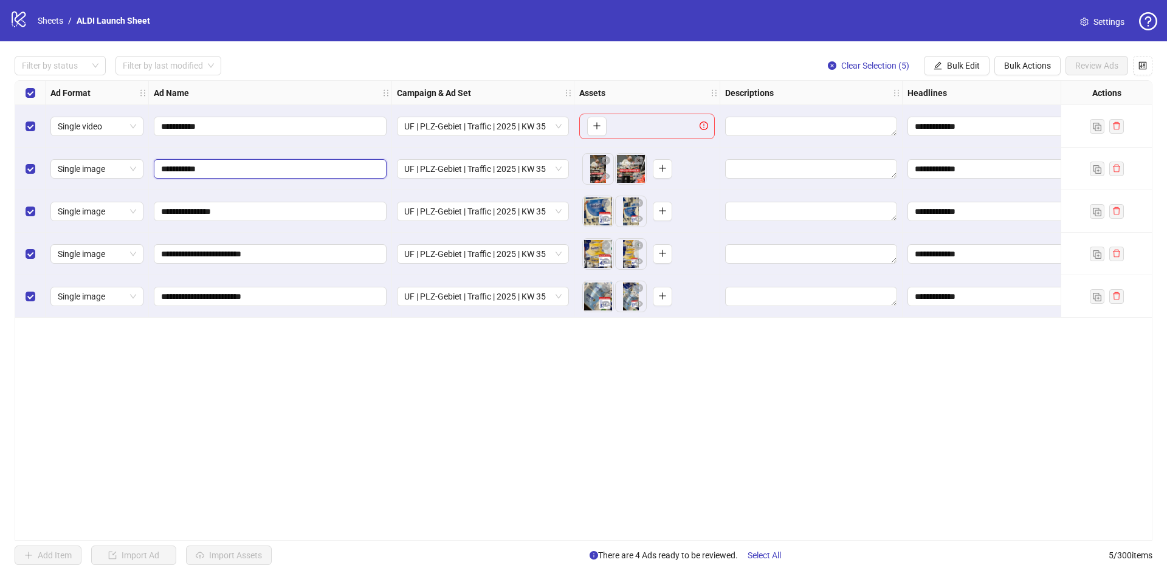
click at [215, 169] on input "**********" at bounding box center [269, 168] width 216 height 13
click at [410, 351] on div "**********" at bounding box center [584, 310] width 1138 height 461
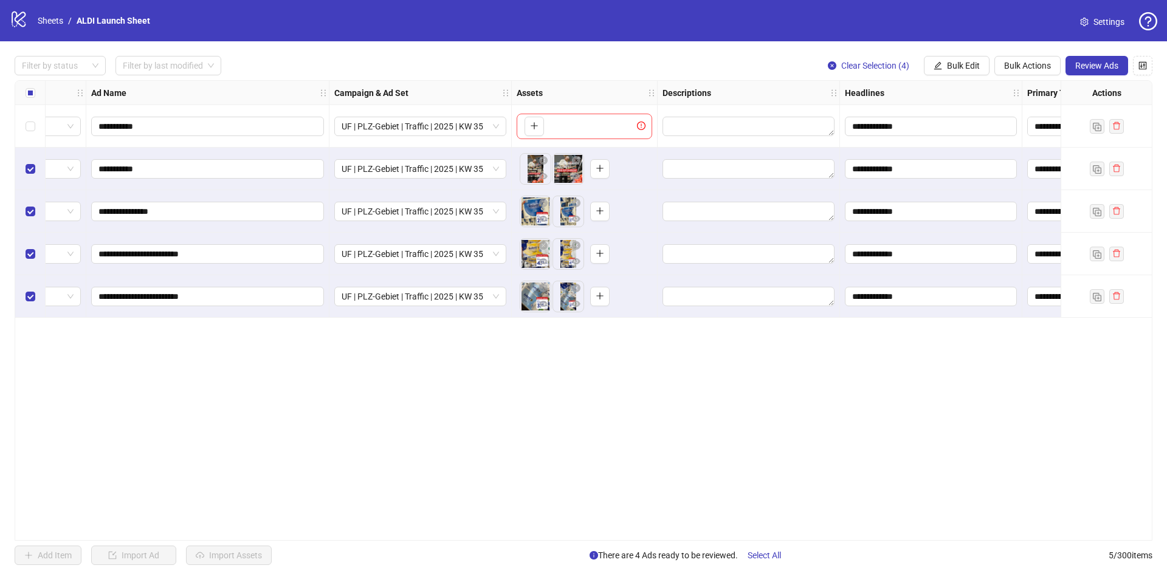
scroll to position [0, 61]
click at [1104, 75] on button "Review Ads" at bounding box center [1096, 65] width 63 height 19
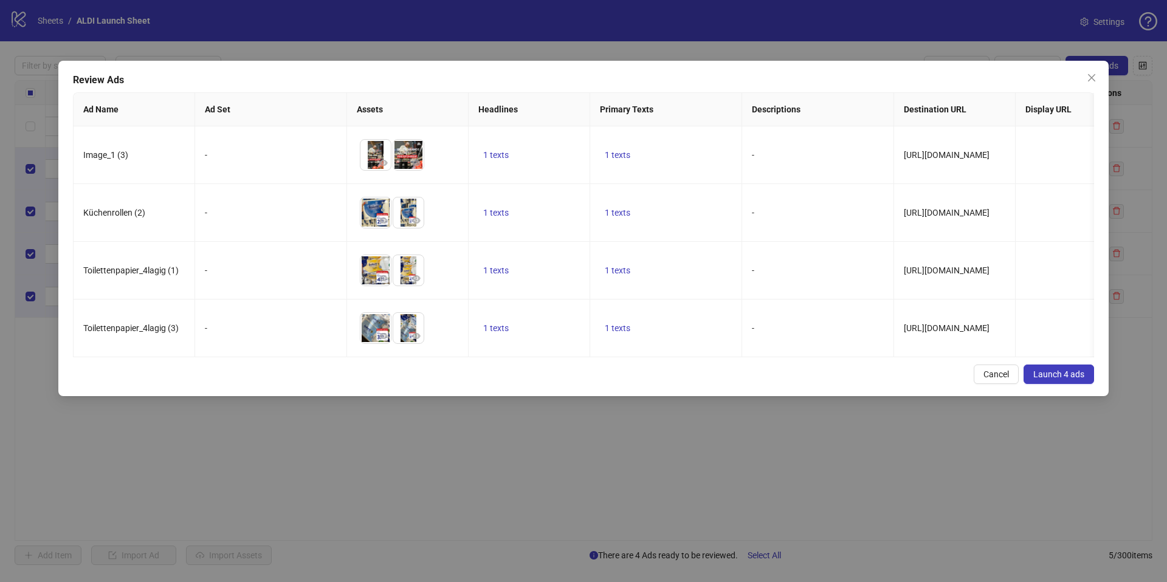
click at [1066, 384] on button "Launch 4 ads" at bounding box center [1058, 374] width 70 height 19
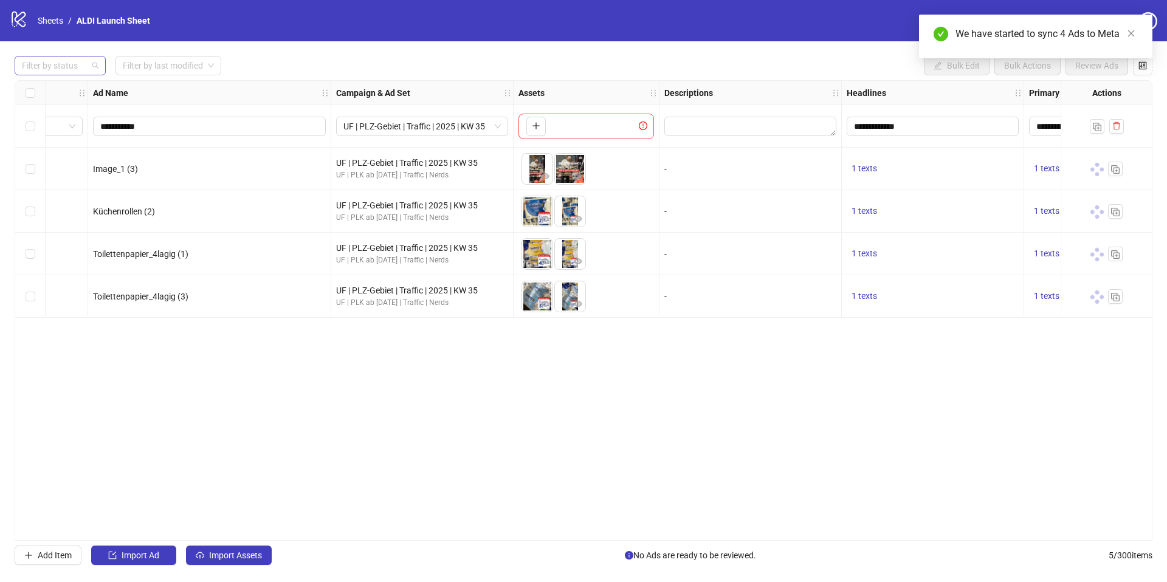
click at [77, 67] on div at bounding box center [54, 65] width 74 height 17
click at [57, 106] on div "Launched" at bounding box center [60, 109] width 72 height 13
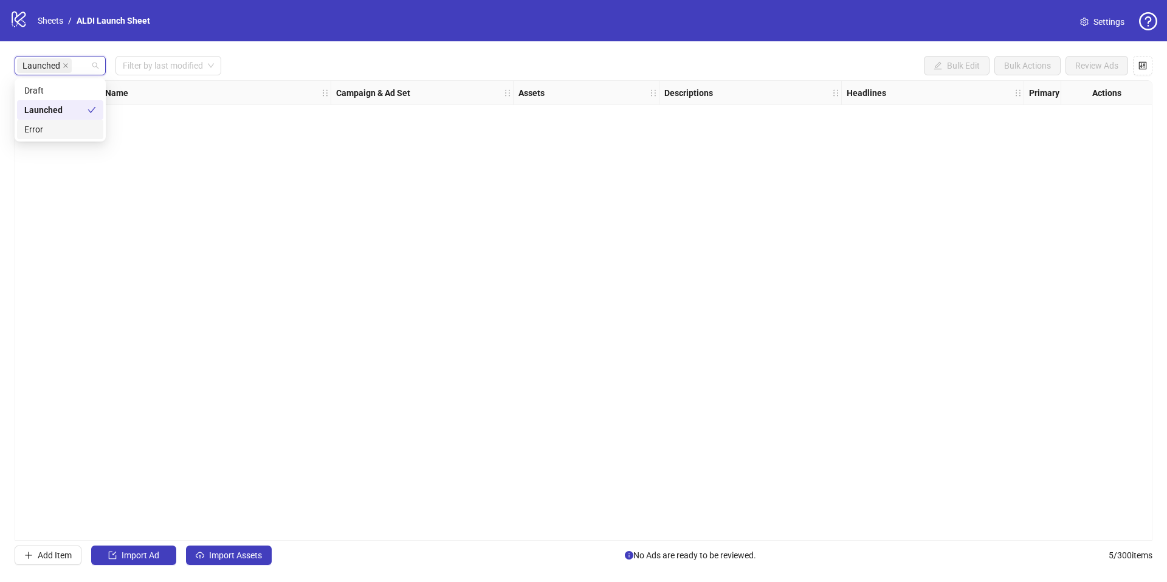
click at [291, 196] on div "Ad Format Ad Name Campaign & Ad Set Assets Descriptions Headlines Primary Texts…" at bounding box center [584, 310] width 1138 height 461
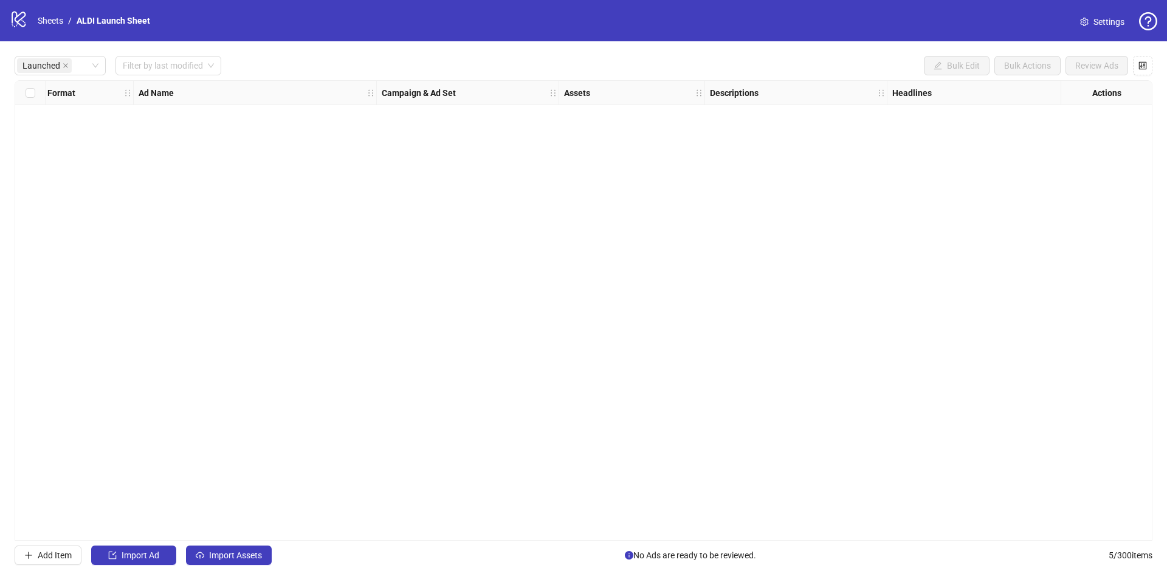
scroll to position [0, 0]
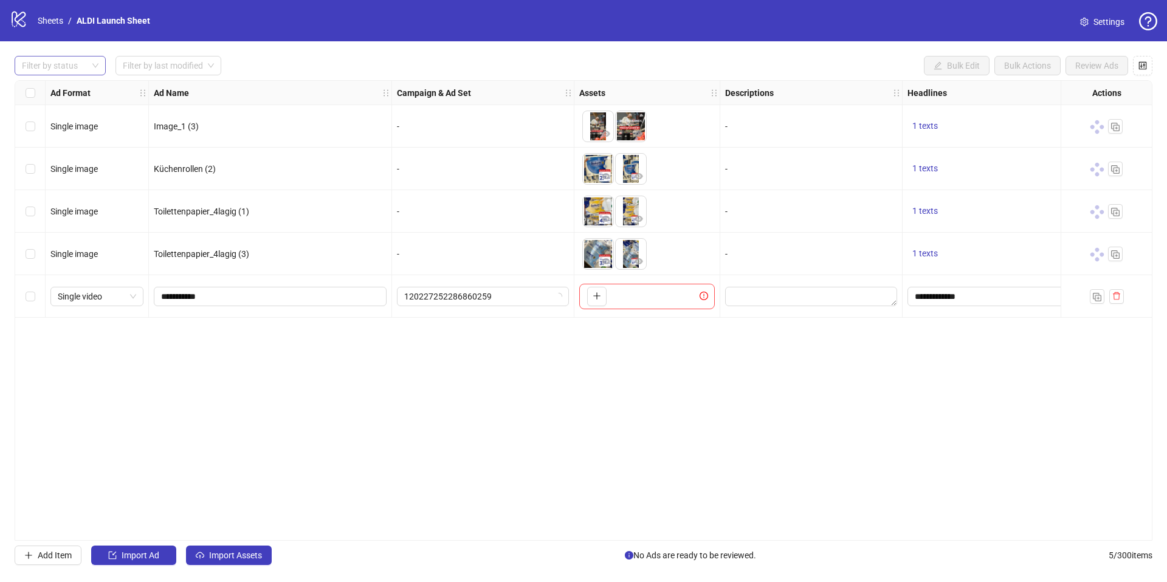
click at [95, 64] on div "Filter by status" at bounding box center [60, 65] width 91 height 19
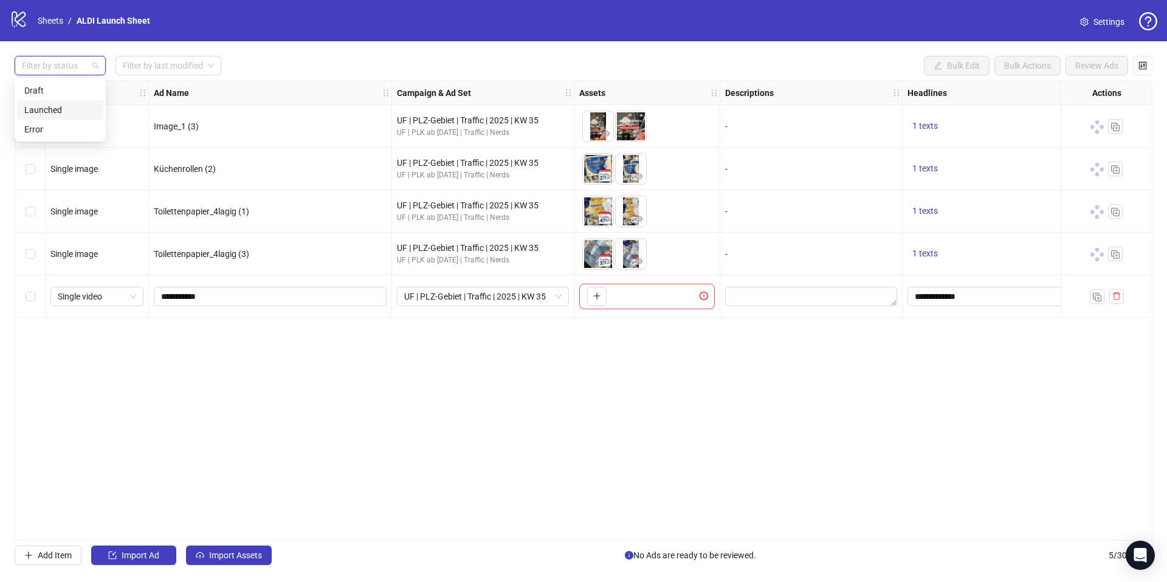
click at [31, 103] on div "Launched" at bounding box center [60, 109] width 72 height 13
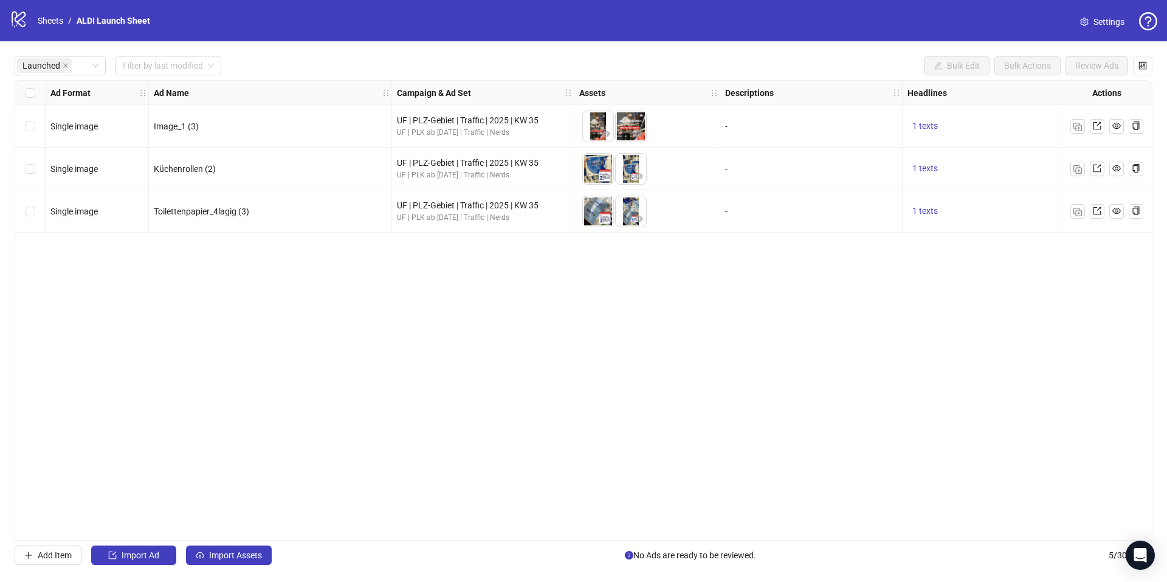
click at [270, 207] on div "Toilettenpapier_4lagig (3)" at bounding box center [270, 211] width 233 height 13
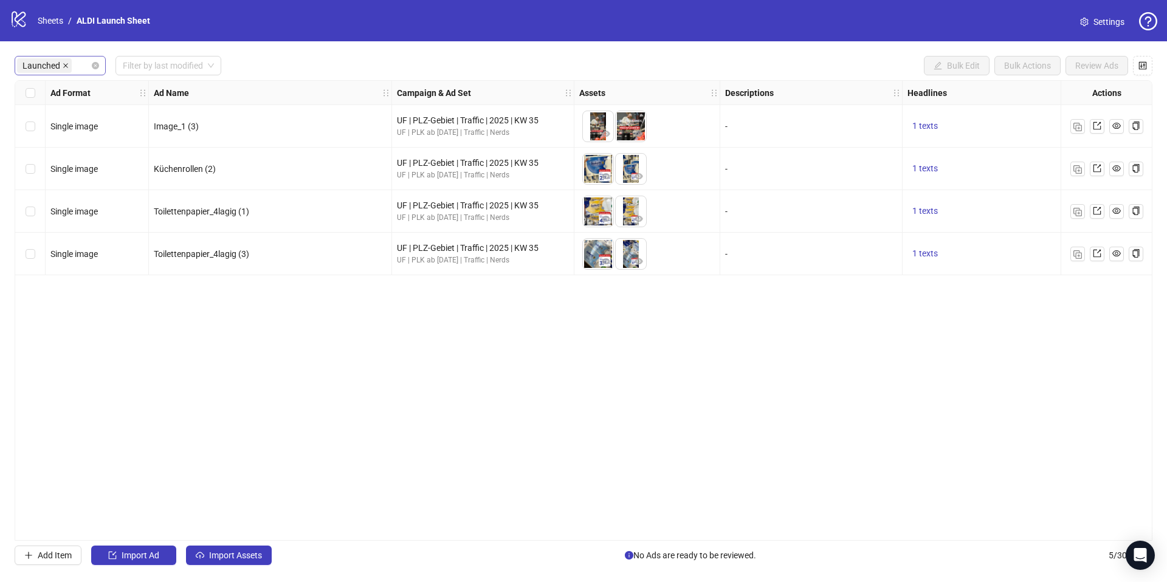
click at [67, 65] on icon "close" at bounding box center [66, 66] width 6 height 6
click at [67, 65] on div at bounding box center [54, 65] width 74 height 17
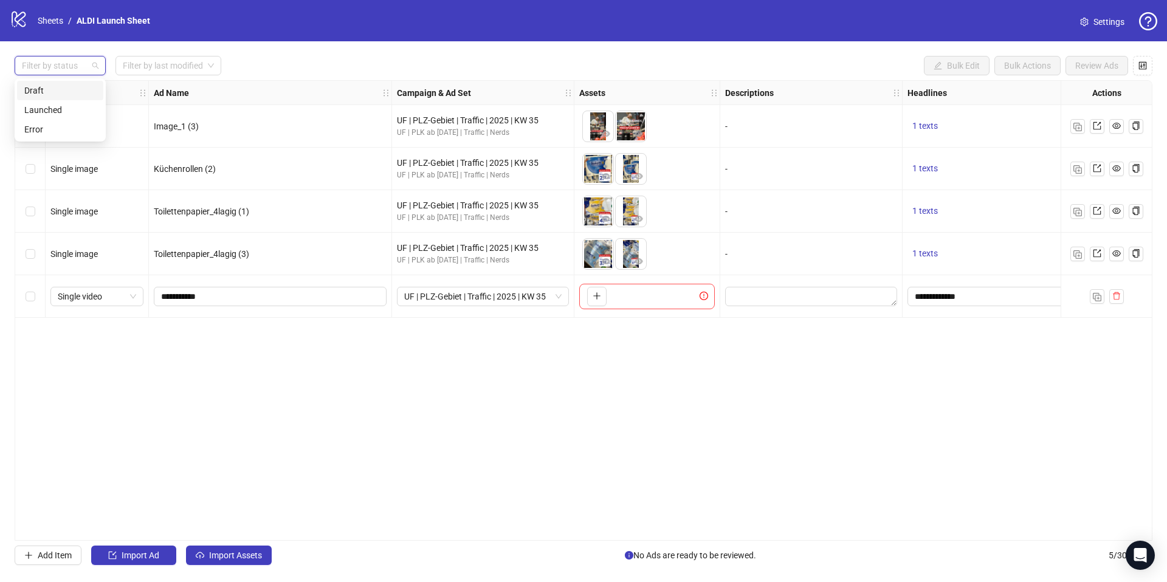
click at [64, 93] on div "Draft" at bounding box center [60, 90] width 72 height 13
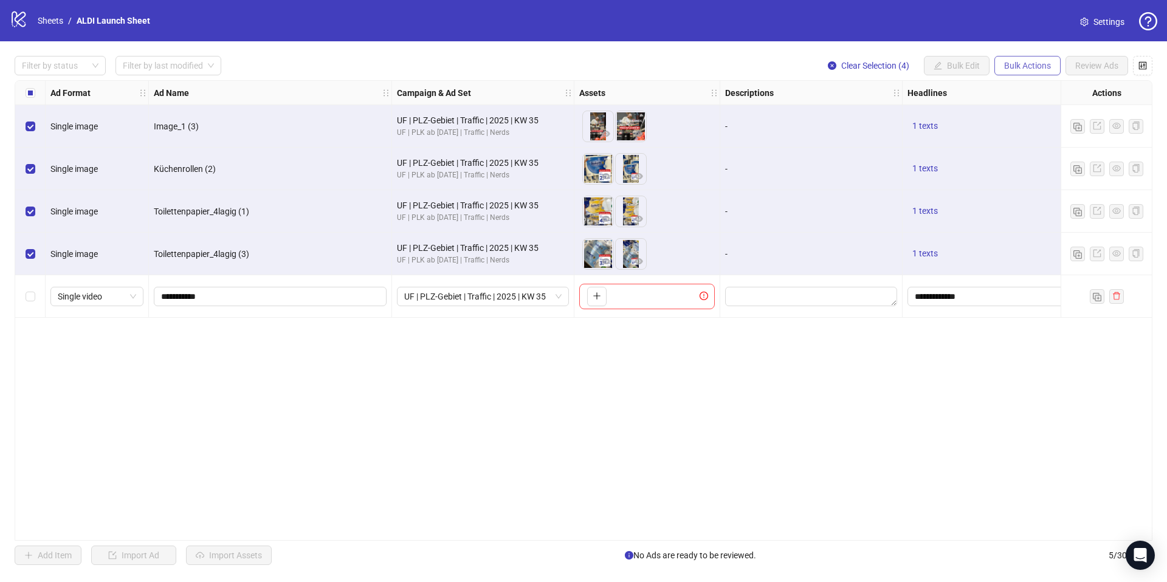
click at [1031, 67] on span "Bulk Actions" at bounding box center [1027, 66] width 47 height 10
click at [1043, 131] on span "Duplicate with assets" at bounding box center [1044, 129] width 83 height 13
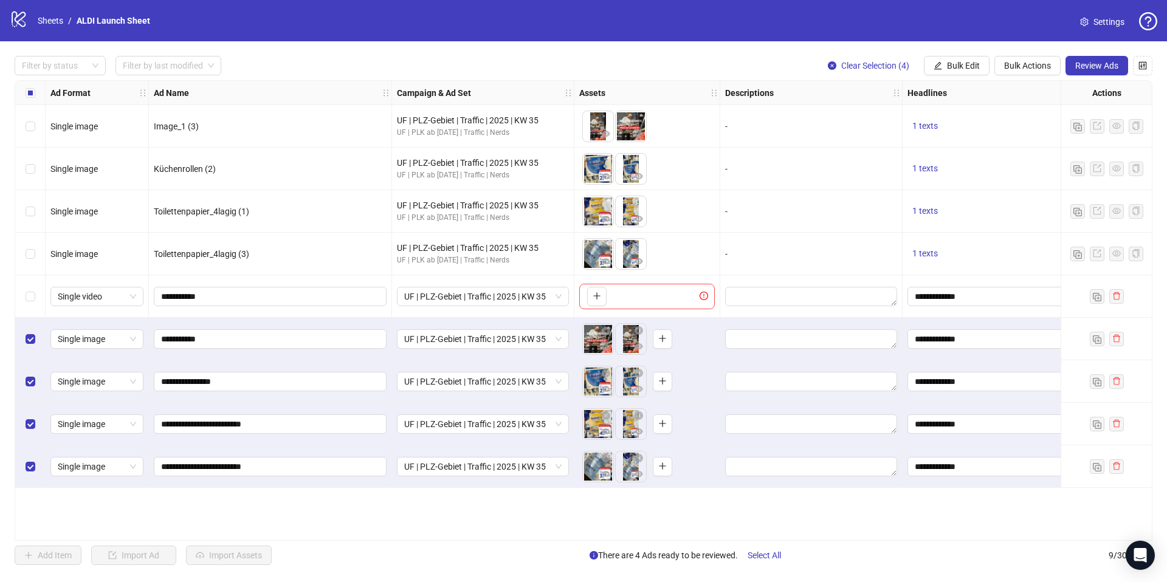
drag, startPoint x: 626, startPoint y: 348, endPoint x: 603, endPoint y: 348, distance: 23.1
click at [603, 348] on body "logo/logo-mobile Sheets / ALDI Launch Sheet Settings Filter by status Filter by…" at bounding box center [583, 291] width 1167 height 582
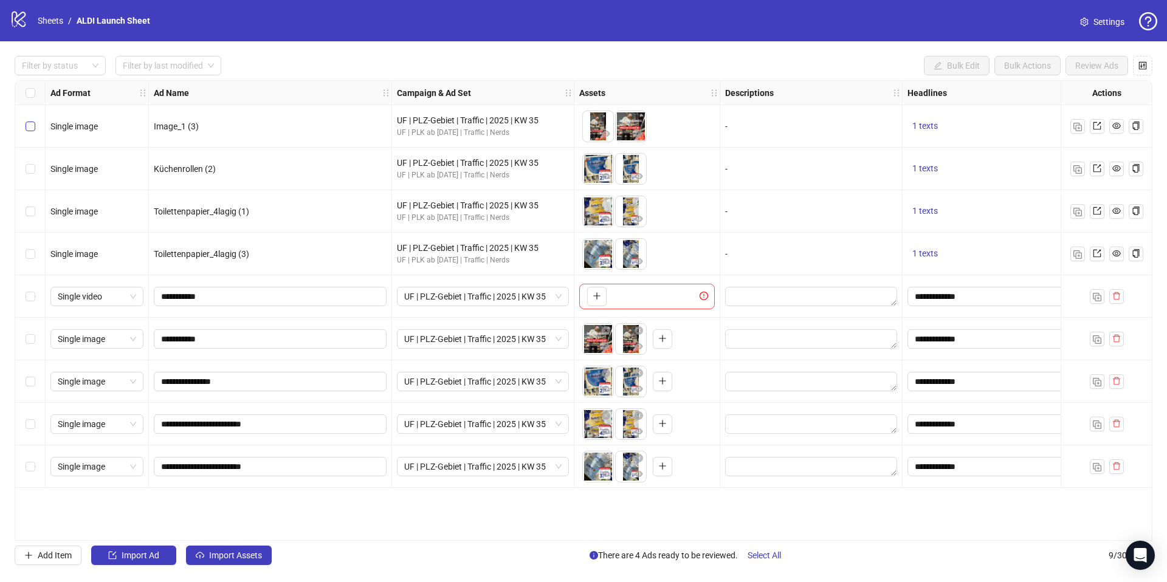
click at [31, 132] on label "Select row 1" at bounding box center [31, 126] width 10 height 13
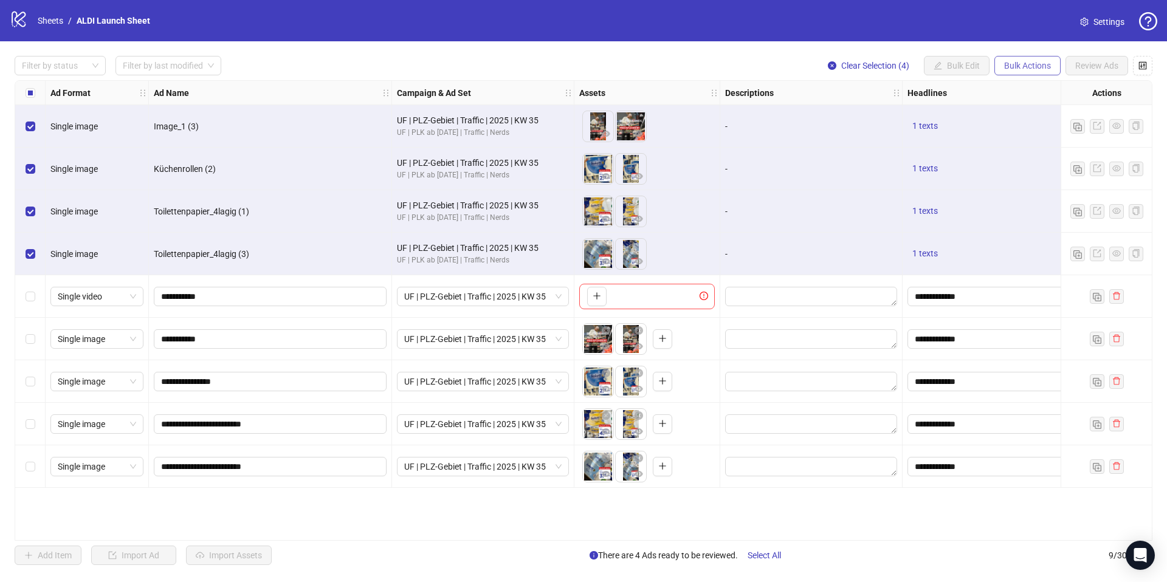
click at [1046, 70] on span "Bulk Actions" at bounding box center [1027, 66] width 47 height 10
click at [1029, 86] on span "Delete" at bounding box center [1044, 90] width 83 height 13
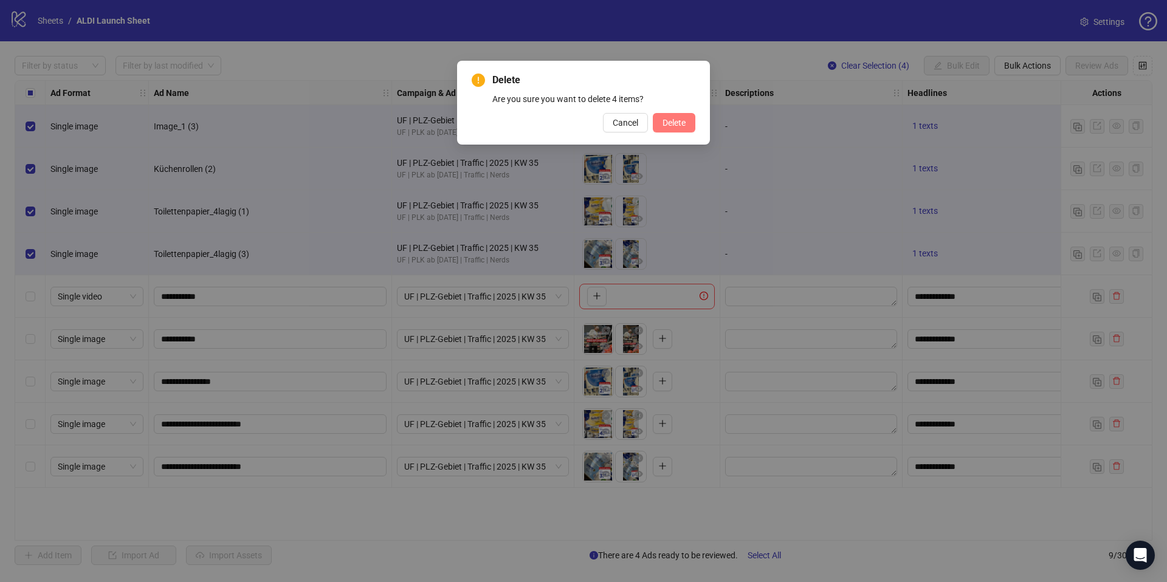
click at [678, 123] on span "Delete" at bounding box center [673, 123] width 23 height 10
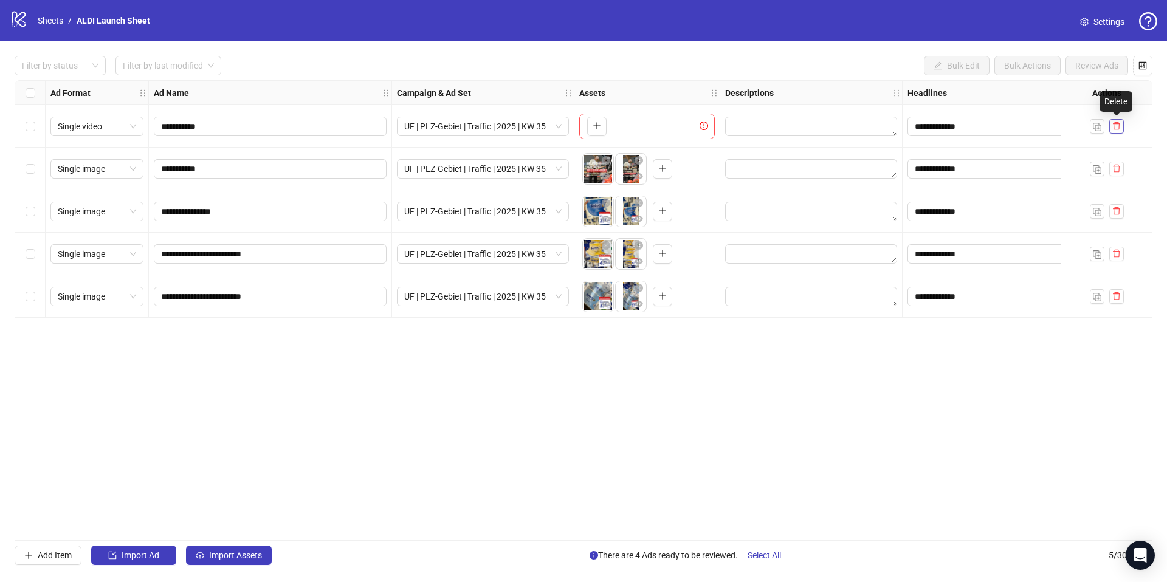
click at [1115, 123] on icon "delete" at bounding box center [1116, 126] width 9 height 9
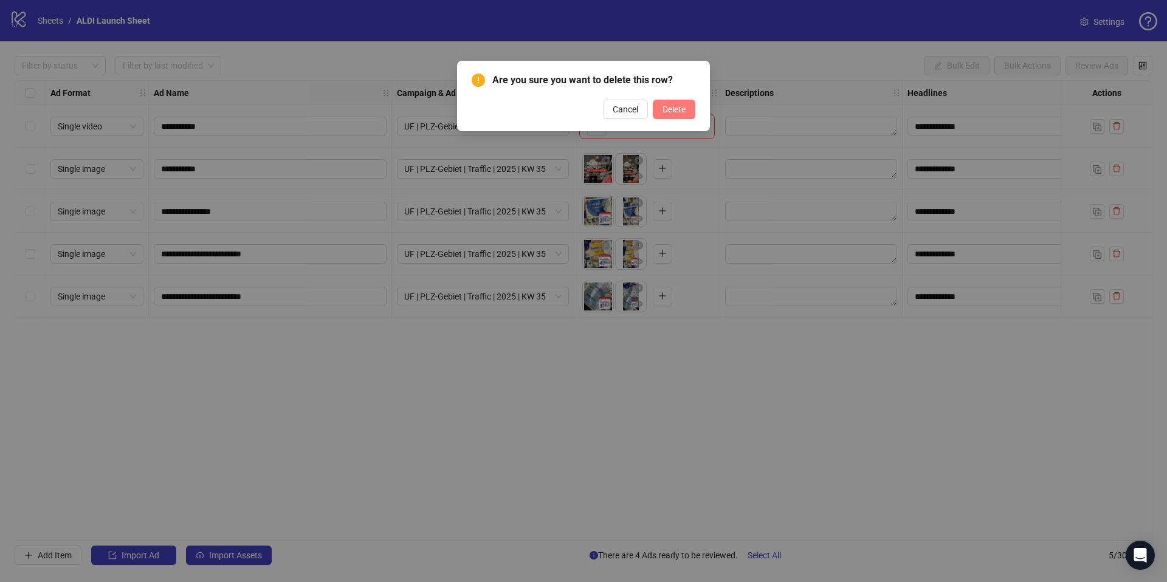
click at [691, 111] on button "Delete" at bounding box center [674, 109] width 43 height 19
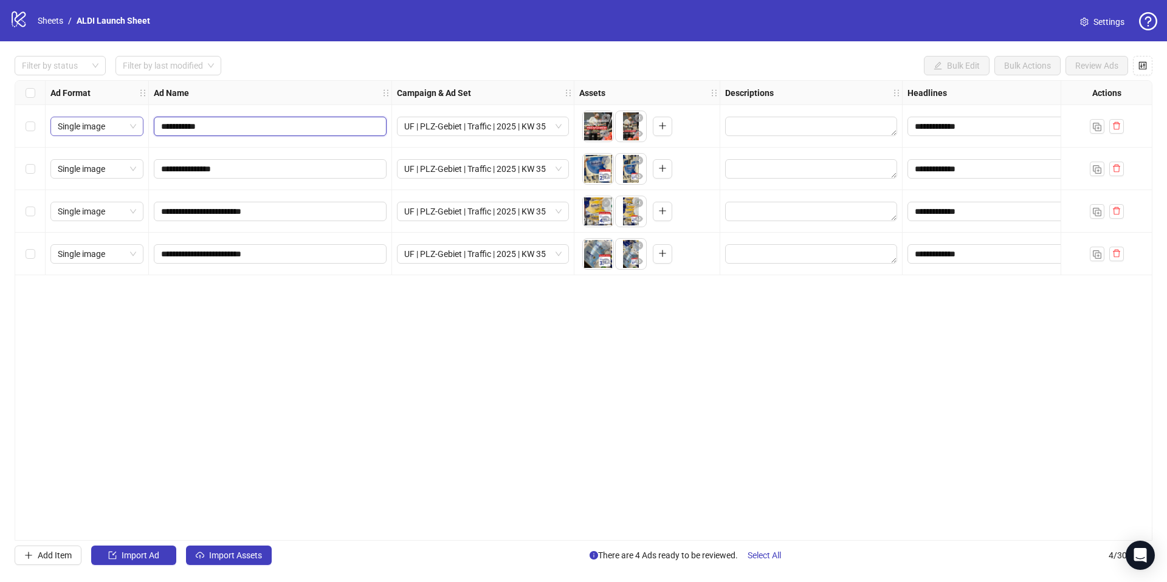
drag, startPoint x: 245, startPoint y: 124, endPoint x: 122, endPoint y: 123, distance: 123.4
click at [122, 81] on div "**********" at bounding box center [762, 81] width 1495 height 0
click at [572, 331] on div "**********" at bounding box center [584, 310] width 1138 height 461
click at [118, 252] on span "Single image" at bounding box center [97, 254] width 78 height 18
click at [301, 326] on div "**********" at bounding box center [584, 310] width 1138 height 461
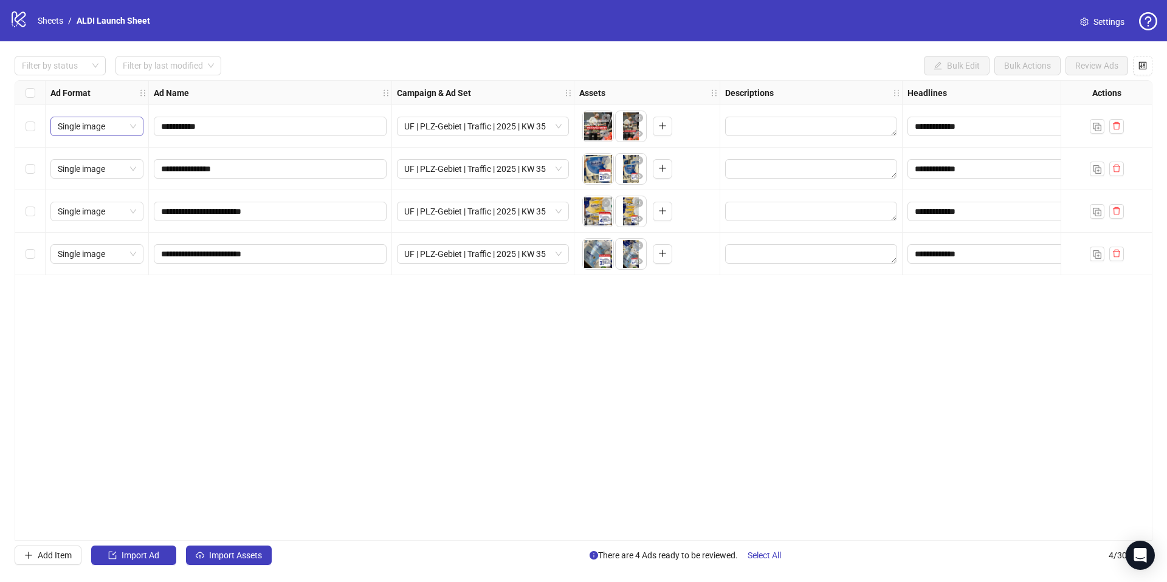
click at [131, 128] on span "Single image" at bounding box center [97, 126] width 78 height 18
click at [323, 356] on div "**********" at bounding box center [584, 310] width 1138 height 461
click at [32, 98] on label "Select all rows" at bounding box center [31, 92] width 10 height 13
click at [1089, 22] on link "Settings" at bounding box center [1102, 21] width 64 height 19
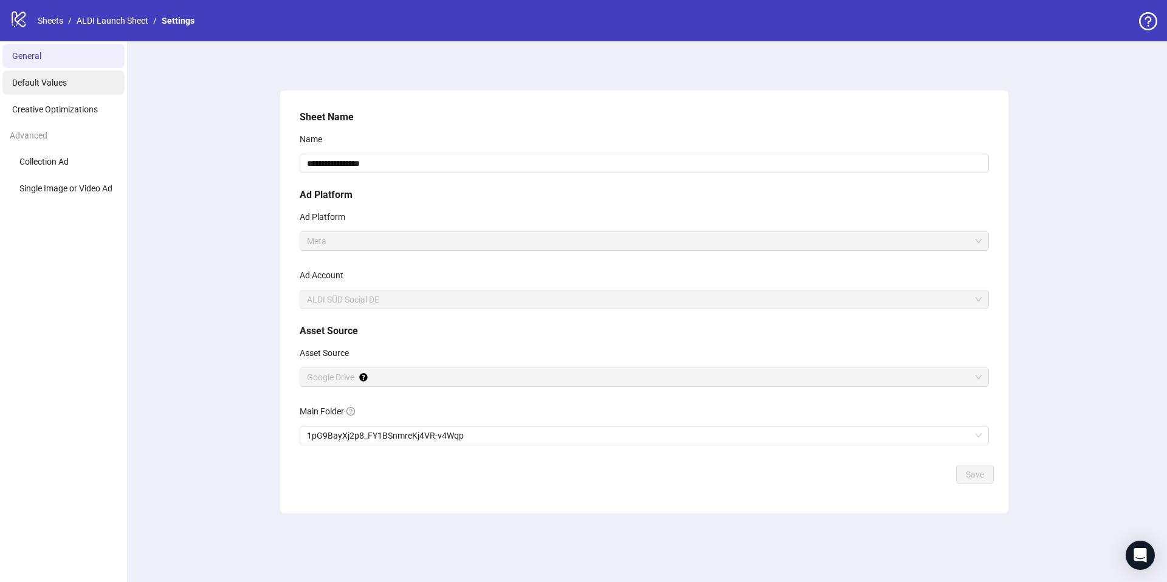
click at [44, 86] on span "Default Values" at bounding box center [39, 83] width 55 height 10
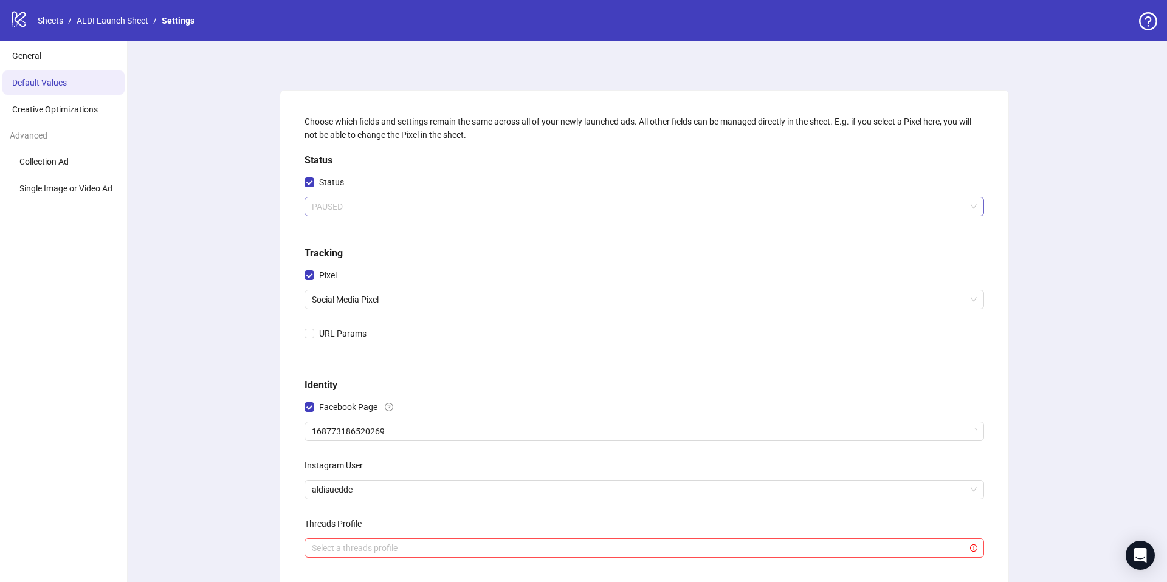
click at [334, 209] on span "PAUSED" at bounding box center [644, 206] width 665 height 18
click at [286, 200] on div "Choose which fields and settings remain the same across all of your newly launc…" at bounding box center [644, 395] width 728 height 609
click at [67, 111] on span "Creative Optimizations" at bounding box center [55, 110] width 86 height 10
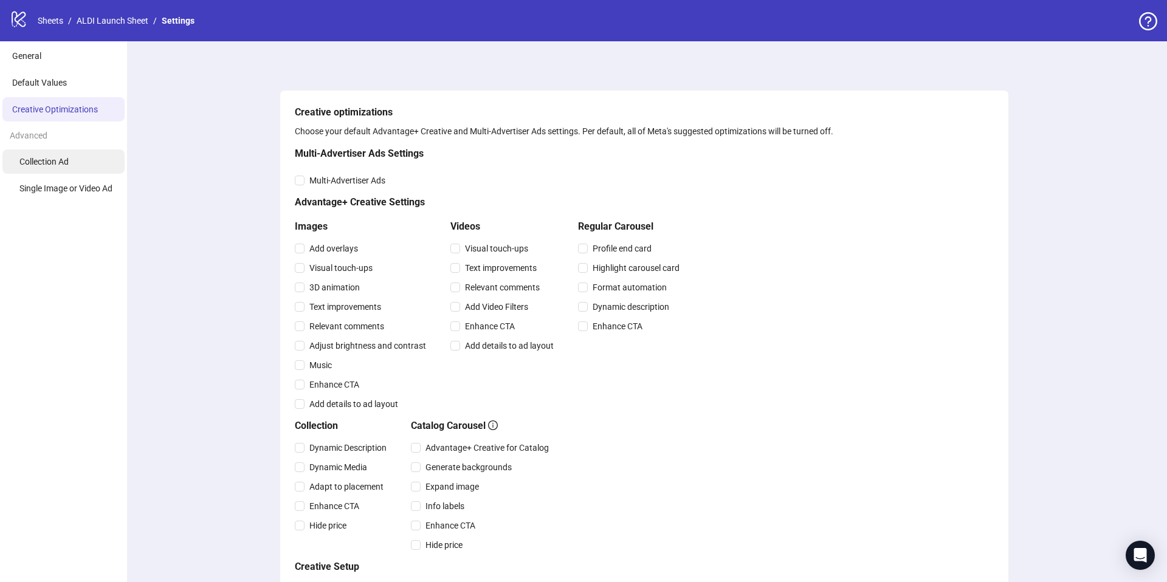
click at [70, 172] on li "Collection Ad" at bounding box center [63, 161] width 122 height 24
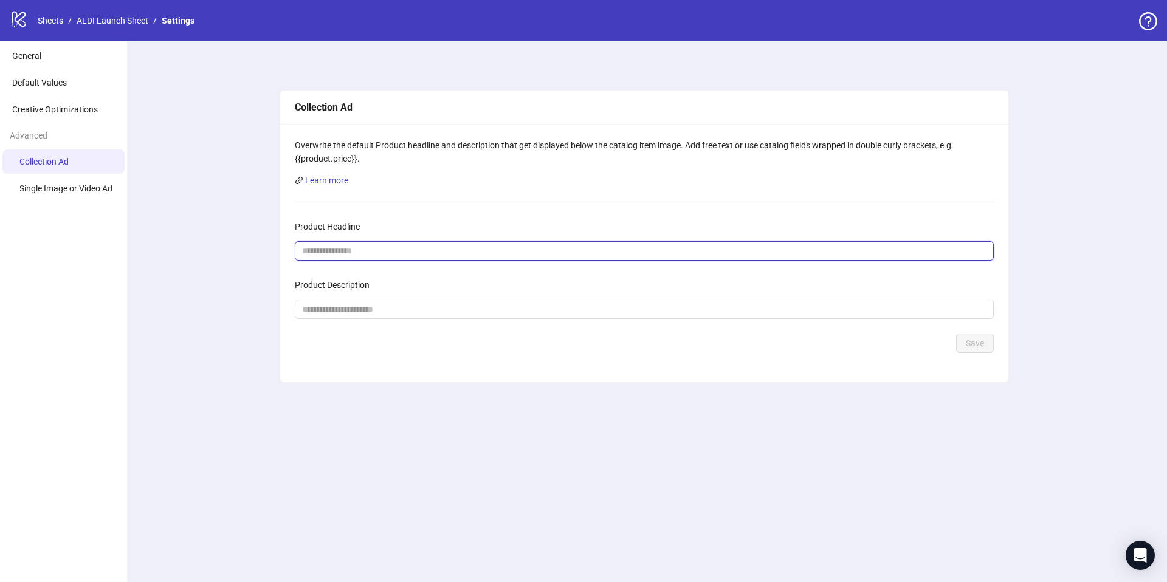
click at [336, 252] on input "Product Headline" at bounding box center [639, 250] width 675 height 13
click at [58, 194] on li "Single Image or Video Ad" at bounding box center [63, 188] width 122 height 24
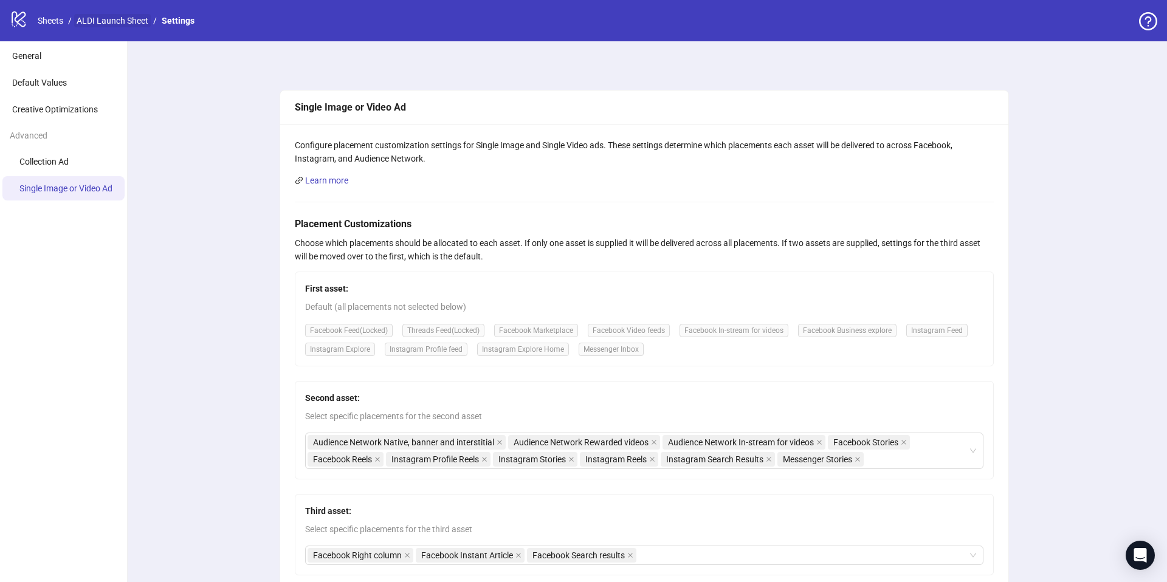
click at [126, 22] on link "ALDI Launch Sheet" at bounding box center [112, 20] width 77 height 13
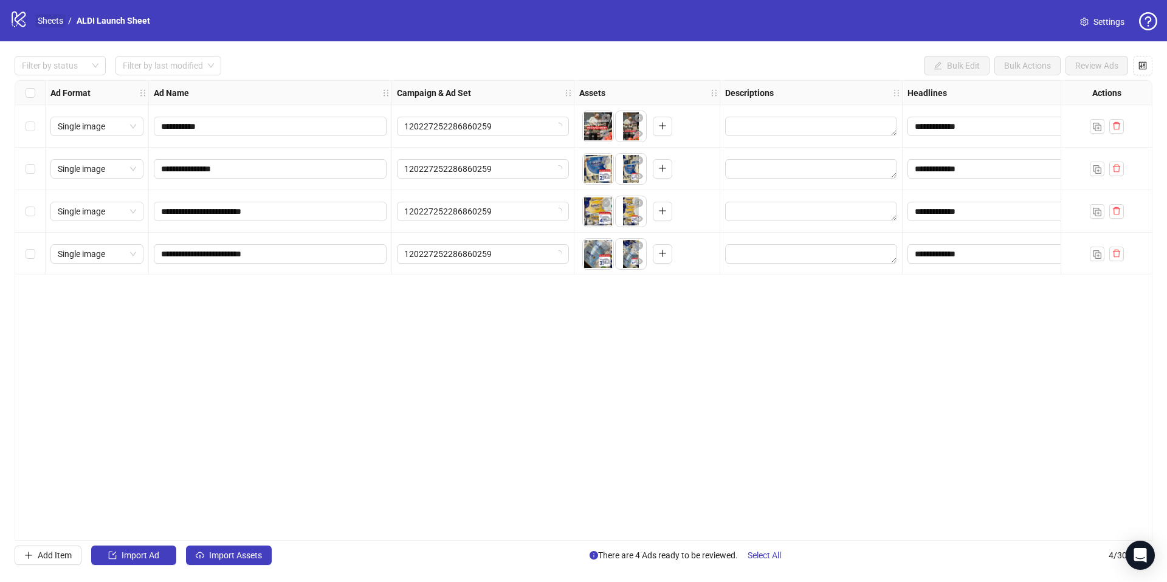
click at [58, 22] on link "Sheets" at bounding box center [50, 20] width 30 height 13
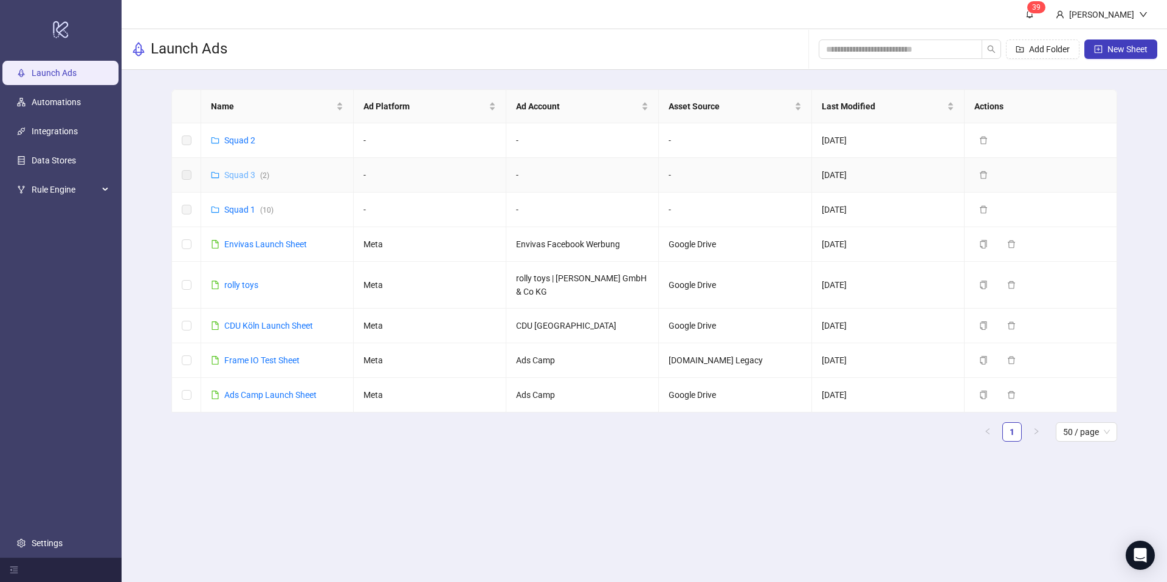
click at [241, 174] on link "Squad 3 ( 2 )" at bounding box center [246, 175] width 45 height 10
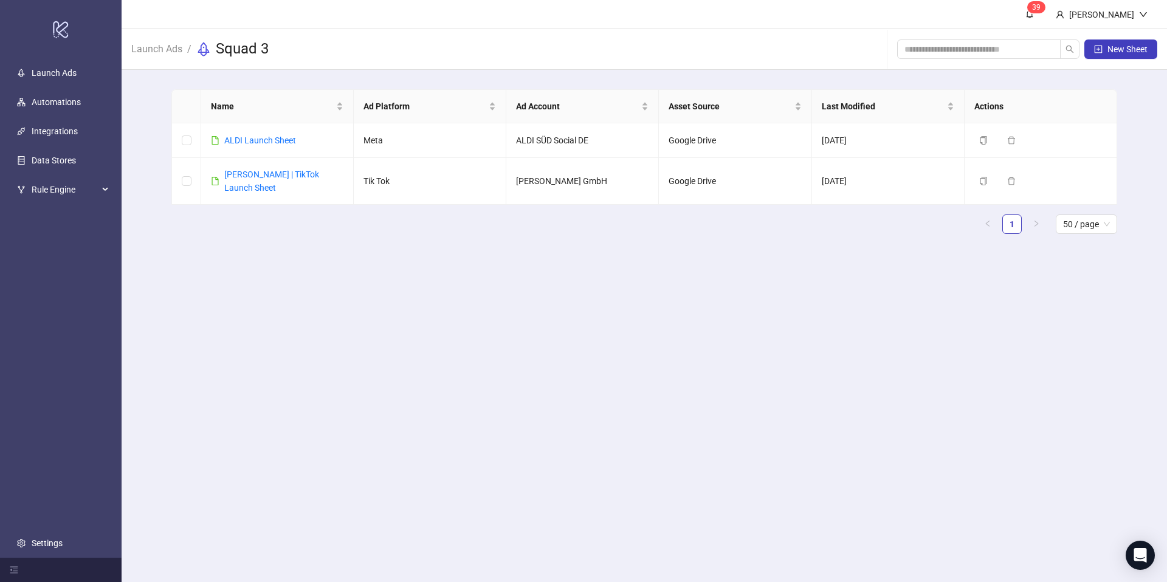
click at [272, 221] on ul "1 50 / page" at bounding box center [644, 224] width 946 height 19
click at [1111, 46] on span "New Sheet" at bounding box center [1127, 49] width 40 height 10
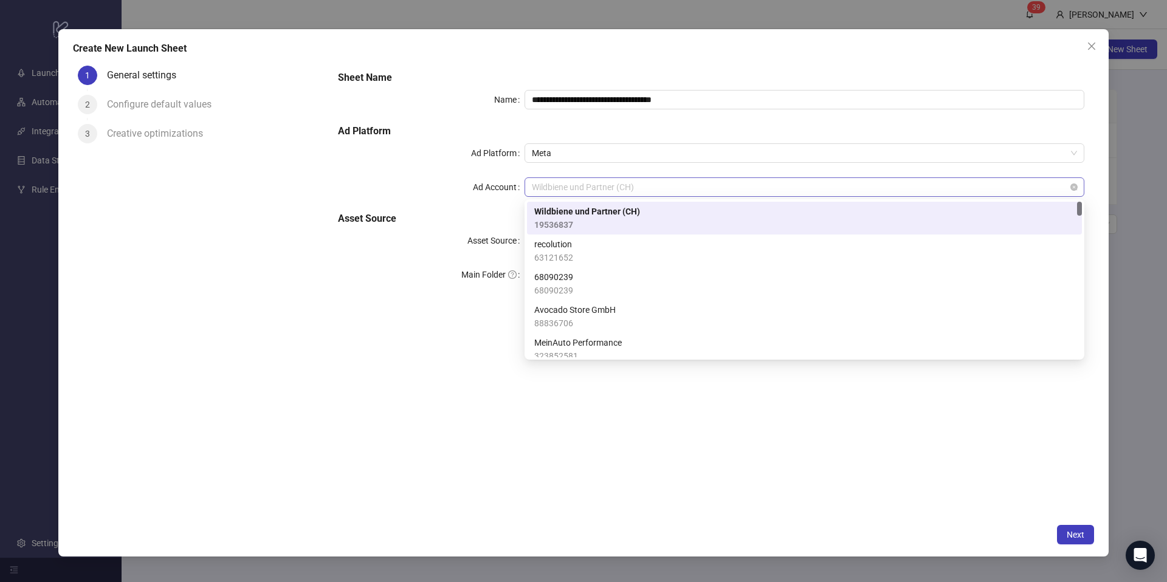
click at [599, 188] on span "Wildbiene und Partner (CH)" at bounding box center [804, 187] width 545 height 18
click at [566, 153] on span "Meta" at bounding box center [804, 153] width 545 height 18
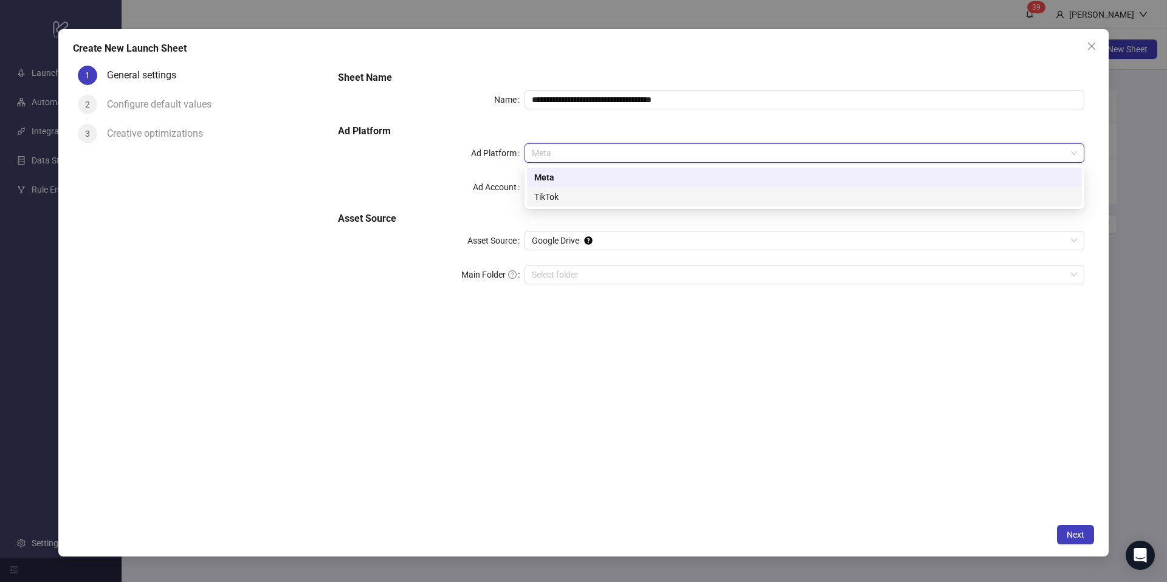
click at [564, 205] on div "TikTok" at bounding box center [804, 196] width 555 height 19
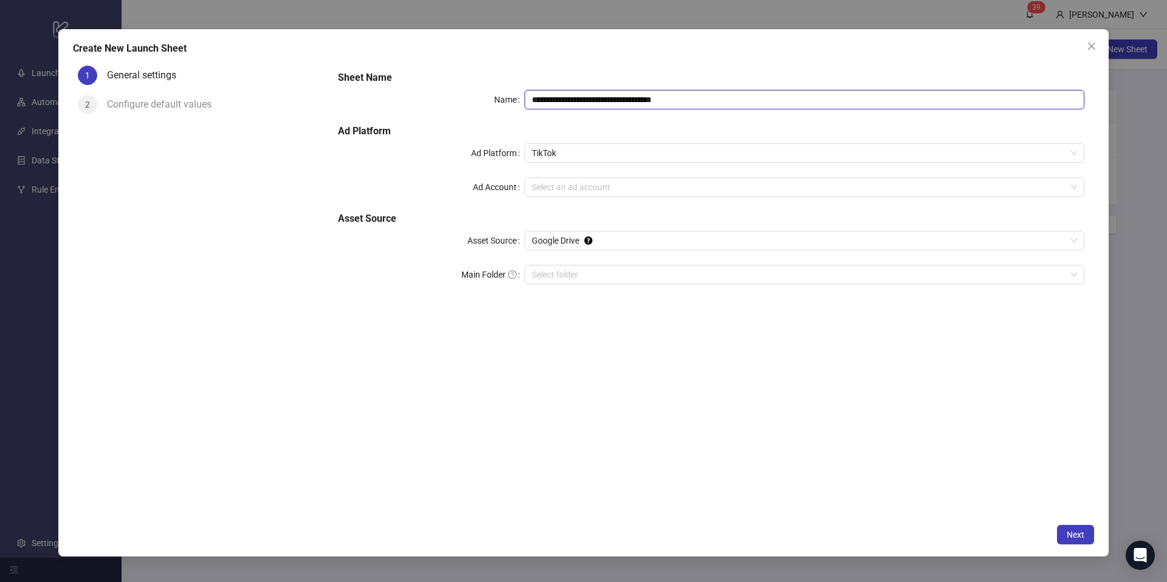
drag, startPoint x: 635, startPoint y: 100, endPoint x: 522, endPoint y: 97, distance: 113.1
click at [522, 97] on div "**********" at bounding box center [711, 99] width 746 height 19
type input "**********"
click at [544, 182] on input "Ad Account" at bounding box center [799, 187] width 534 height 18
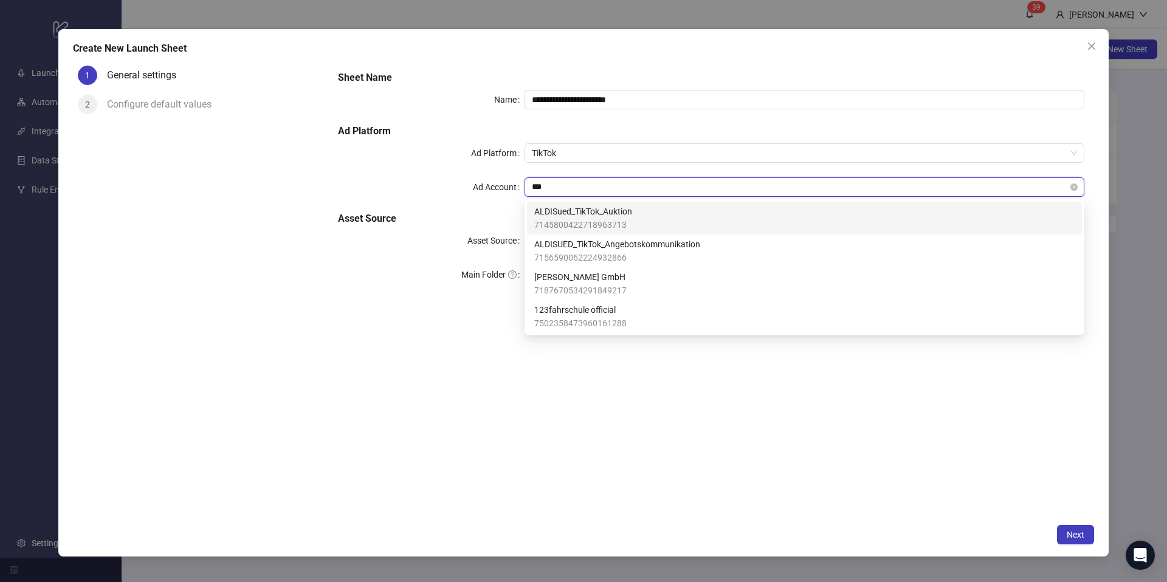
type input "****"
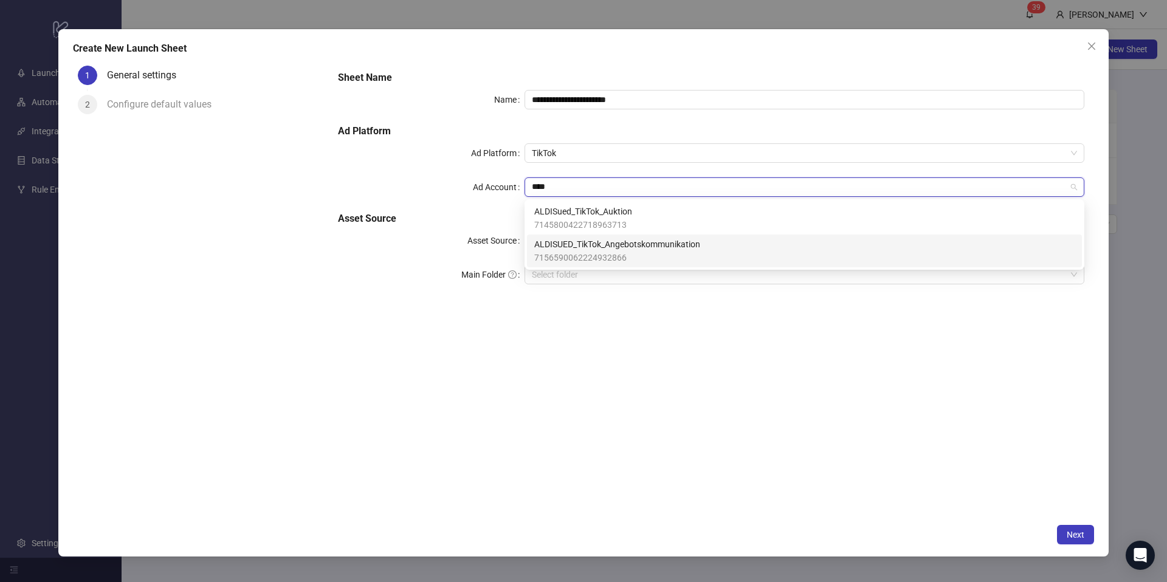
click at [602, 241] on span "ALDISUED_TikTok_Angebotskommunikation" at bounding box center [617, 244] width 166 height 13
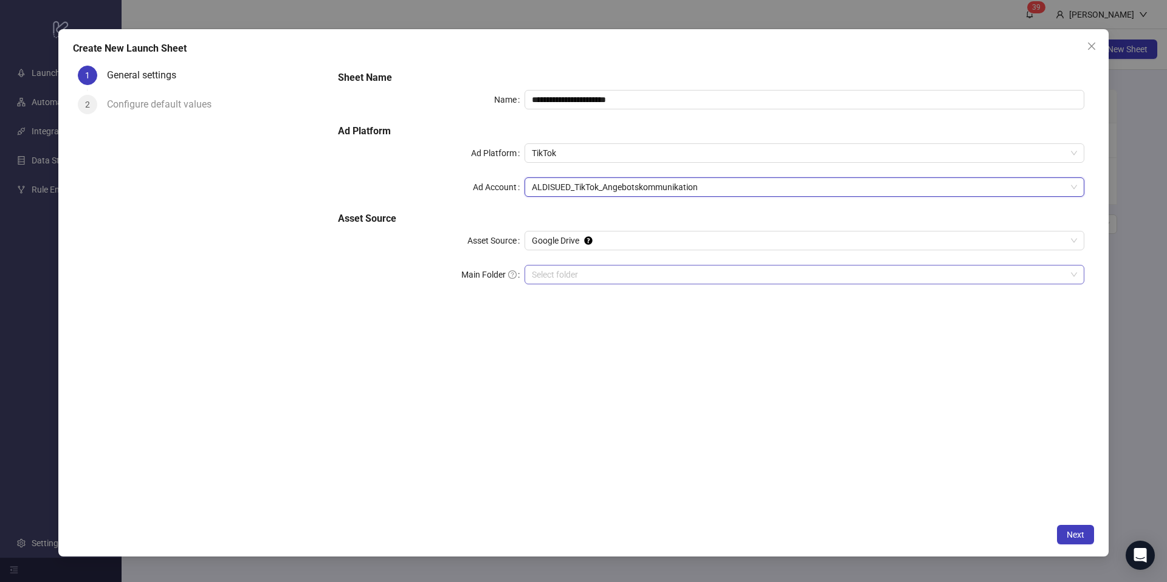
click at [564, 267] on input "Main Folder" at bounding box center [799, 275] width 534 height 18
click at [1063, 531] on button "Next" at bounding box center [1075, 534] width 37 height 19
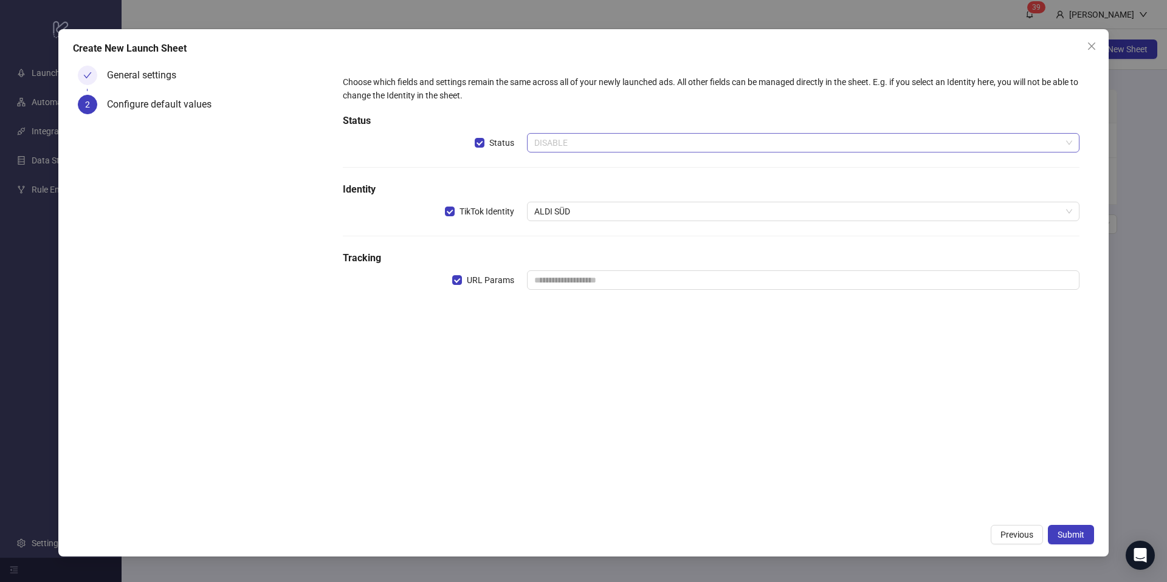
click at [589, 147] on span "DISABLE" at bounding box center [803, 143] width 538 height 18
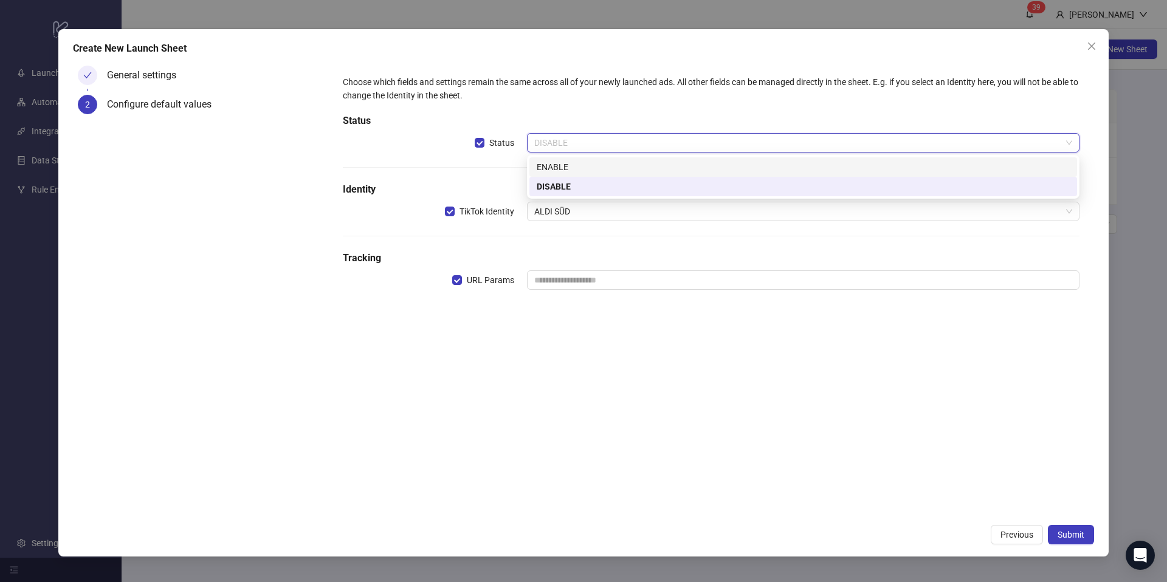
click at [495, 172] on div "Choose which fields and settings remain the same across all of your newly launc…" at bounding box center [711, 189] width 746 height 239
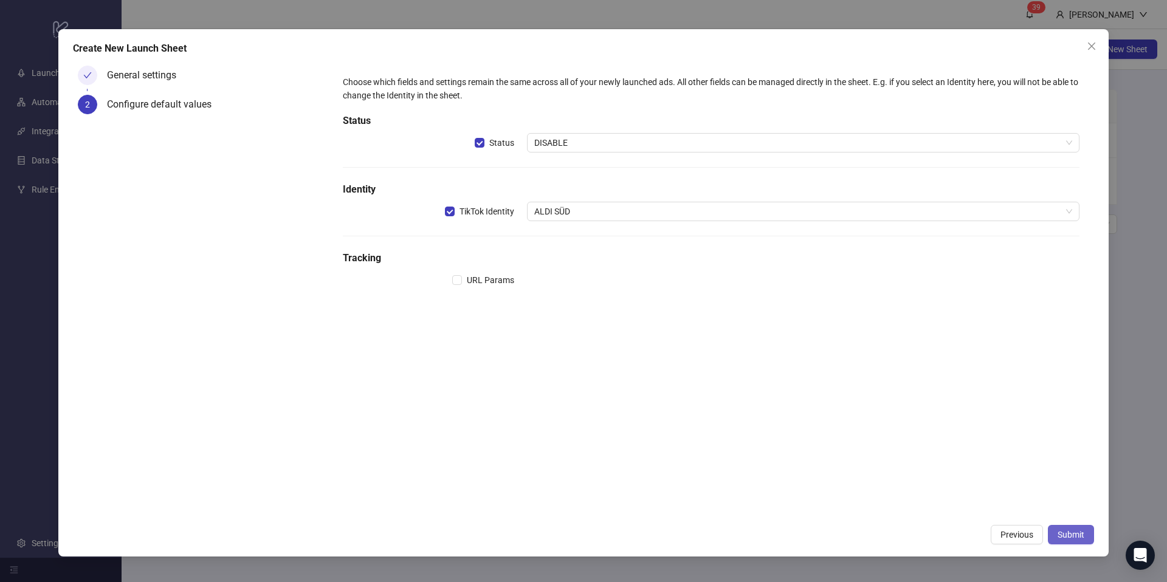
click at [1078, 535] on span "Submit" at bounding box center [1070, 535] width 27 height 10
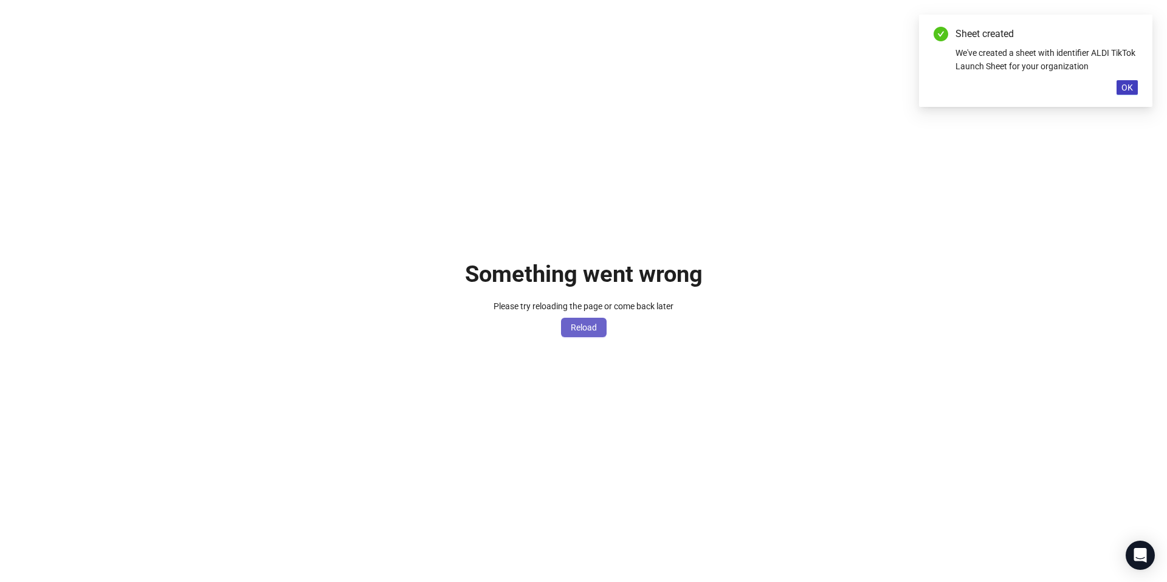
click at [586, 328] on span "Reload" at bounding box center [584, 328] width 26 height 10
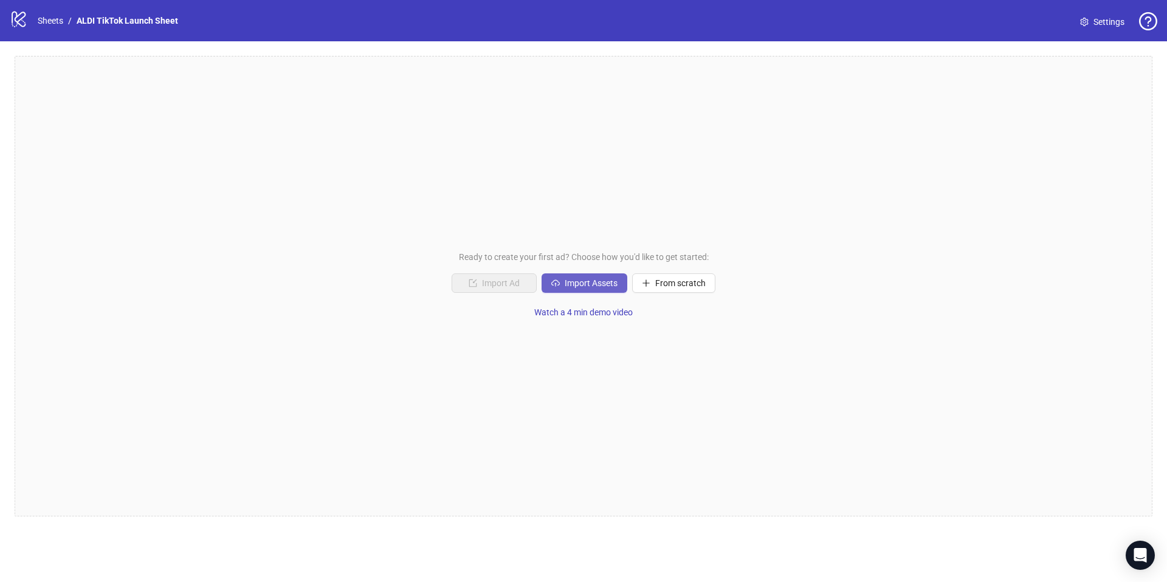
click at [577, 283] on span "Import Assets" at bounding box center [591, 283] width 53 height 10
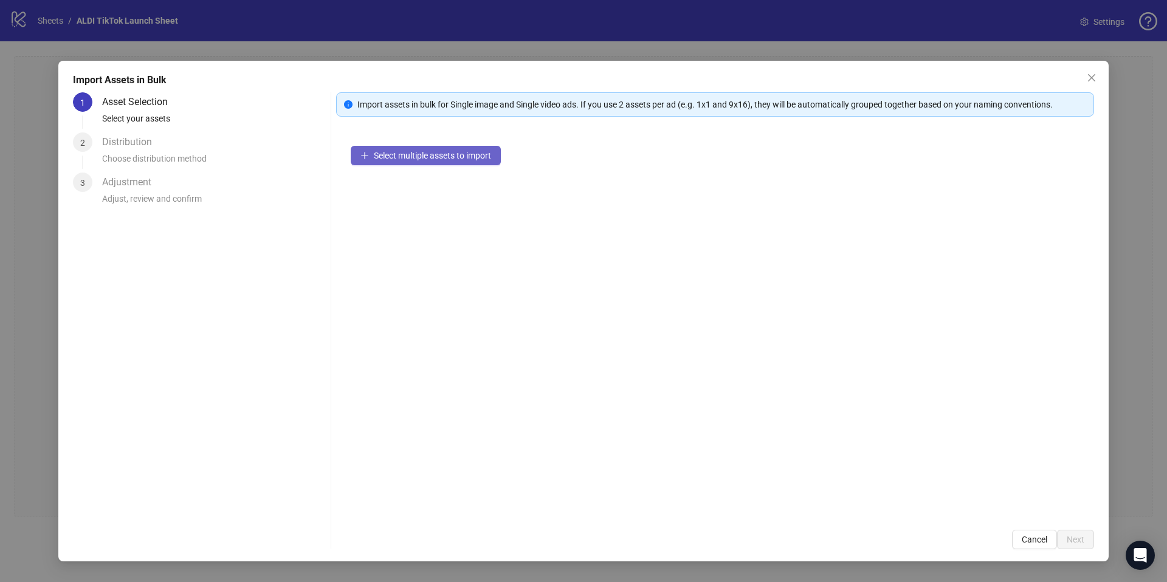
click at [437, 154] on span "Select multiple assets to import" at bounding box center [432, 156] width 117 height 10
click at [1105, 75] on div "Import Assets in Bulk 1 Asset Selection Select your assets 2 Distribution Choos…" at bounding box center [583, 311] width 1050 height 501
click at [1094, 80] on span "Close" at bounding box center [1091, 78] width 19 height 10
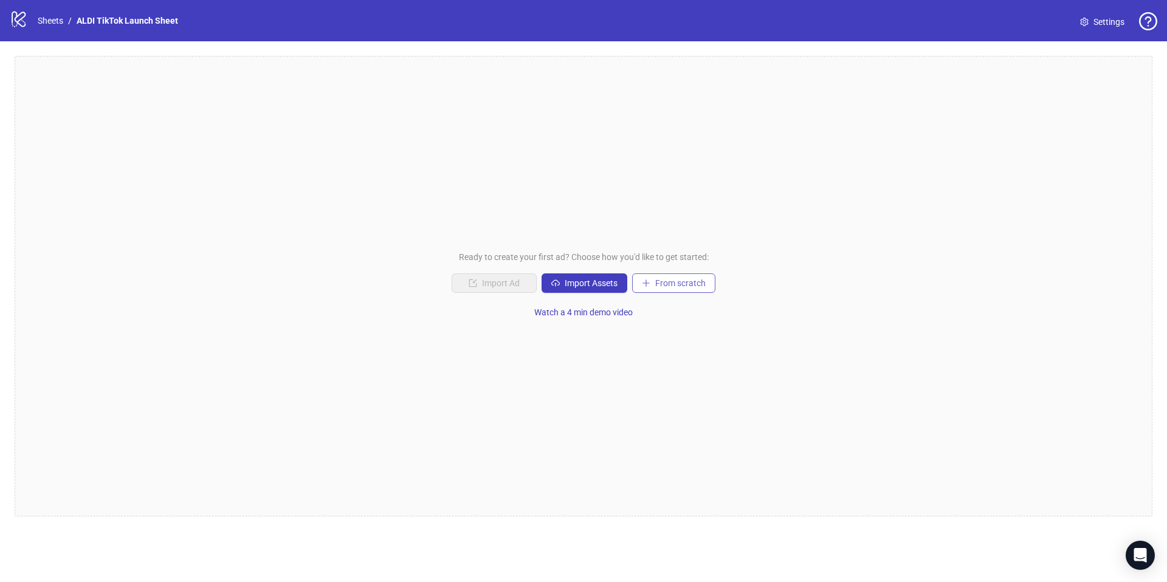
click at [662, 284] on span "From scratch" at bounding box center [680, 283] width 50 height 10
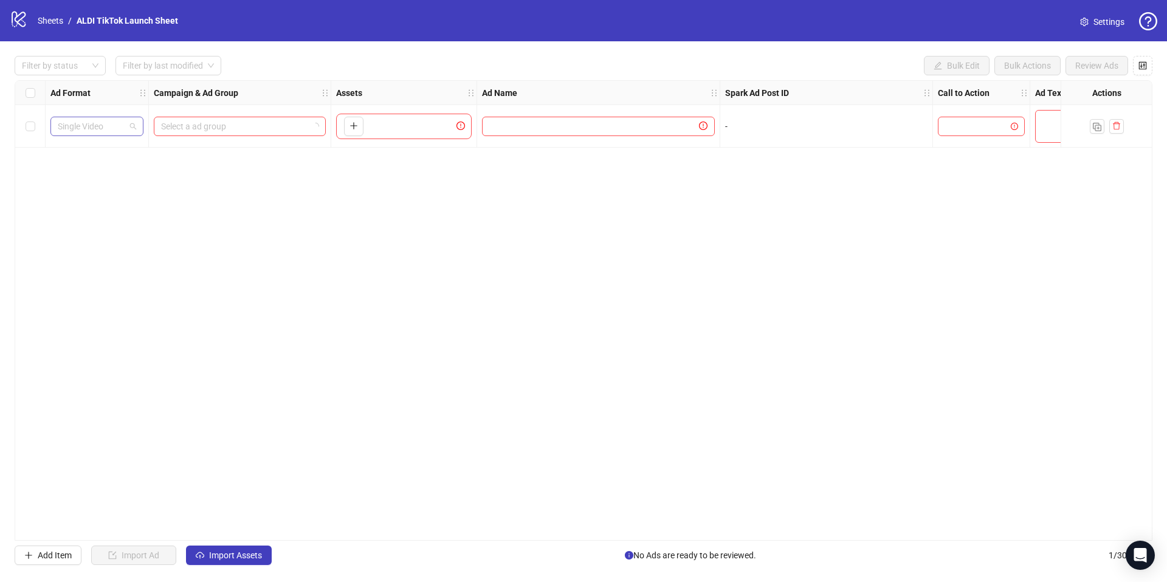
click at [114, 129] on span "Single Video" at bounding box center [97, 126] width 78 height 18
click at [104, 169] on div "Spark Ad" at bounding box center [97, 169] width 74 height 13
click at [221, 132] on input "search" at bounding box center [234, 126] width 146 height 18
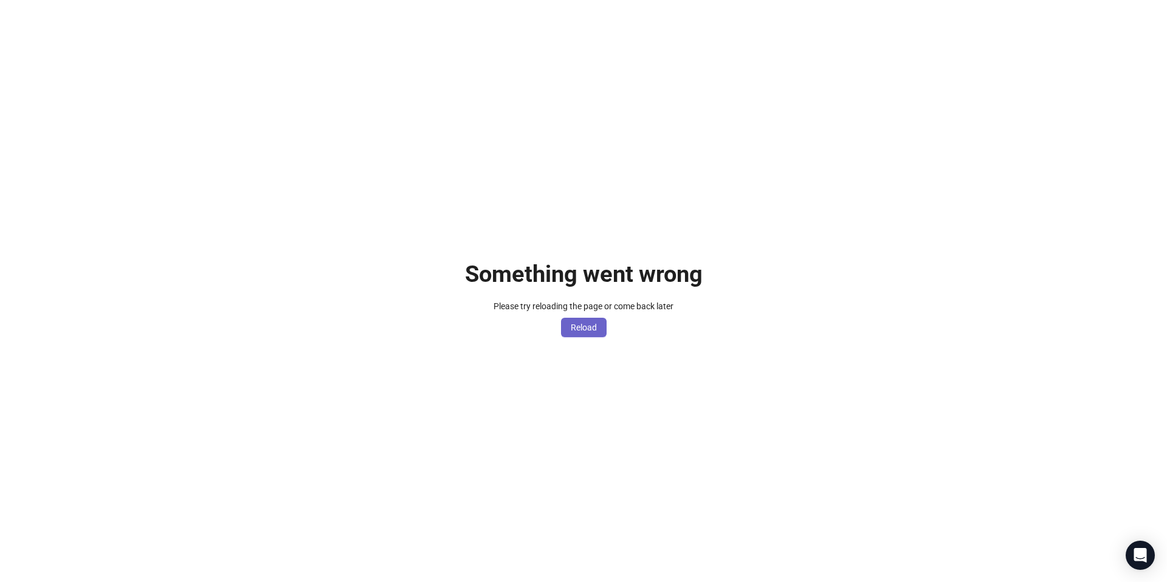
click at [580, 334] on button "Reload" at bounding box center [584, 327] width 46 height 19
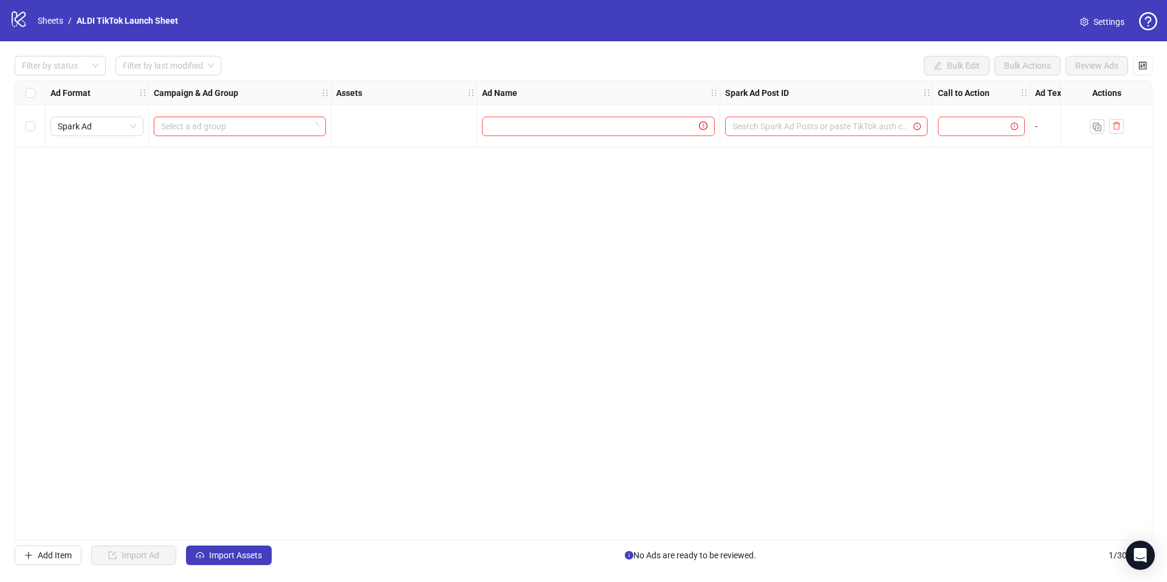
click at [278, 127] on input "search" at bounding box center [234, 126] width 146 height 18
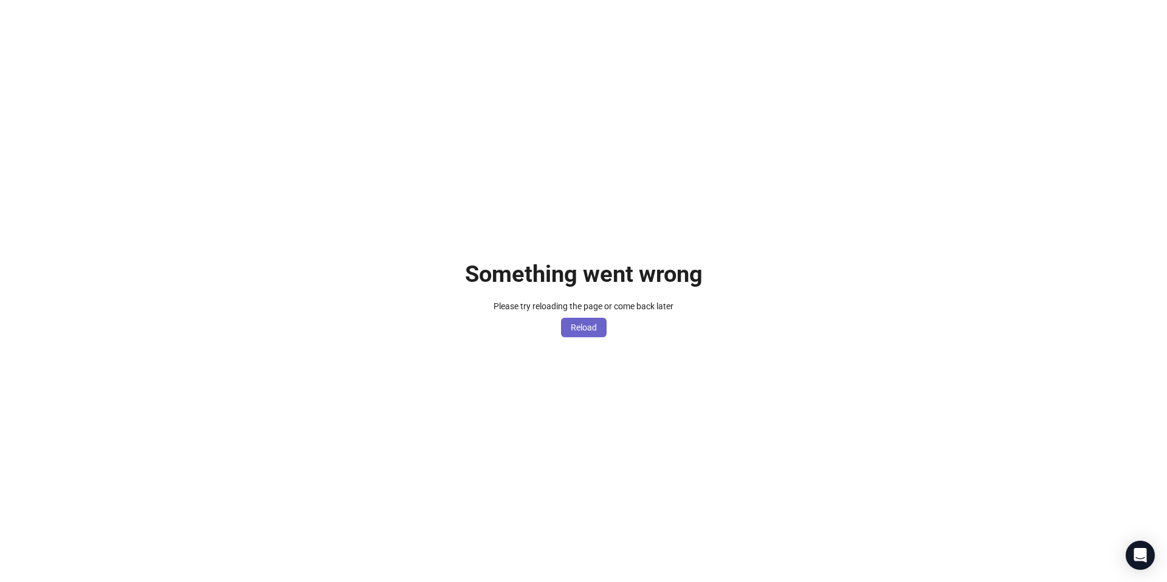
click at [579, 337] on button "Reload" at bounding box center [584, 327] width 46 height 19
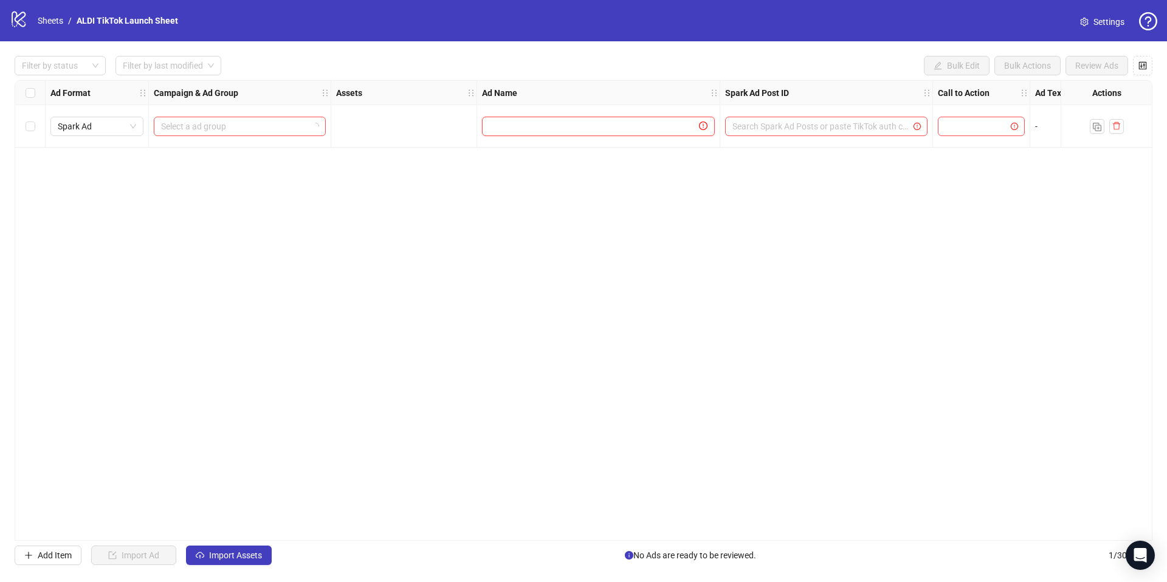
click at [567, 129] on input "text" at bounding box center [592, 126] width 207 height 13
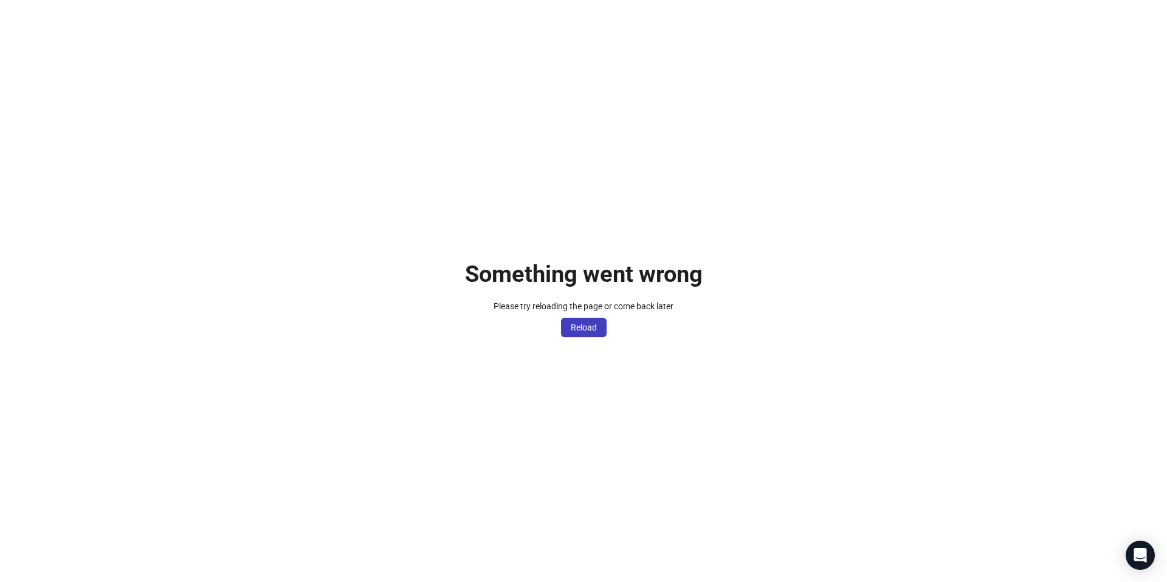
click at [559, 339] on div "Something went wrong Please try reloading the page or come back later Reload" at bounding box center [583, 291] width 1167 height 582
click at [572, 329] on span "Reload" at bounding box center [584, 328] width 26 height 10
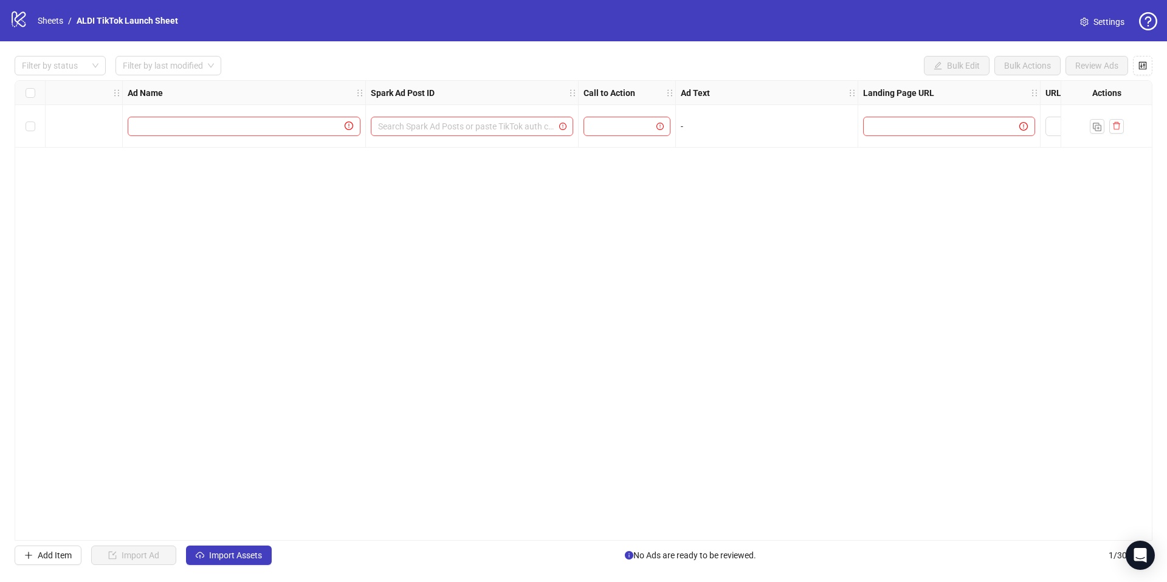
scroll to position [0, 456]
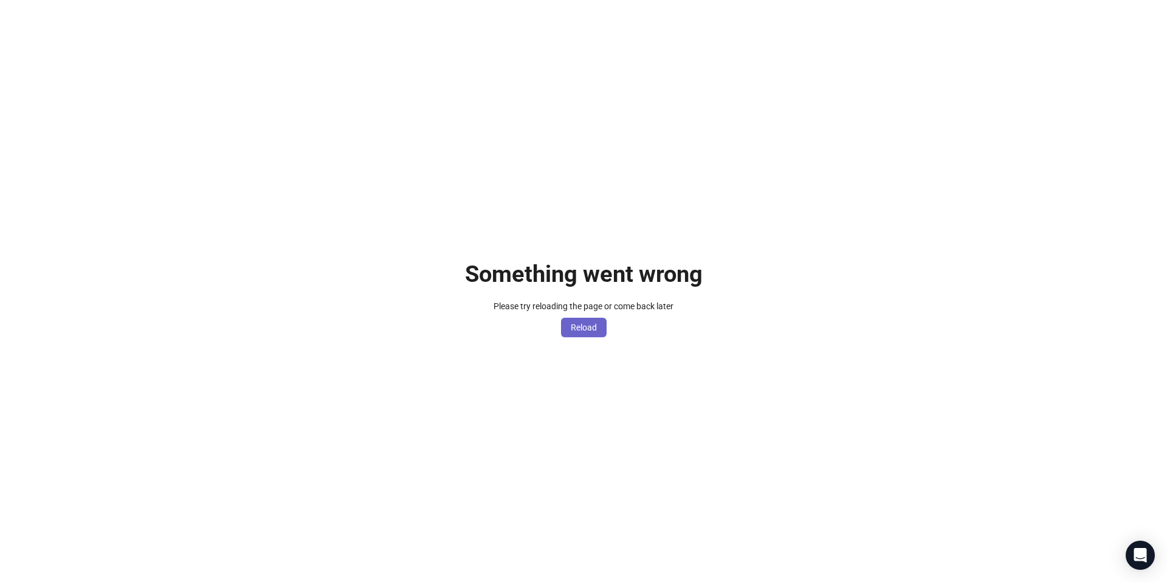
click at [591, 323] on span "Reload" at bounding box center [584, 328] width 26 height 10
